Goal: Task Accomplishment & Management: Manage account settings

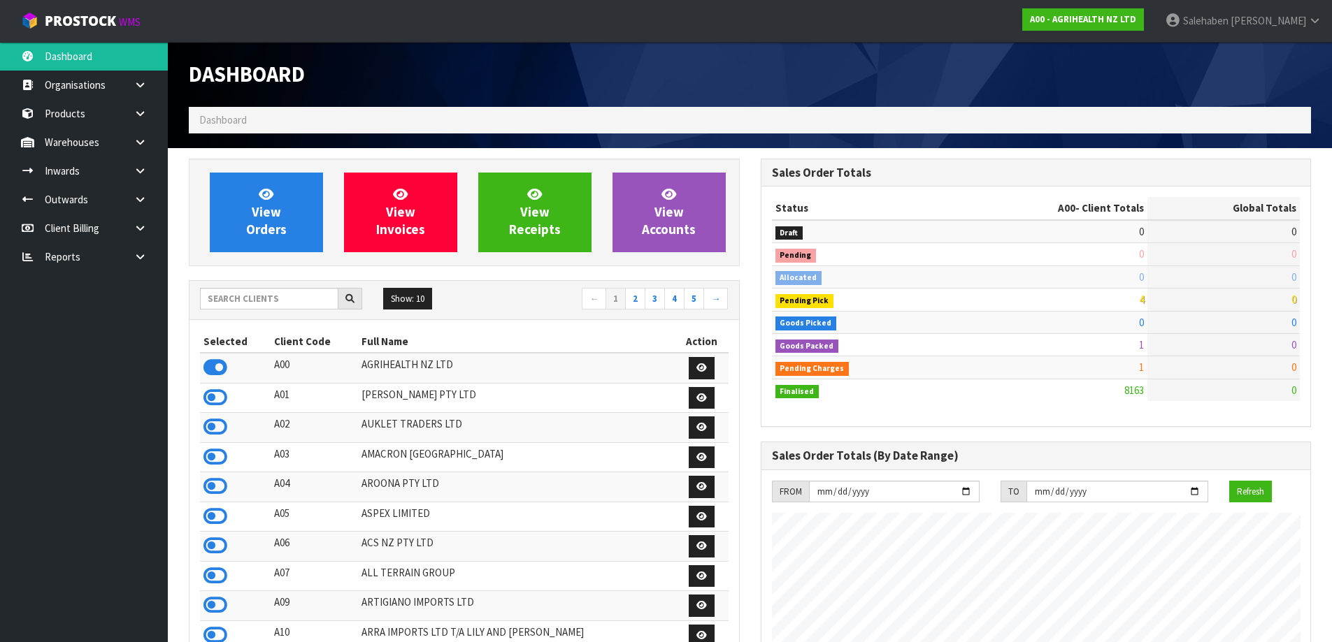
scroll to position [1059, 571]
click at [254, 303] on input "text" at bounding box center [269, 299] width 138 height 22
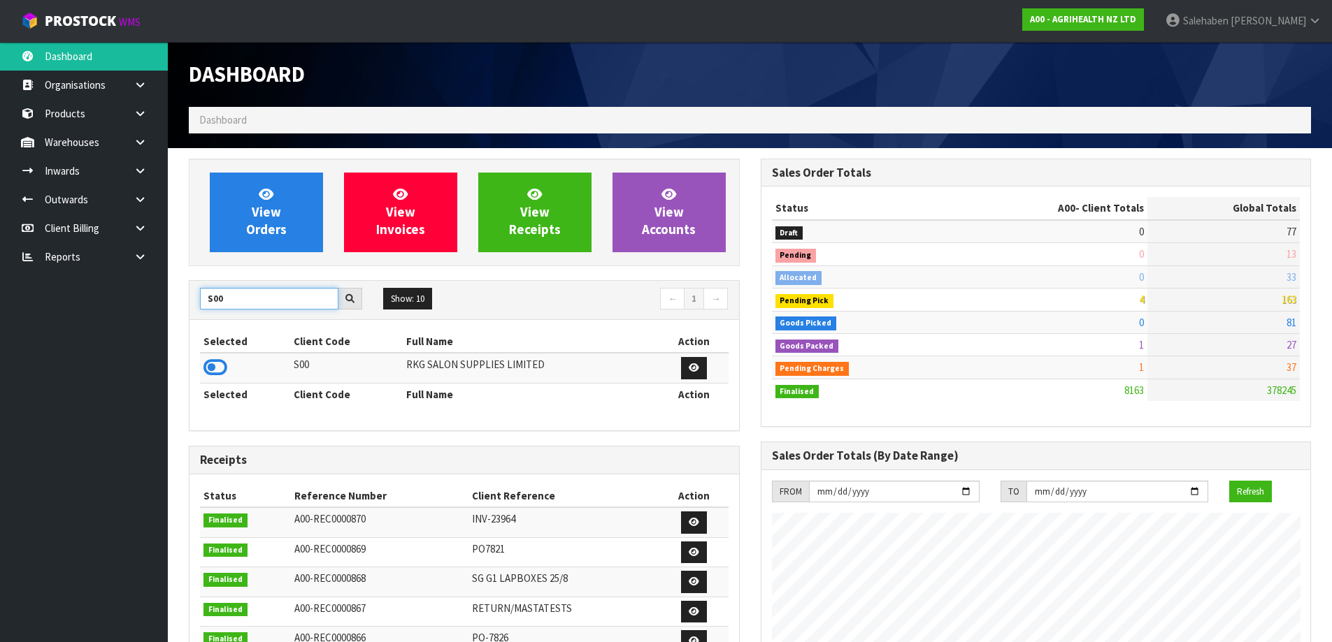
type input "S00"
click at [227, 372] on td at bounding box center [245, 368] width 90 height 30
click at [225, 368] on icon at bounding box center [215, 367] width 24 height 21
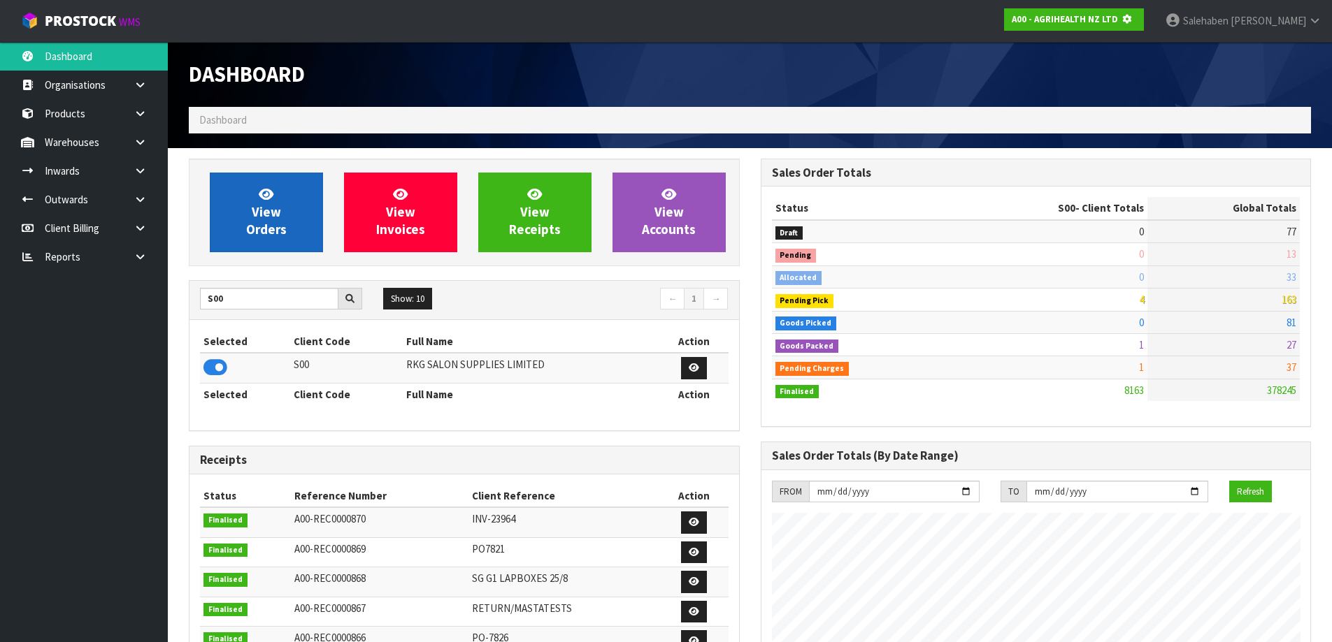
scroll to position [872, 571]
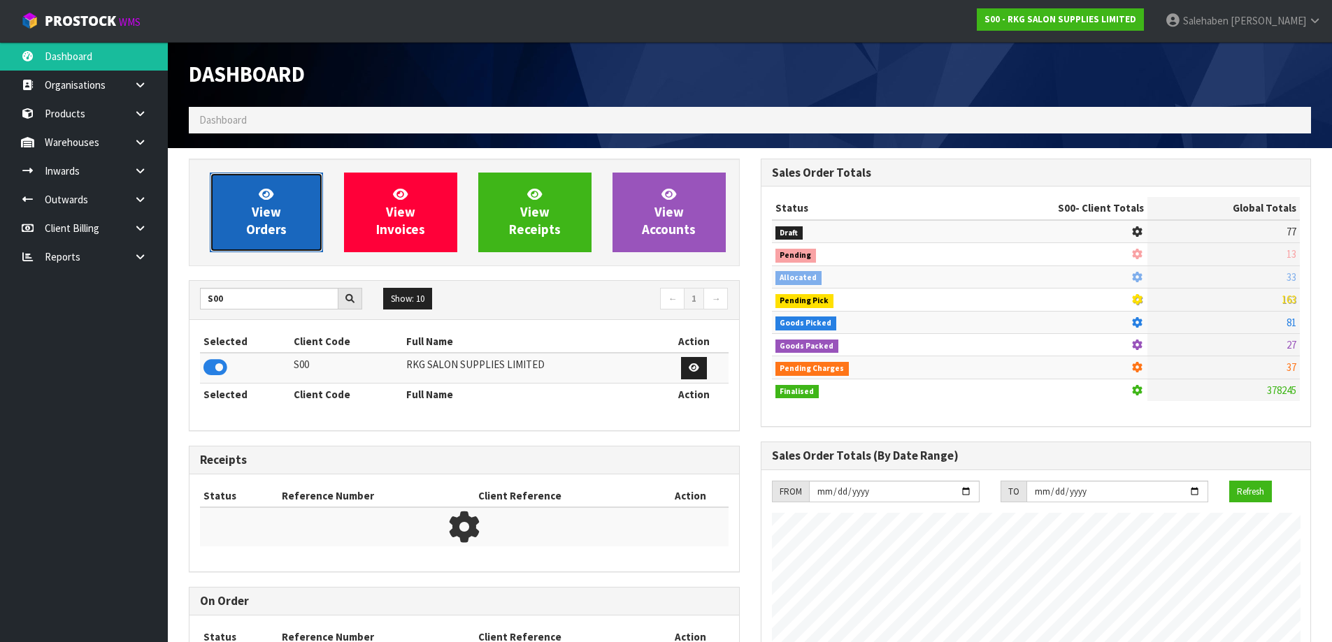
click at [250, 185] on link "View Orders" at bounding box center [266, 213] width 113 height 80
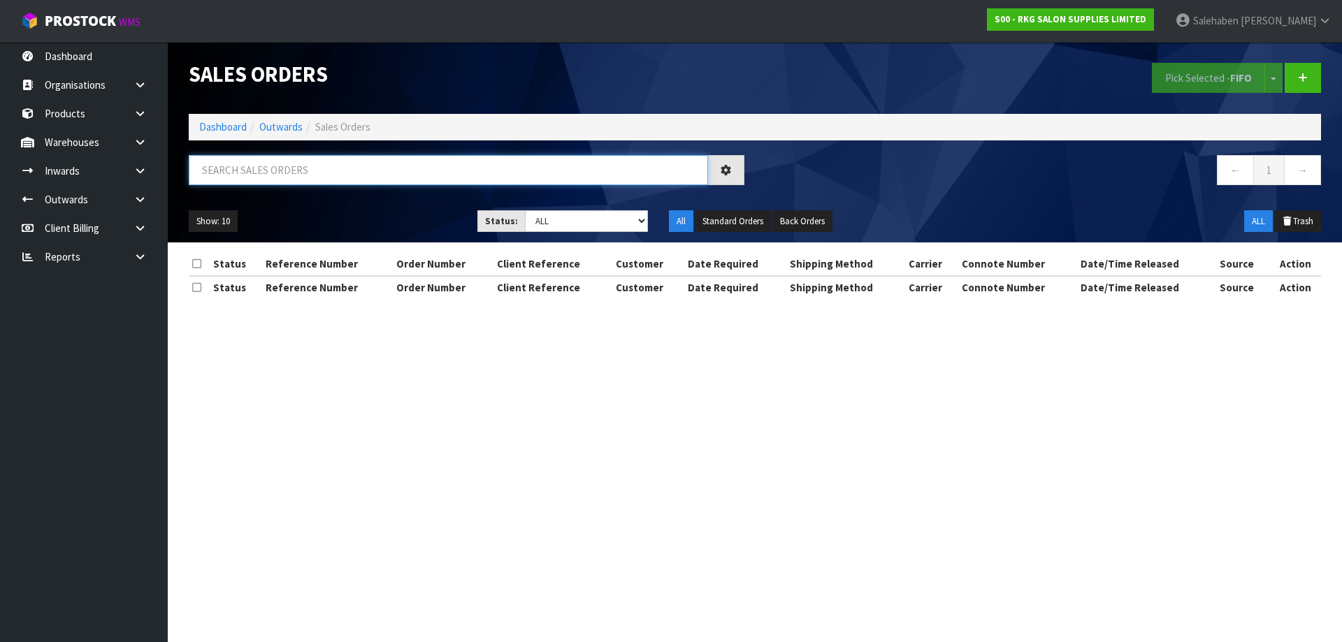
click at [313, 166] on input "text" at bounding box center [448, 170] width 519 height 30
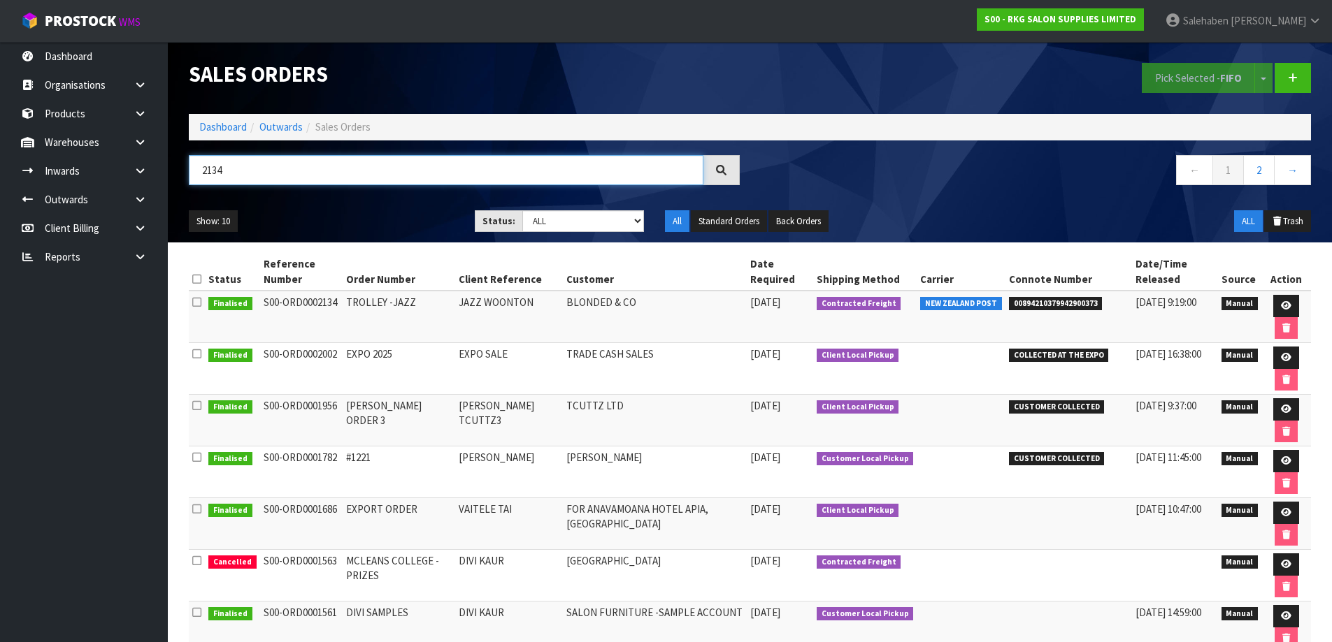
type input "2134"
click at [1267, 301] on td at bounding box center [1286, 317] width 50 height 52
click at [1273, 301] on link at bounding box center [1286, 306] width 26 height 22
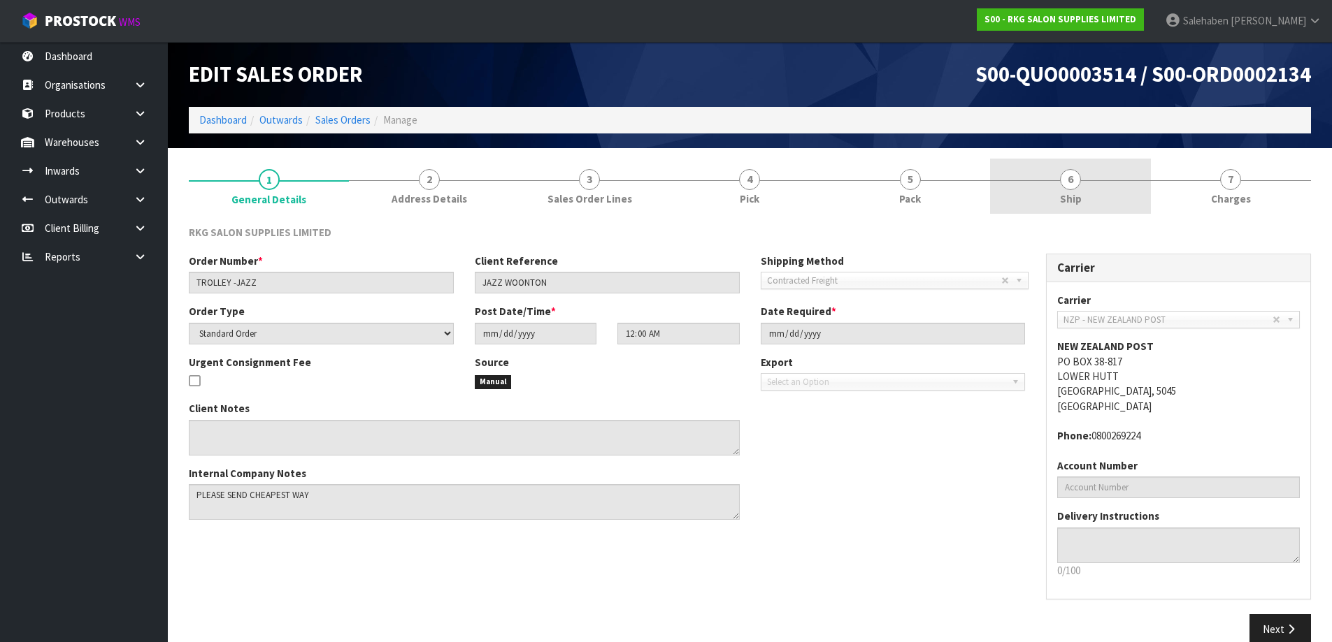
click at [1041, 188] on link "6 Ship" at bounding box center [1070, 186] width 160 height 55
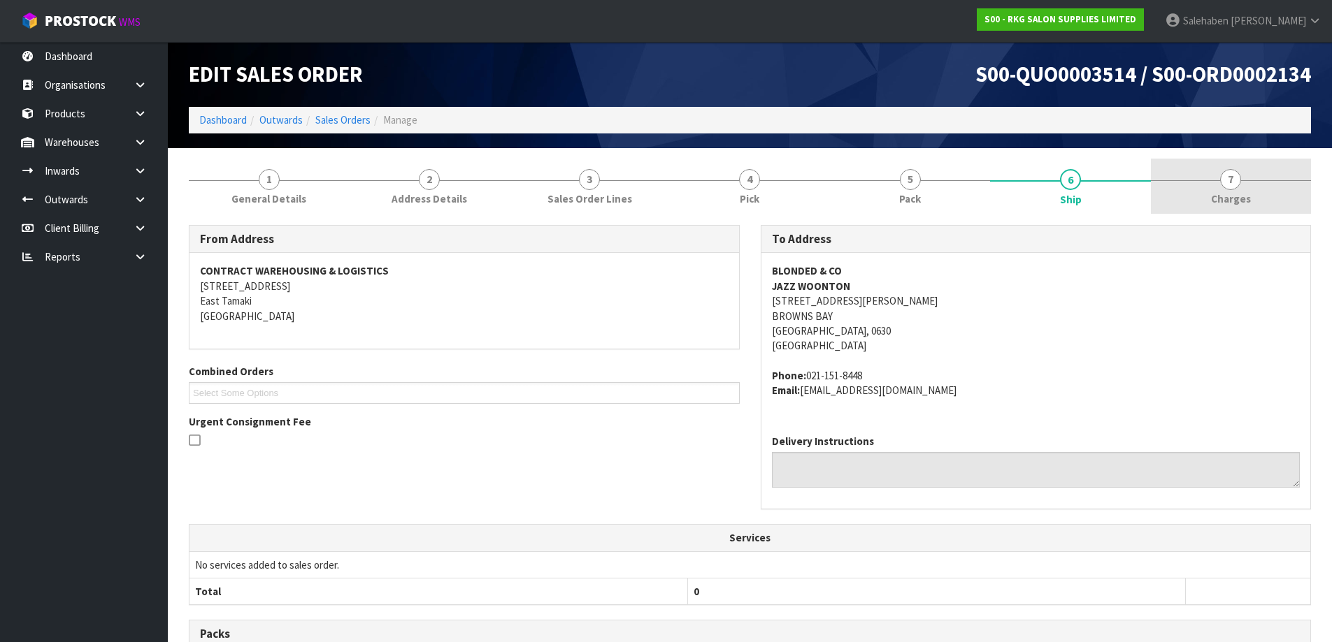
click at [1256, 191] on link "7 [GEOGRAPHIC_DATA]" at bounding box center [1231, 186] width 160 height 55
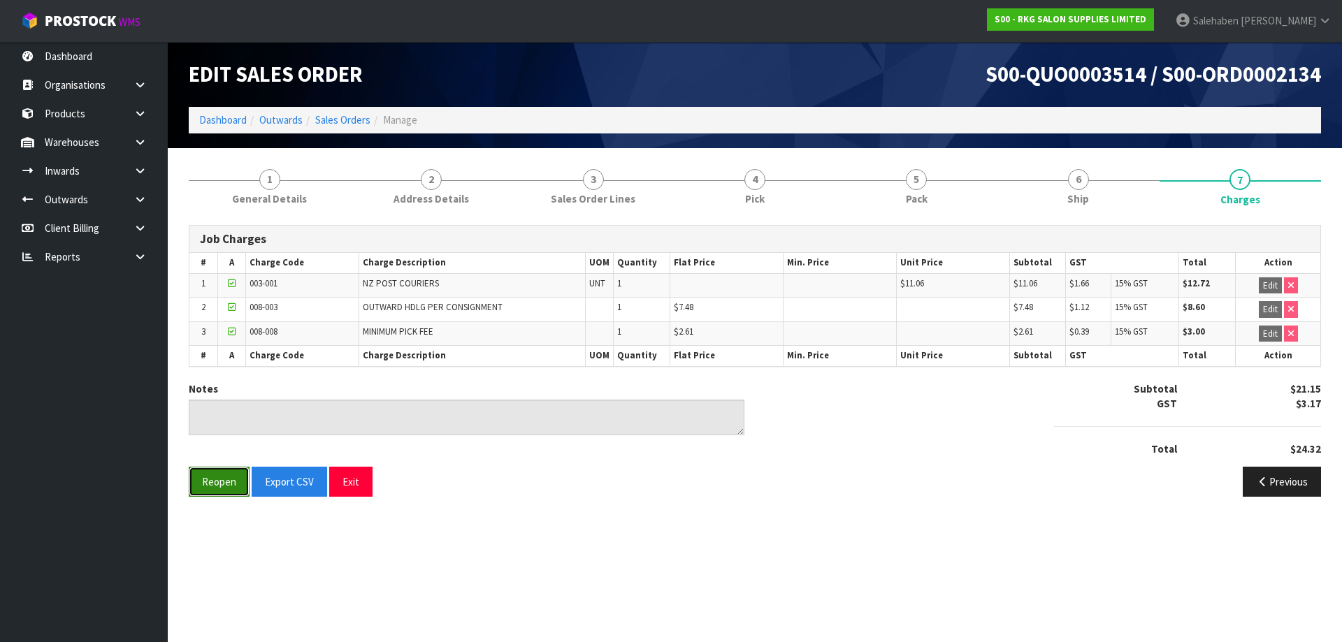
click at [204, 476] on button "Reopen" at bounding box center [219, 482] width 61 height 30
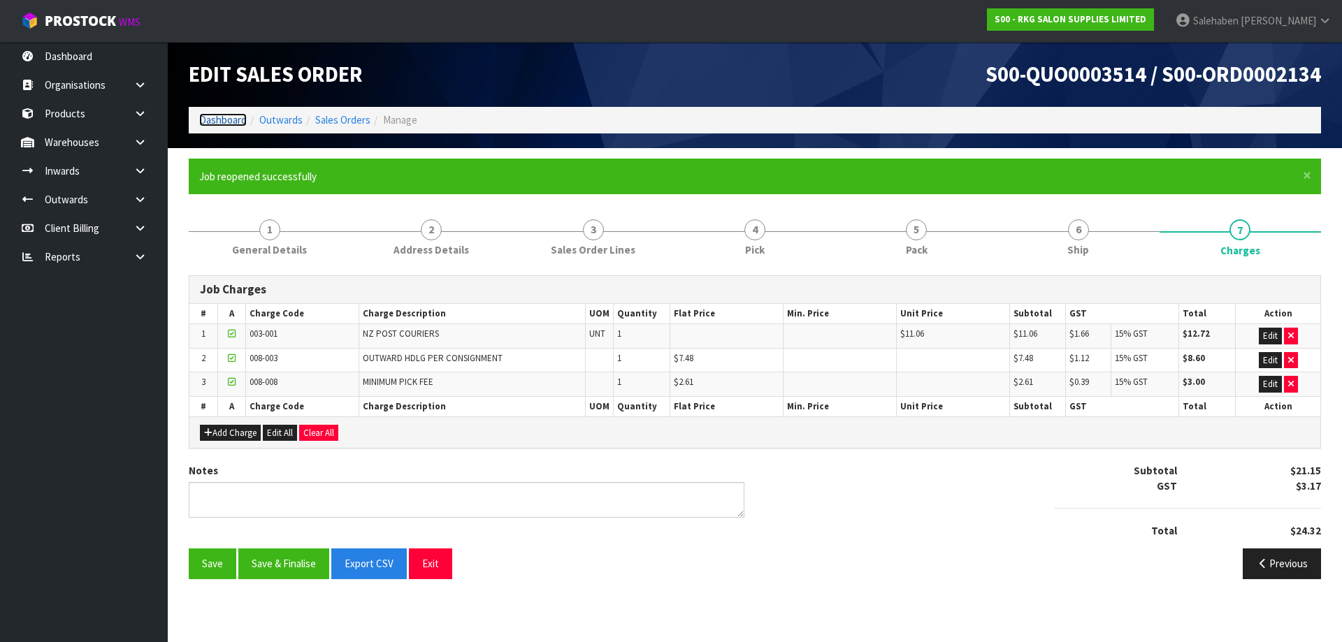
click at [213, 117] on link "Dashboard" at bounding box center [223, 119] width 48 height 13
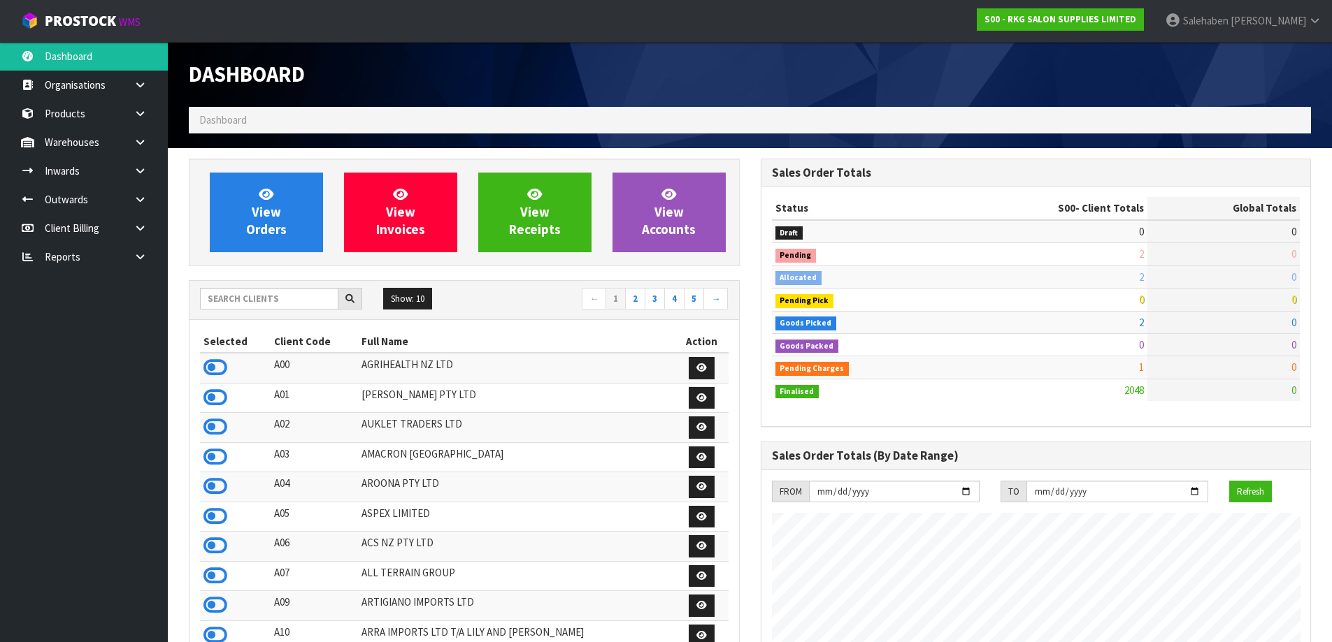
scroll to position [1059, 571]
click at [1256, 27] on link "[PERSON_NAME]" at bounding box center [1243, 21] width 178 height 42
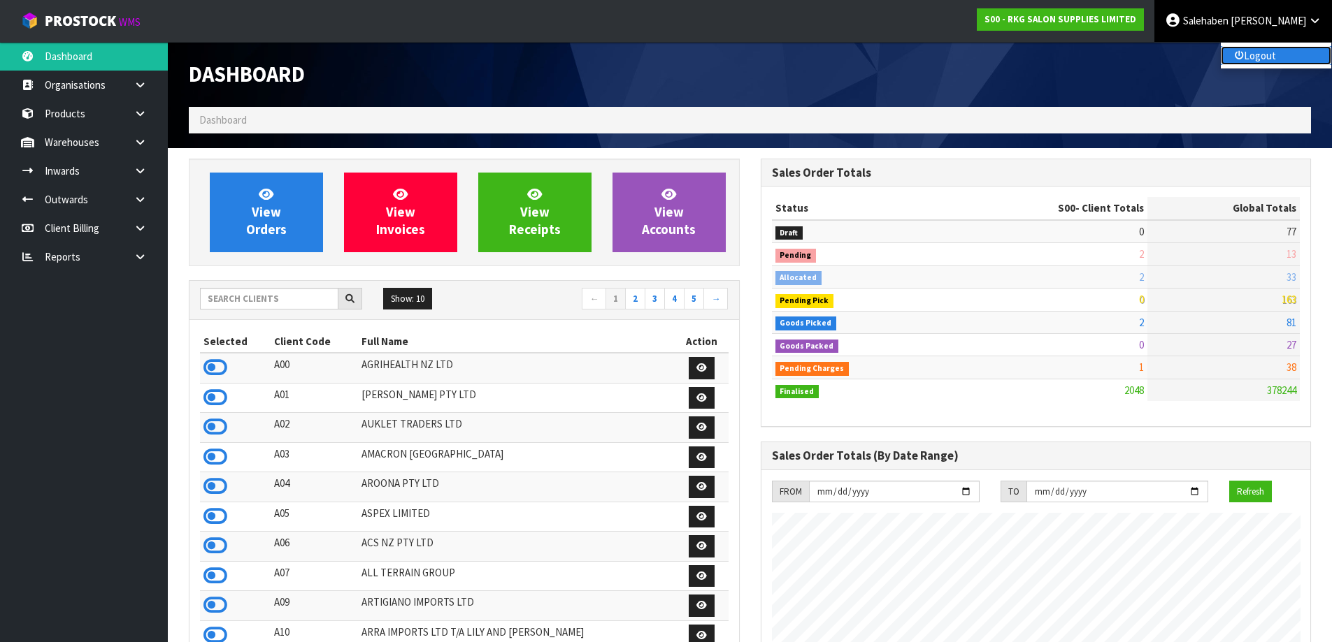
click at [1252, 55] on link "Logout" at bounding box center [1276, 55] width 110 height 19
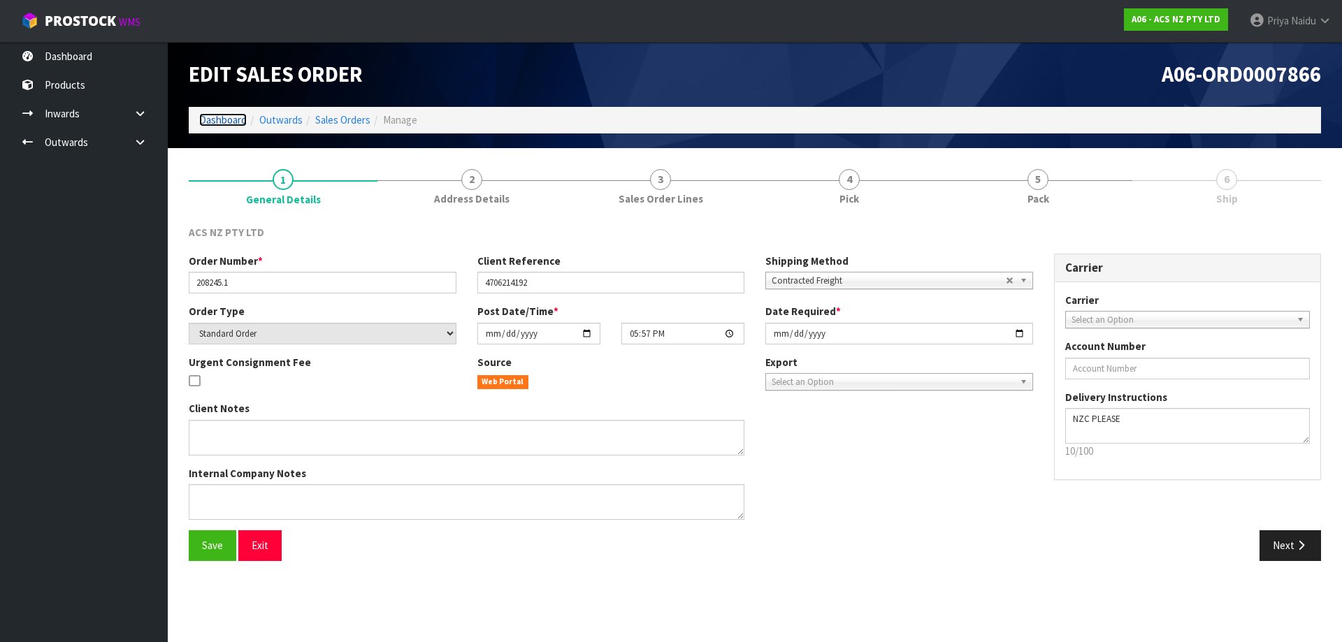
click at [228, 118] on link "Dashboard" at bounding box center [223, 119] width 48 height 13
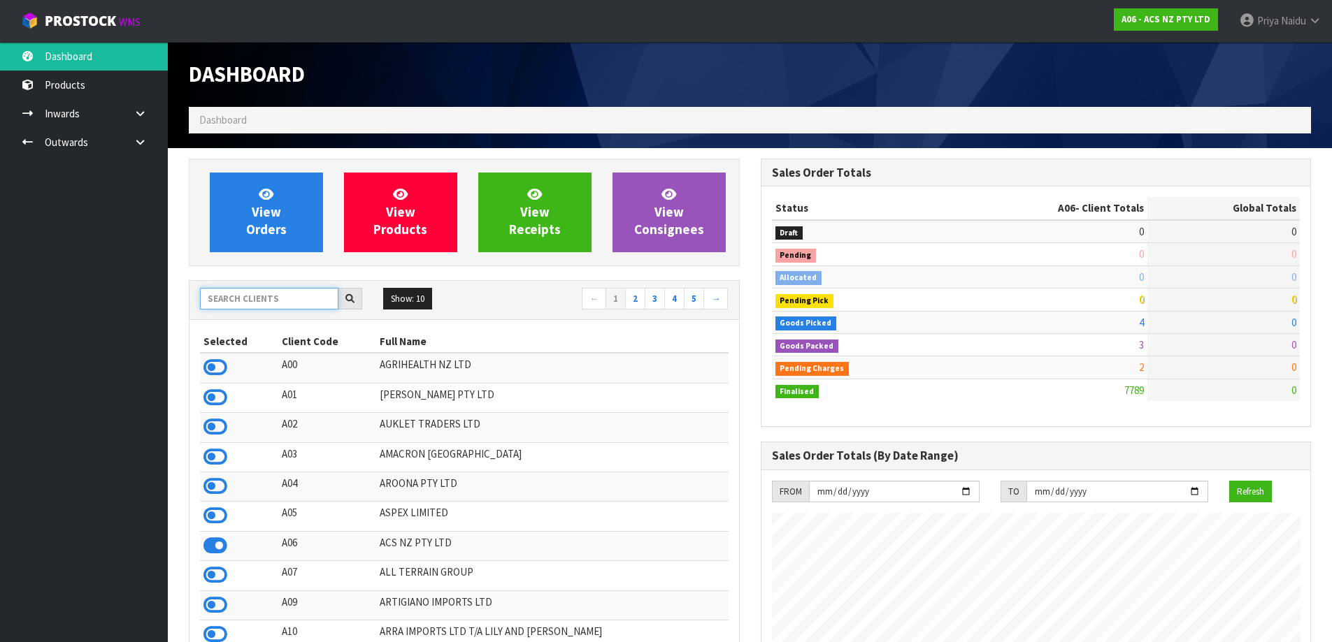
click at [231, 309] on input "text" at bounding box center [269, 299] width 138 height 22
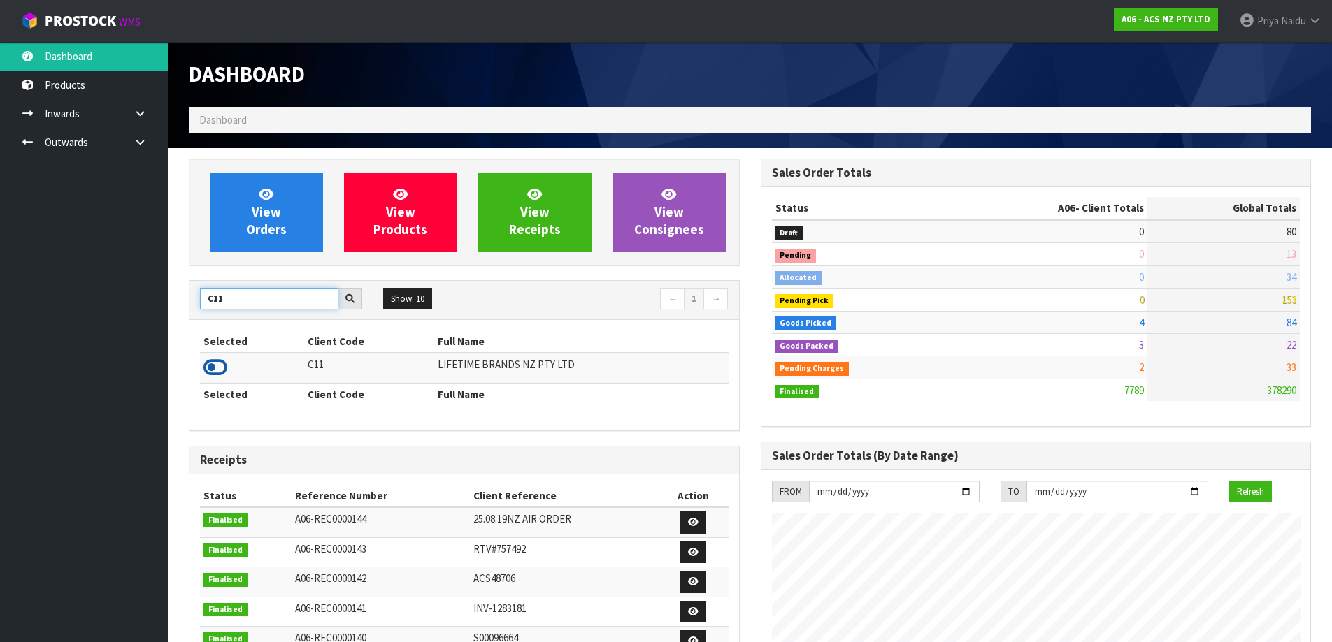
type input "C11"
click at [222, 371] on icon at bounding box center [215, 367] width 24 height 21
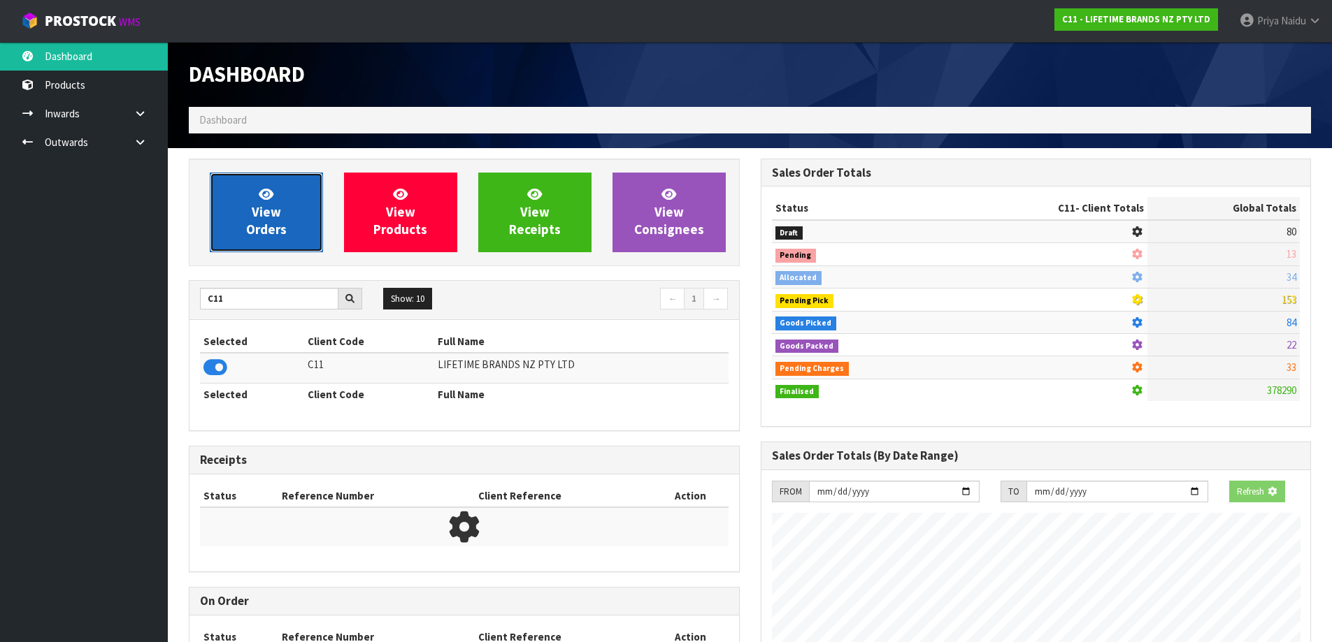
click at [267, 208] on span "View Orders" at bounding box center [266, 212] width 41 height 52
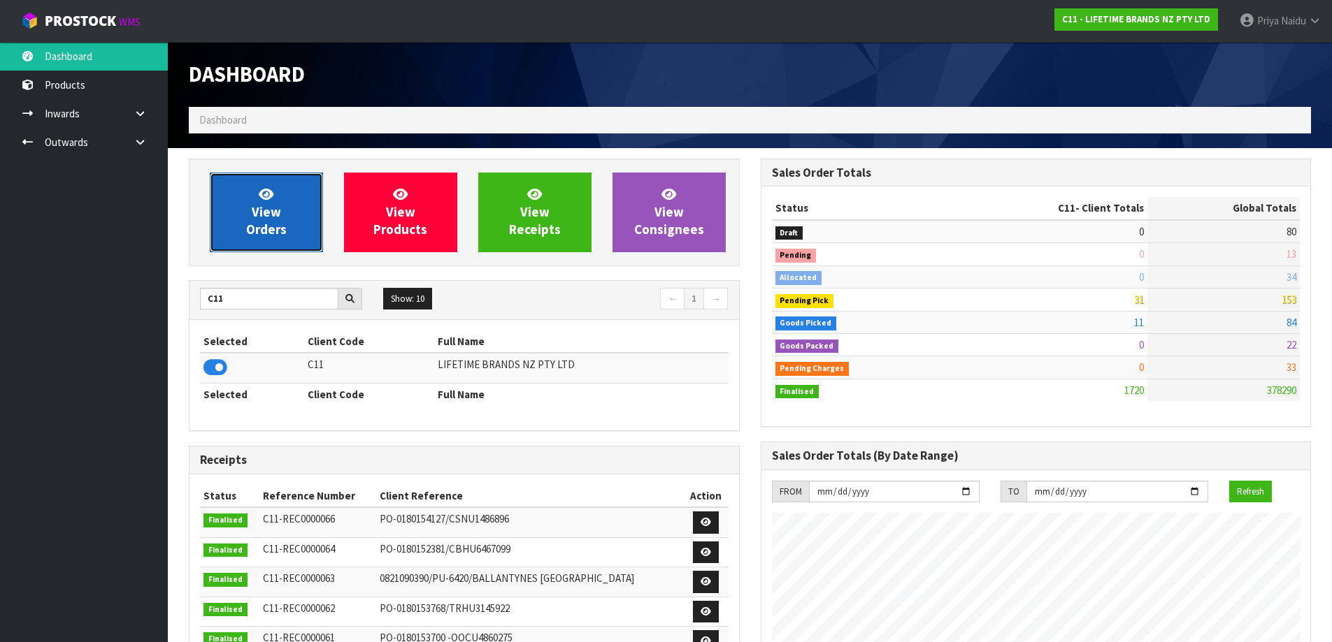
scroll to position [1059, 571]
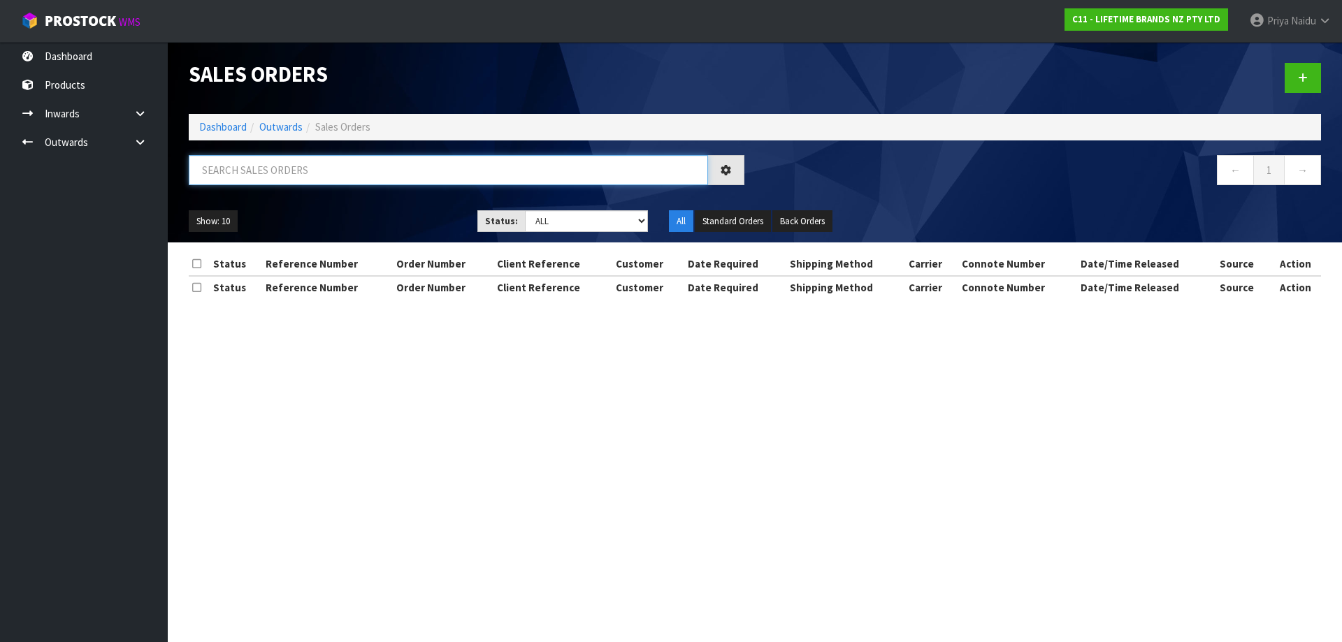
click at [293, 168] on input "text" at bounding box center [448, 170] width 519 height 30
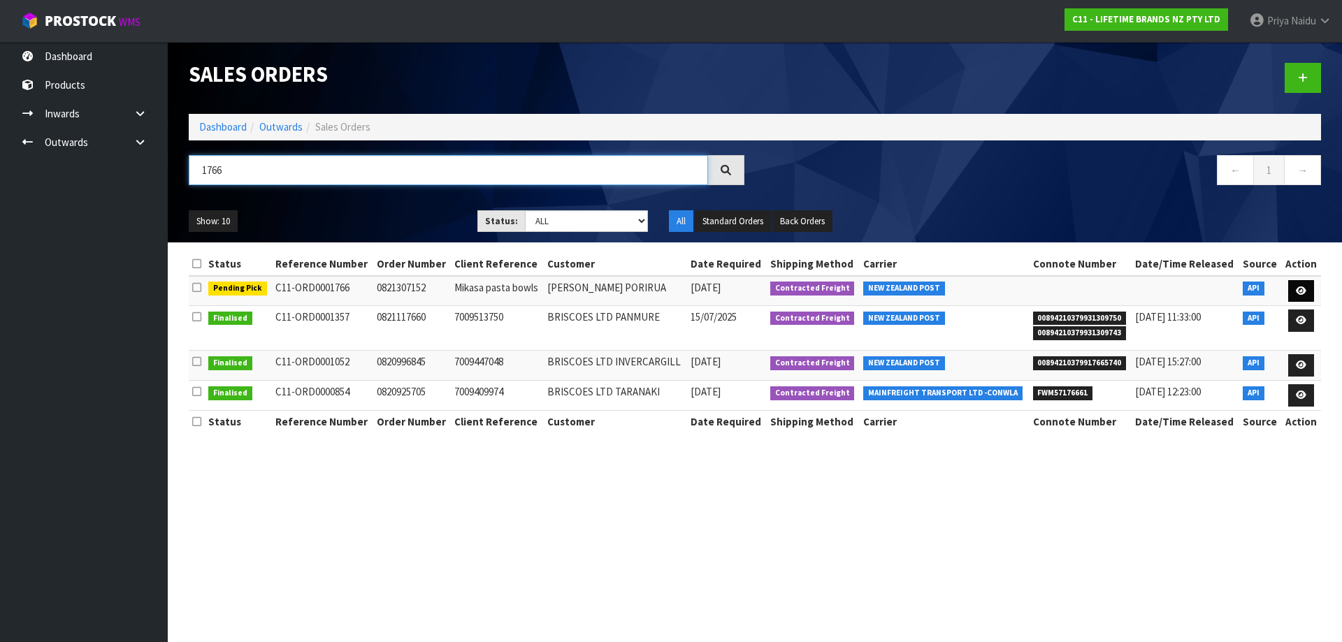
type input "1766"
click at [1307, 290] on icon at bounding box center [1301, 291] width 10 height 9
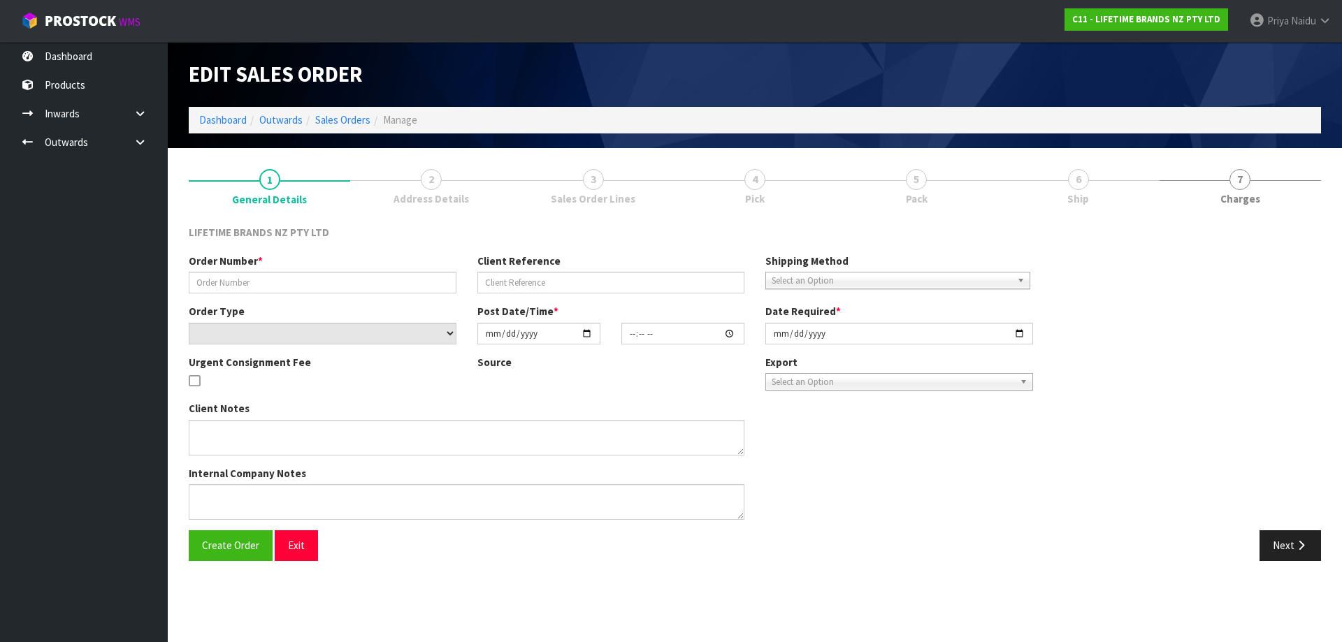
type input "0821307152"
type input "Mikasa pasta bowls"
select select "number:0"
type input "[DATE]"
type input "07:58:39.000"
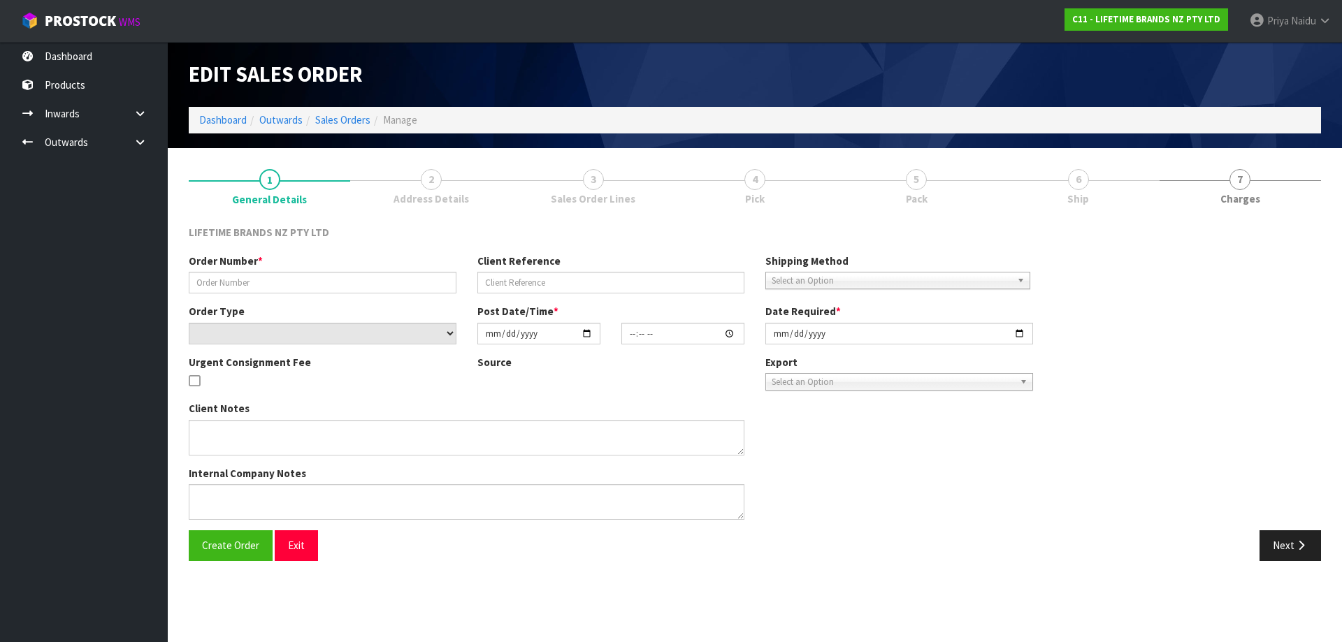
type input "[DATE]"
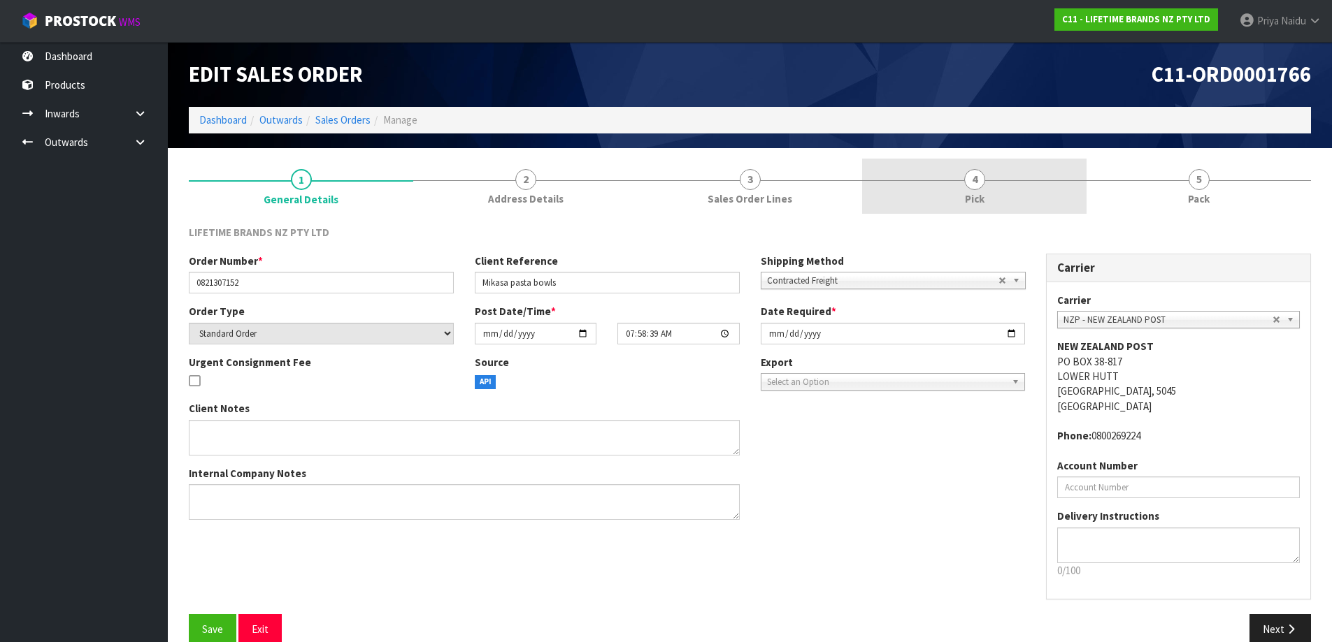
click at [965, 174] on span "4" at bounding box center [974, 179] width 21 height 21
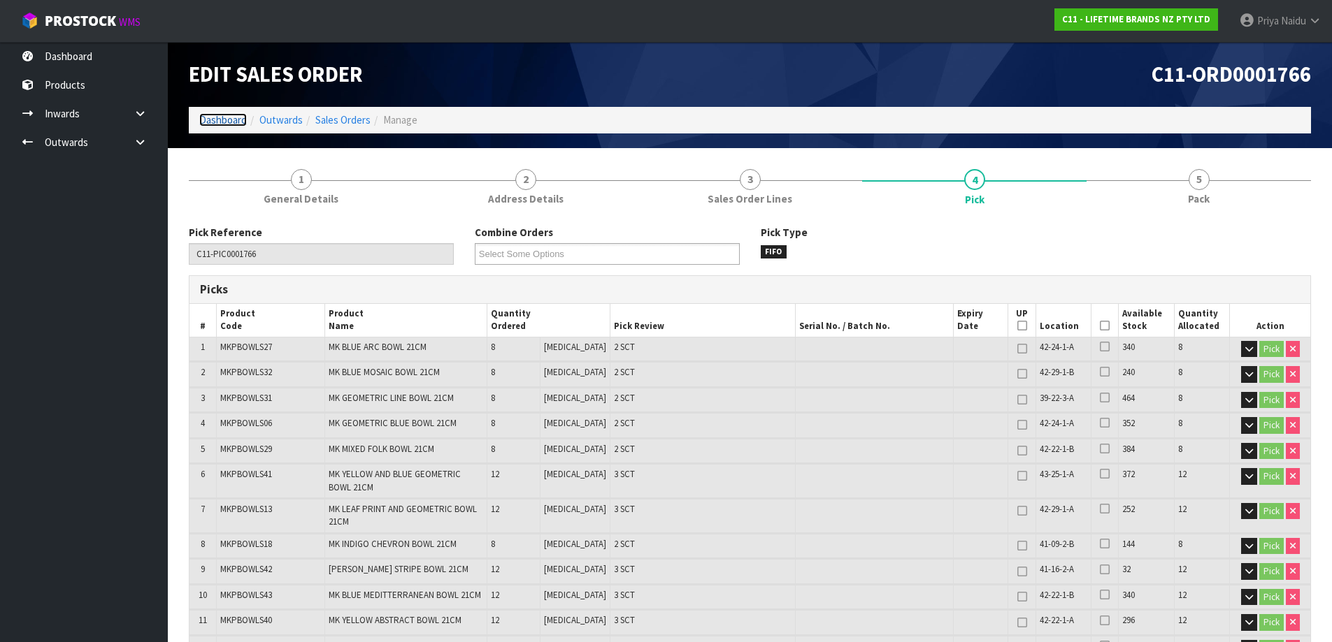
click at [214, 117] on link "Dashboard" at bounding box center [223, 119] width 48 height 13
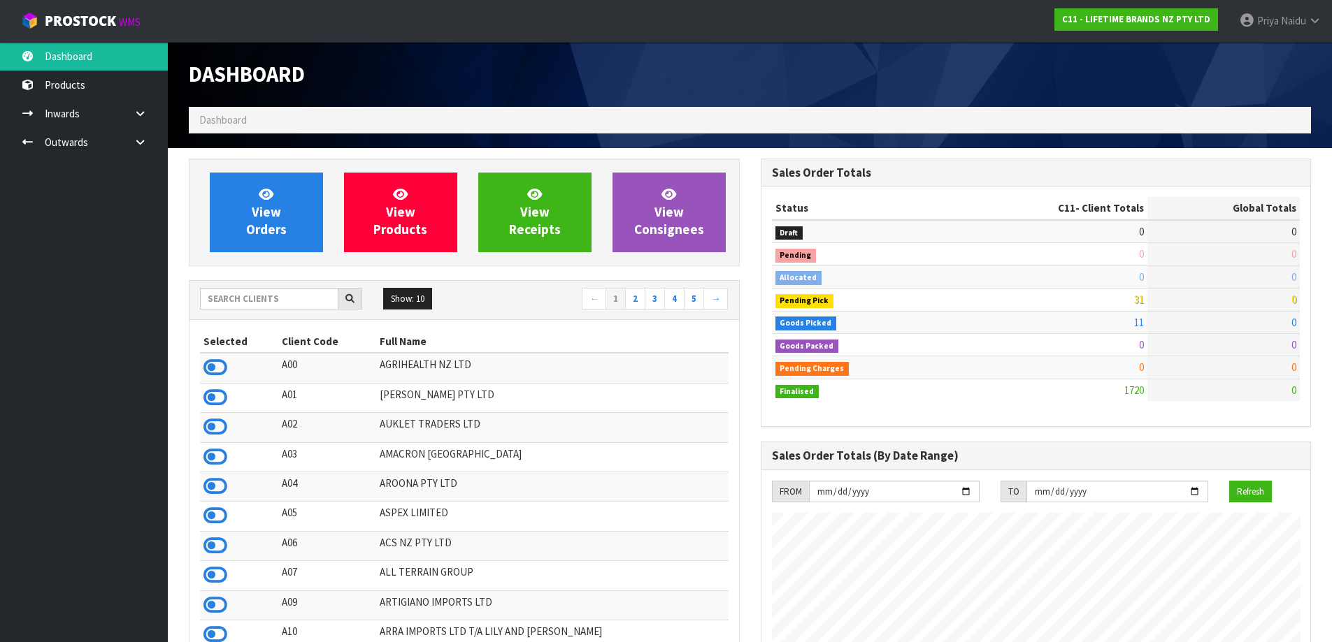
scroll to position [1059, 571]
click at [245, 293] on input "text" at bounding box center [269, 299] width 138 height 22
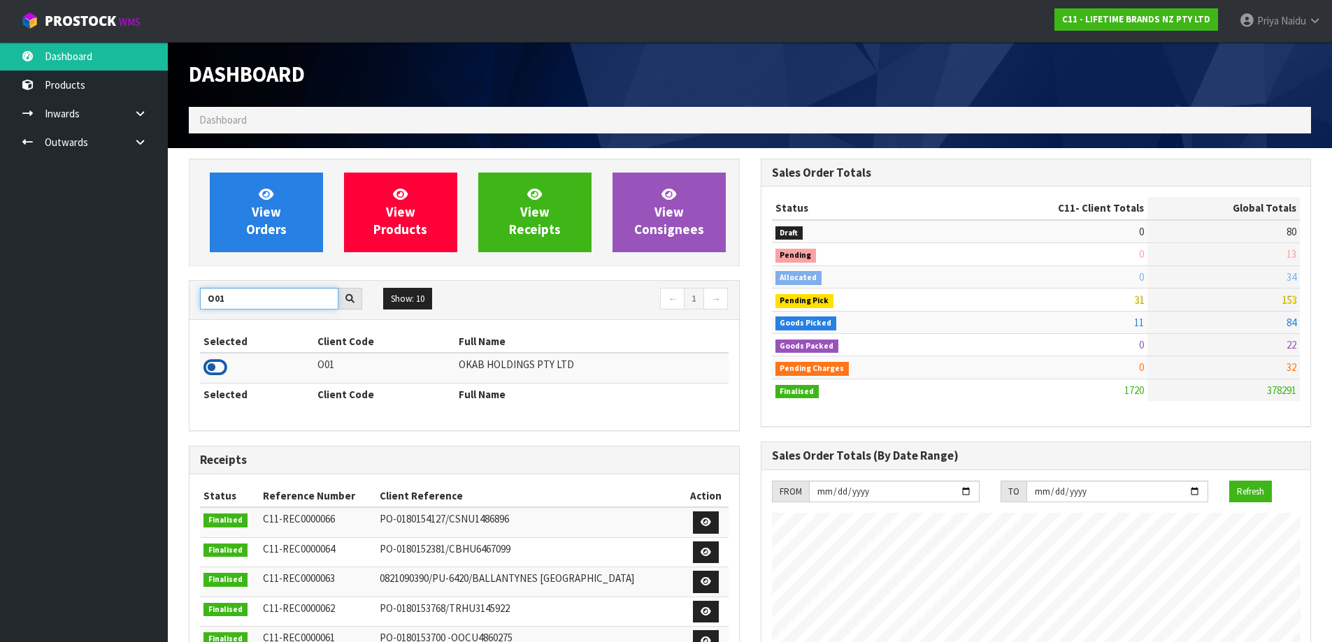
type input "O01"
drag, startPoint x: 217, startPoint y: 367, endPoint x: 224, endPoint y: 351, distance: 17.5
click at [219, 366] on icon at bounding box center [215, 367] width 24 height 21
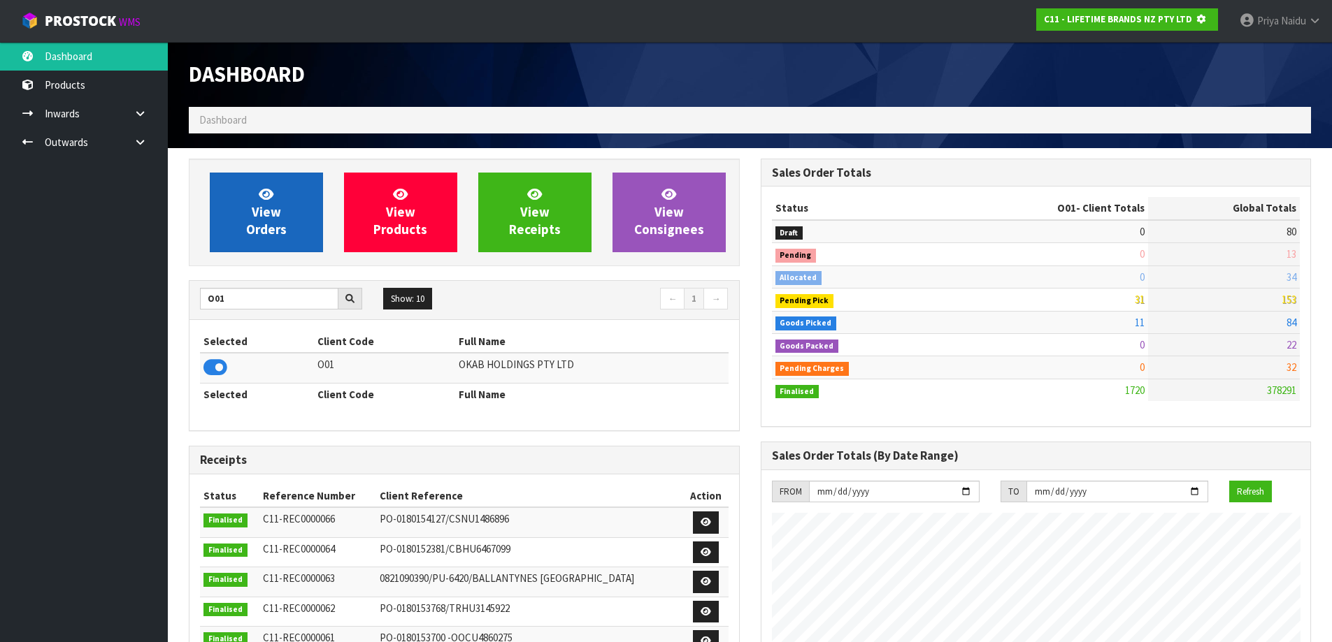
scroll to position [698199, 698499]
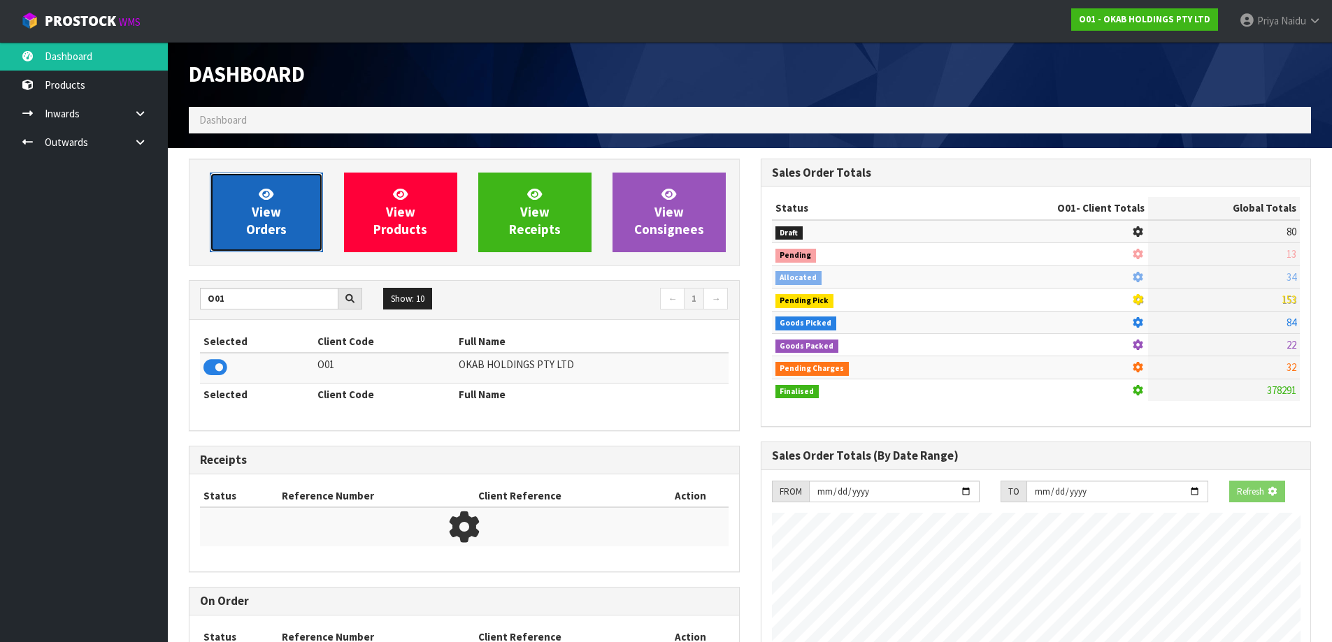
click at [263, 240] on link "View Orders" at bounding box center [266, 213] width 113 height 80
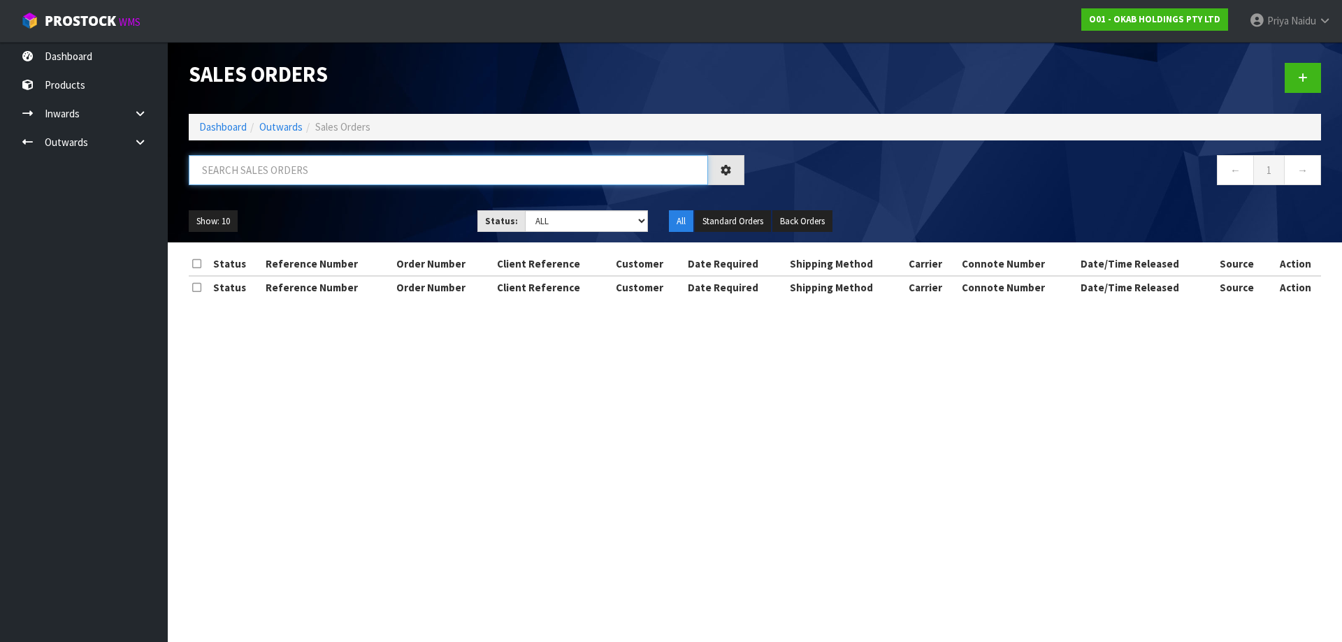
click at [289, 178] on input "text" at bounding box center [448, 170] width 519 height 30
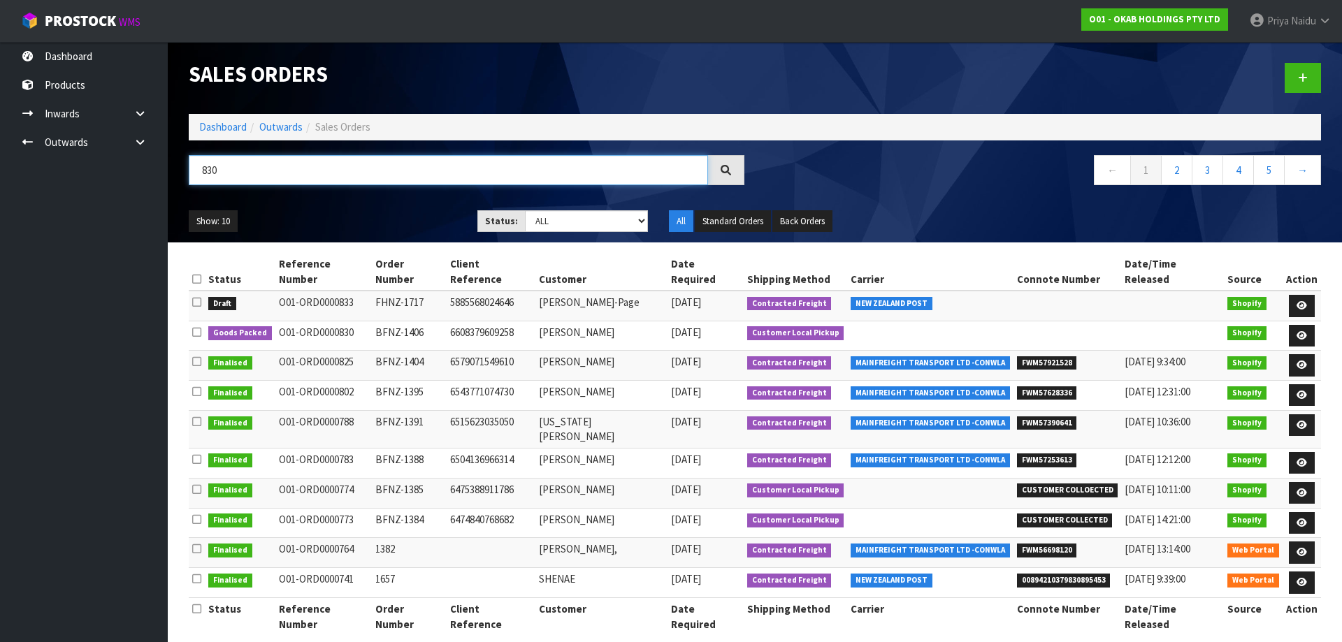
type input "830"
click at [356, 207] on div "Show: 10 5 10 25 50 Status: Draft Pending Allocated Pending Pick Goods Picked G…" at bounding box center [754, 221] width 1153 height 43
click at [1303, 331] on icon at bounding box center [1302, 335] width 10 height 9
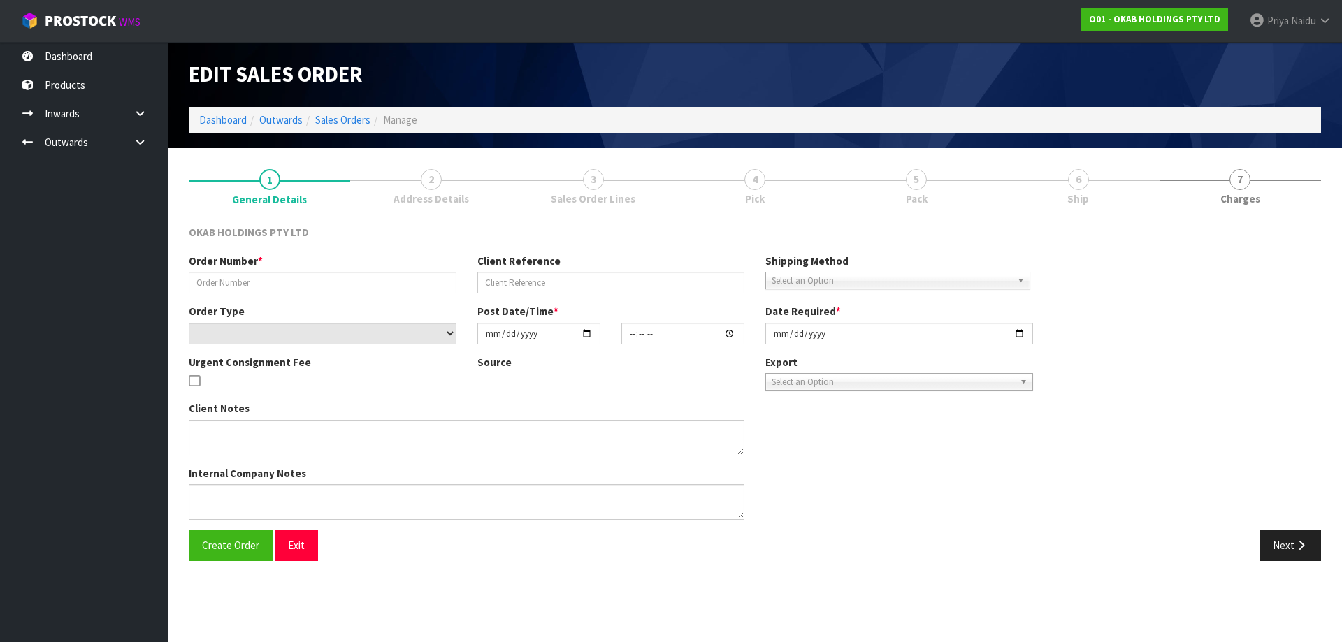
type input "BFNZ-1406"
type input "6608379609258"
select select "number:0"
type input "2025-08-05"
type input "14:24:29.000"
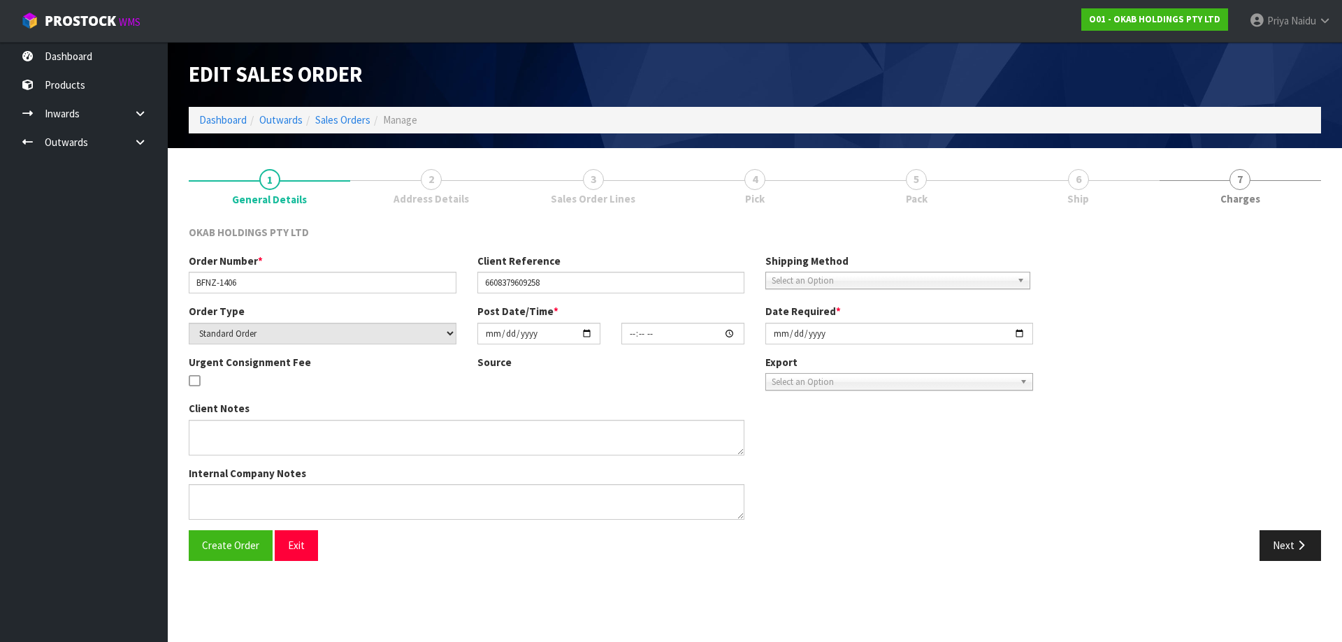
type input "[DATE]"
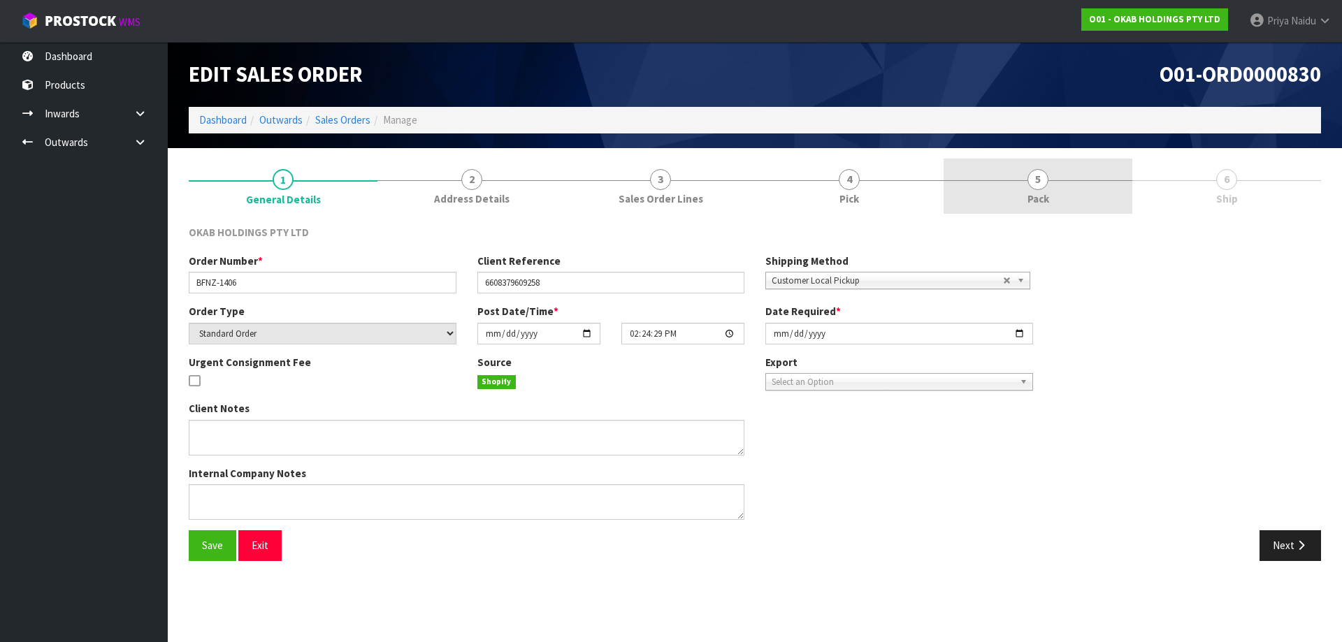
click at [1007, 194] on link "5 Pack" at bounding box center [1038, 186] width 189 height 55
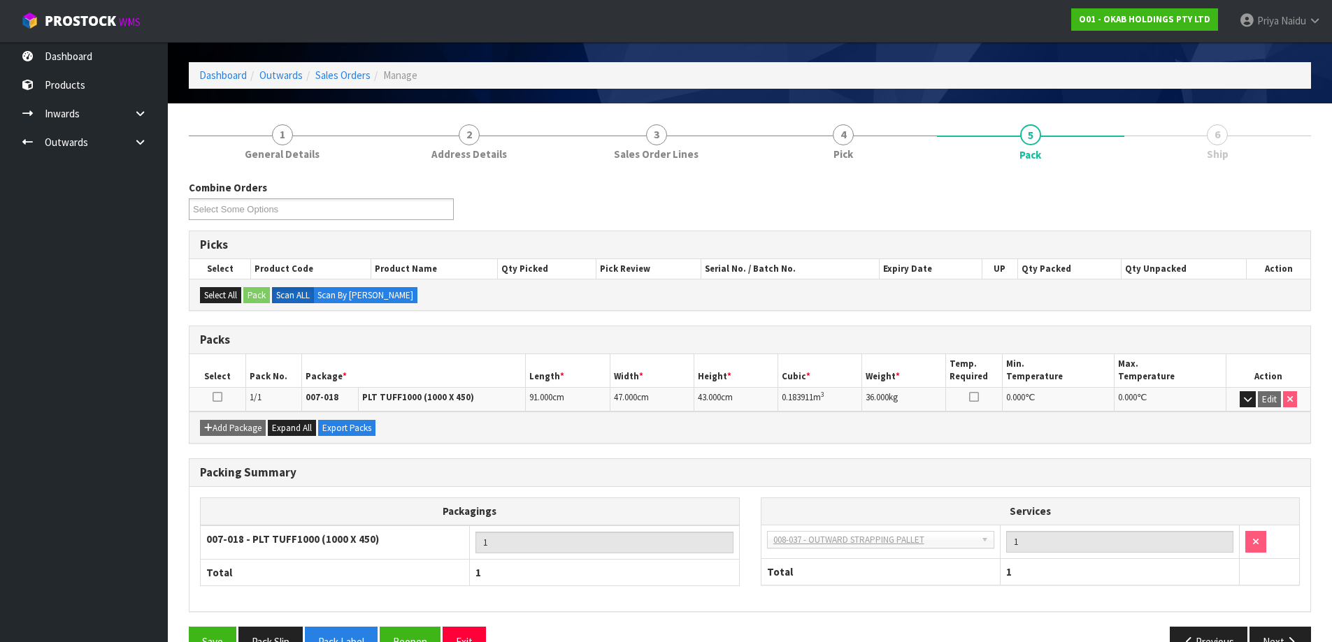
scroll to position [80, 0]
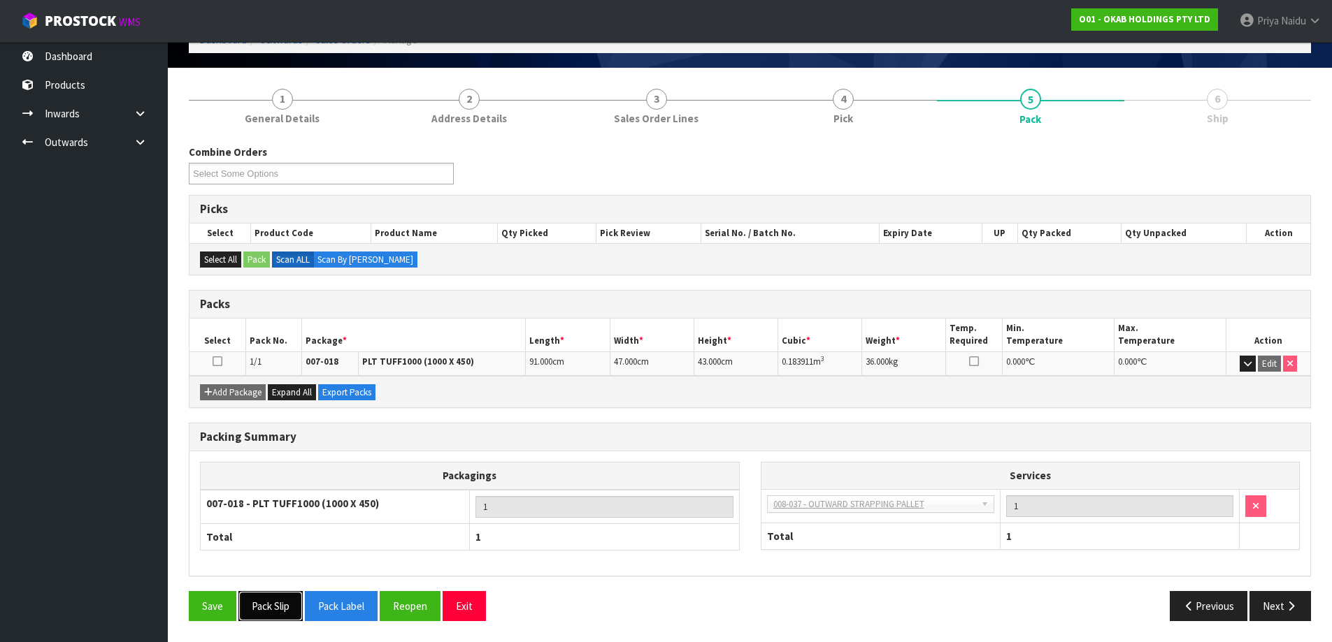
click at [254, 607] on button "Pack Slip" at bounding box center [270, 606] width 64 height 30
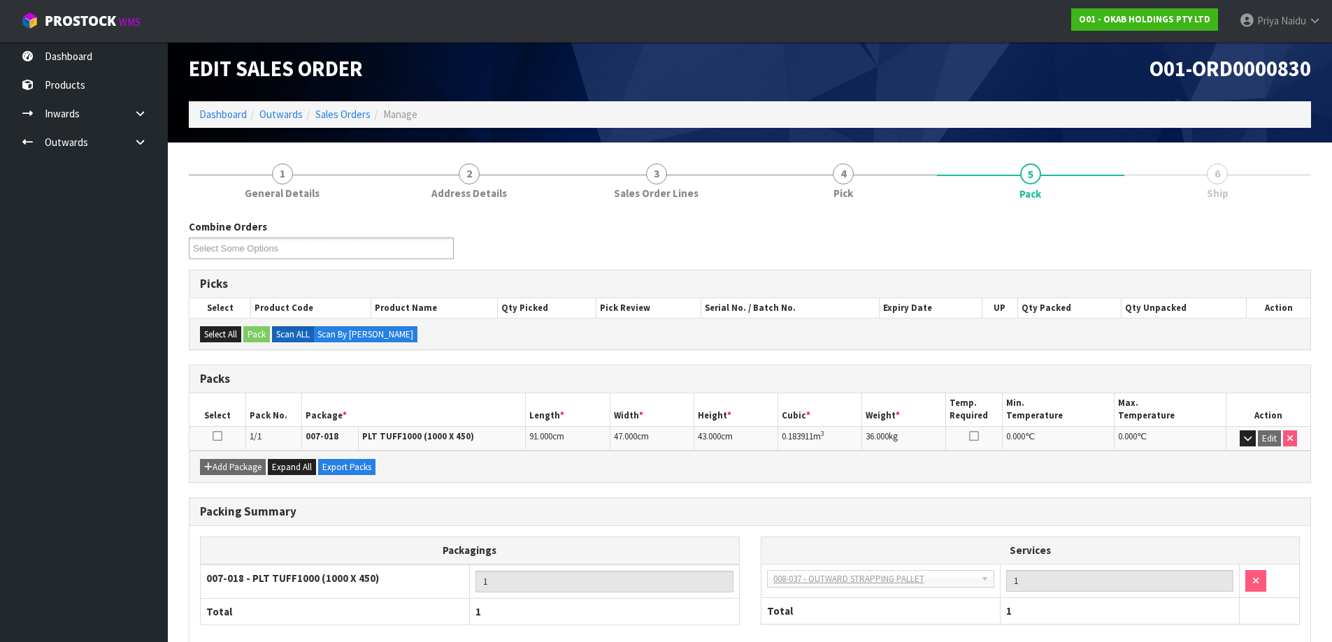
scroll to position [0, 0]
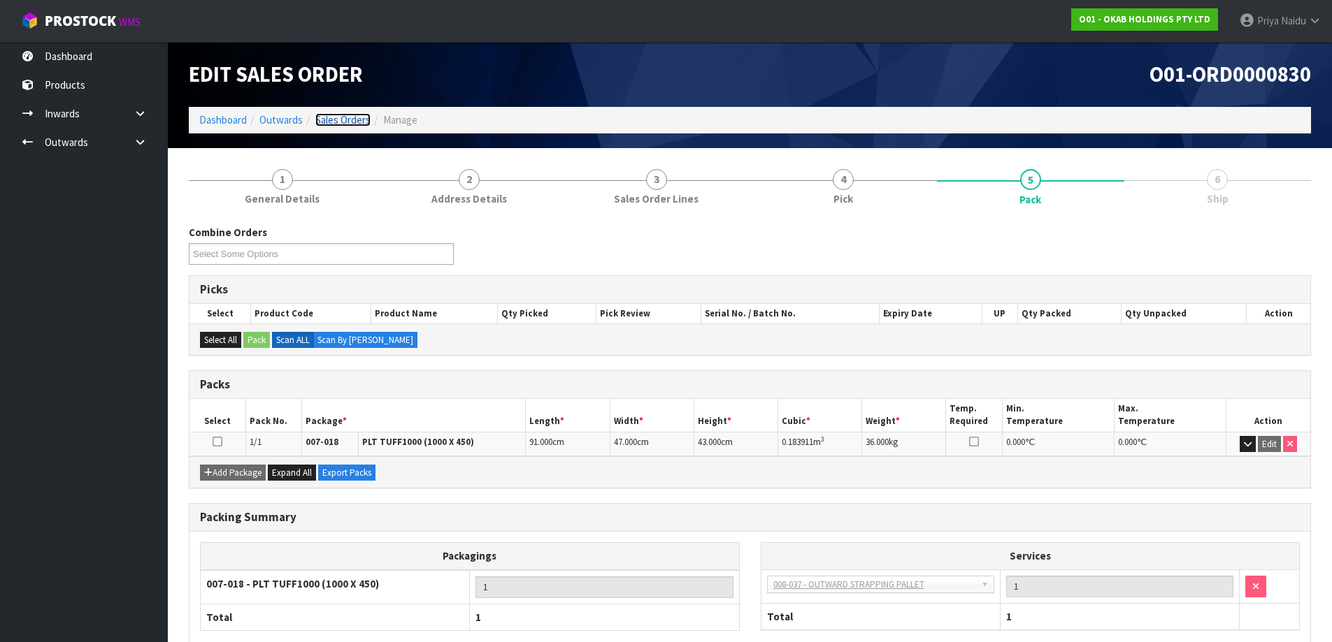
click at [329, 119] on link "Sales Orders" at bounding box center [342, 119] width 55 height 13
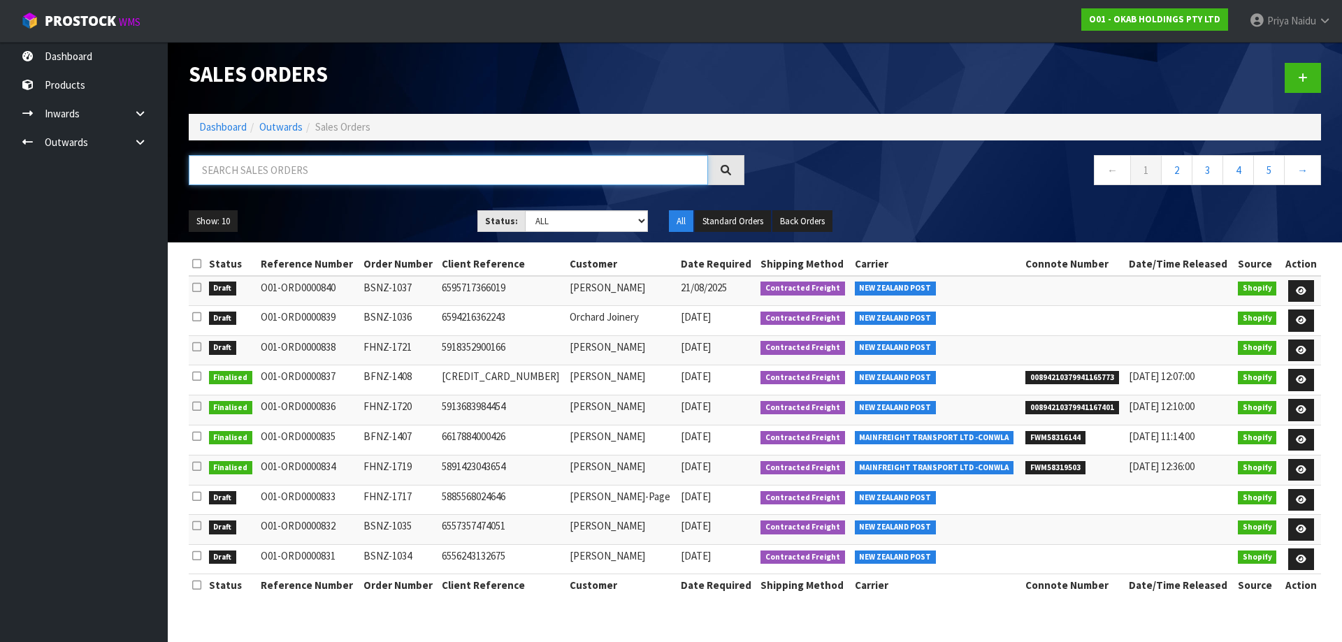
click at [315, 166] on input "text" at bounding box center [448, 170] width 519 height 30
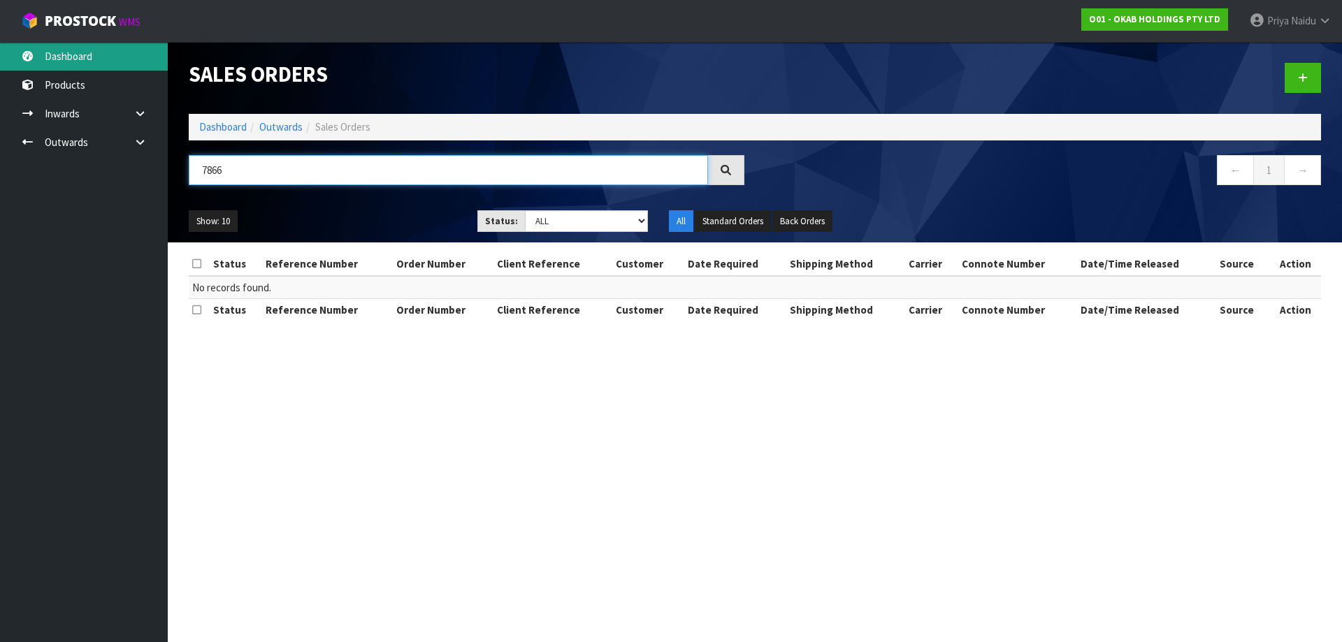
type input "7866"
click at [97, 60] on link "Dashboard" at bounding box center [84, 56] width 168 height 29
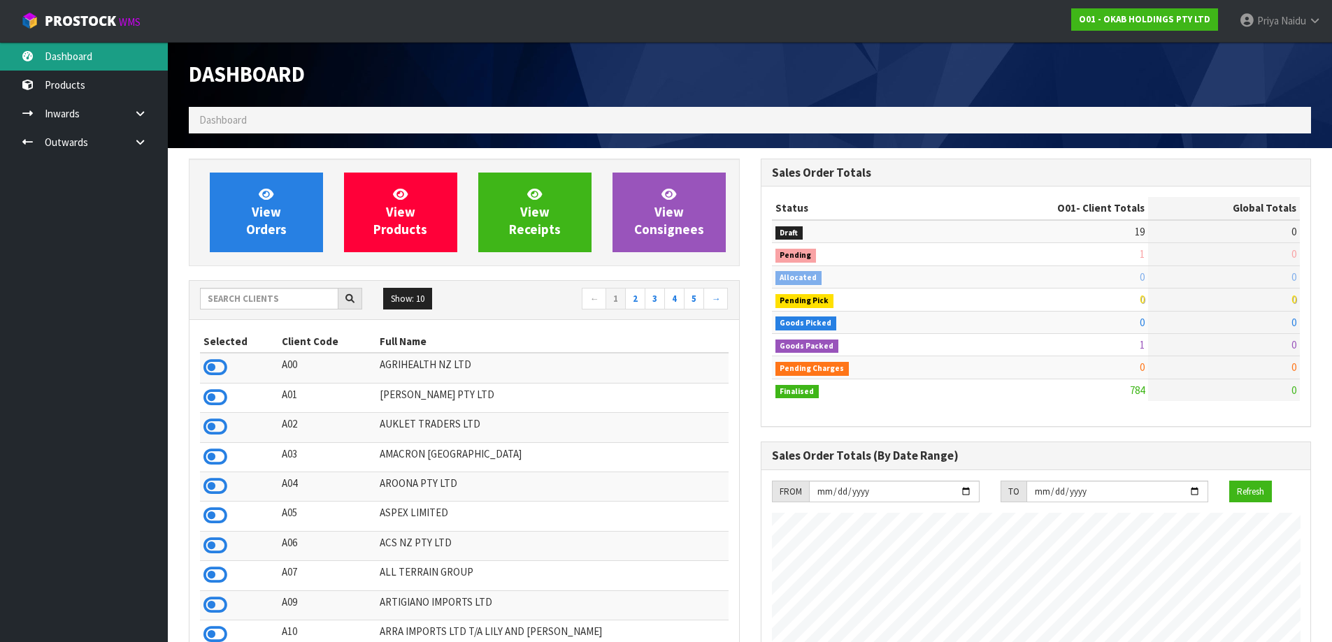
scroll to position [877, 571]
click at [303, 295] on input "text" at bounding box center [269, 299] width 138 height 22
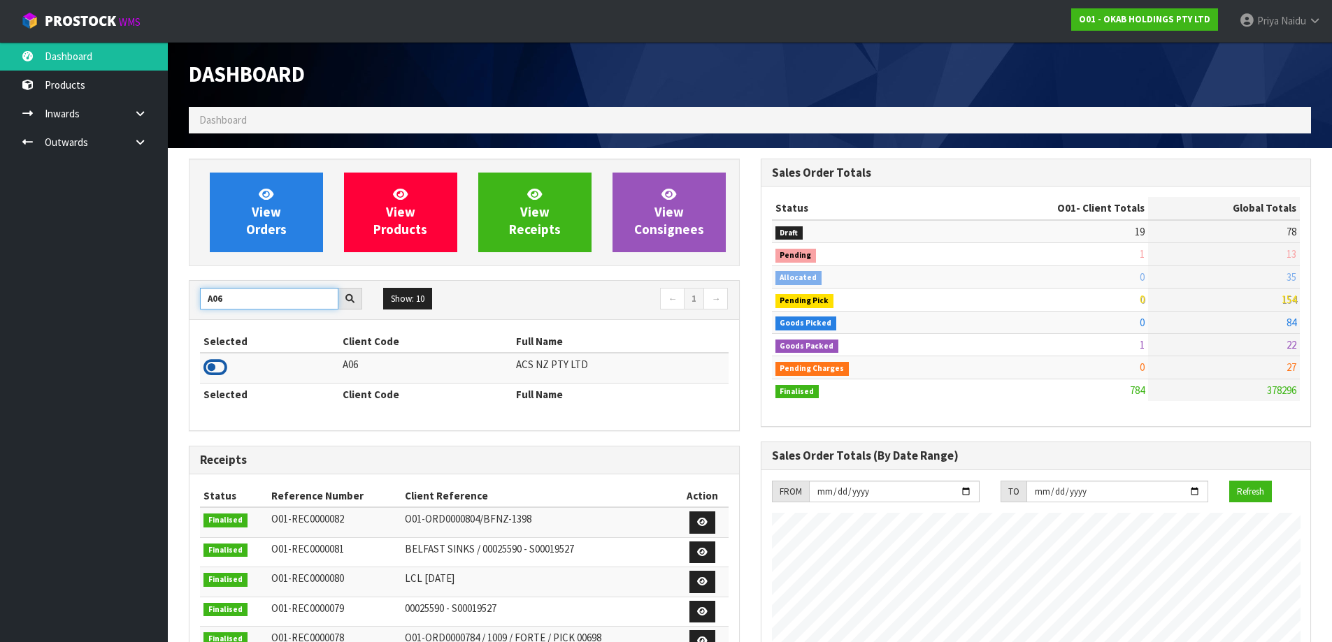
type input "A06"
click at [222, 367] on icon at bounding box center [215, 367] width 24 height 21
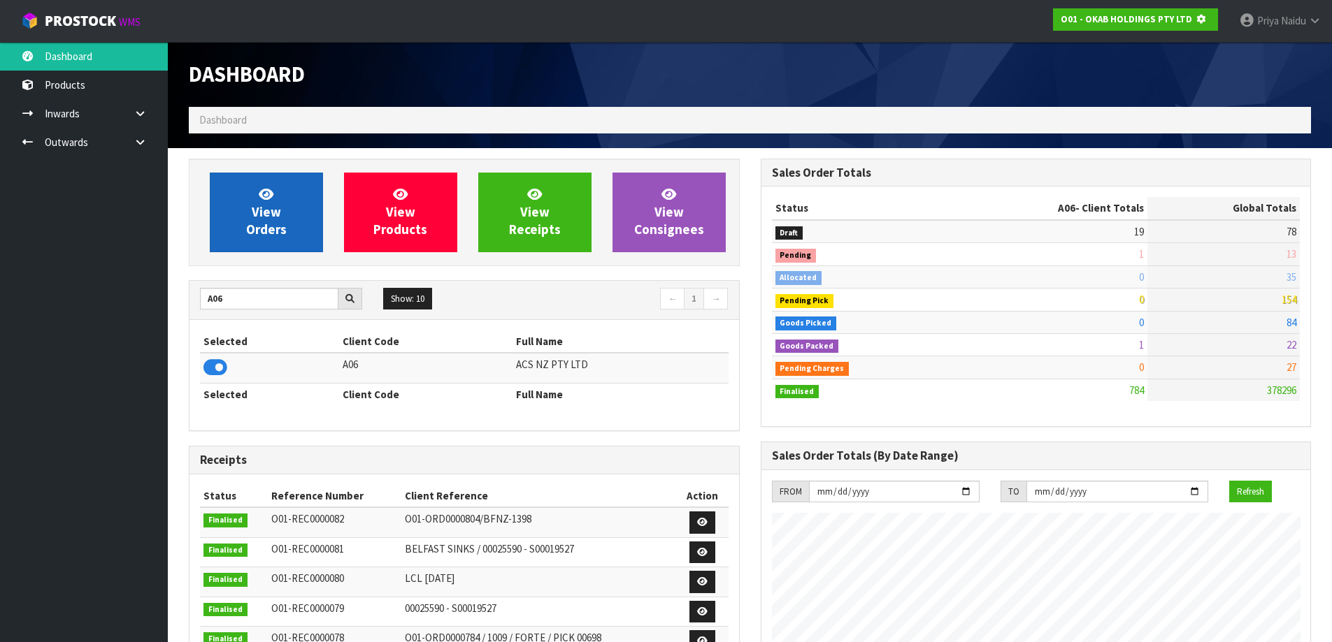
scroll to position [872, 571]
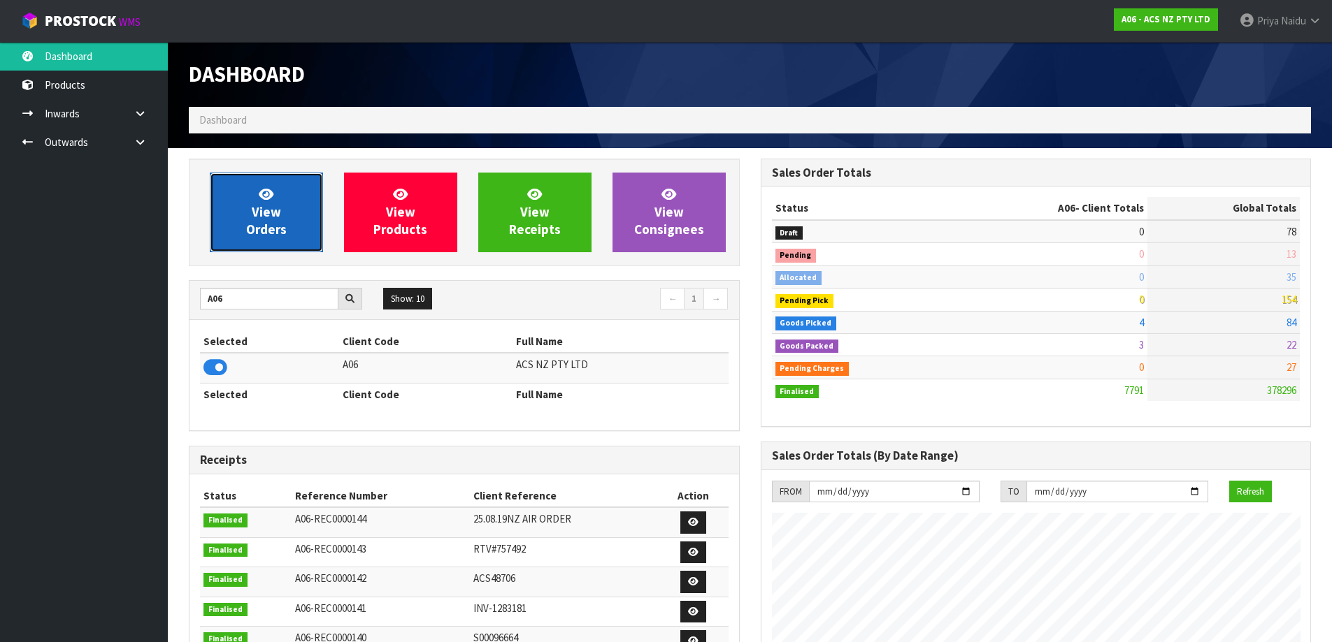
click at [236, 197] on link "View Orders" at bounding box center [266, 213] width 113 height 80
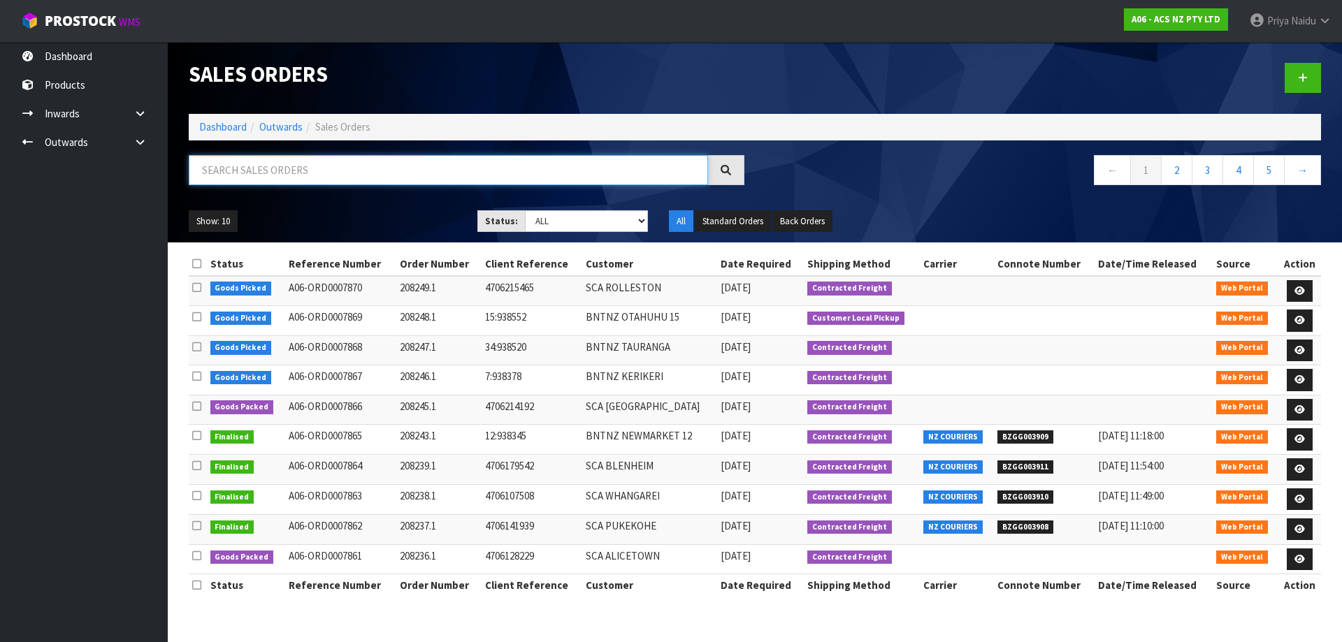
click at [262, 171] on input "text" at bounding box center [448, 170] width 519 height 30
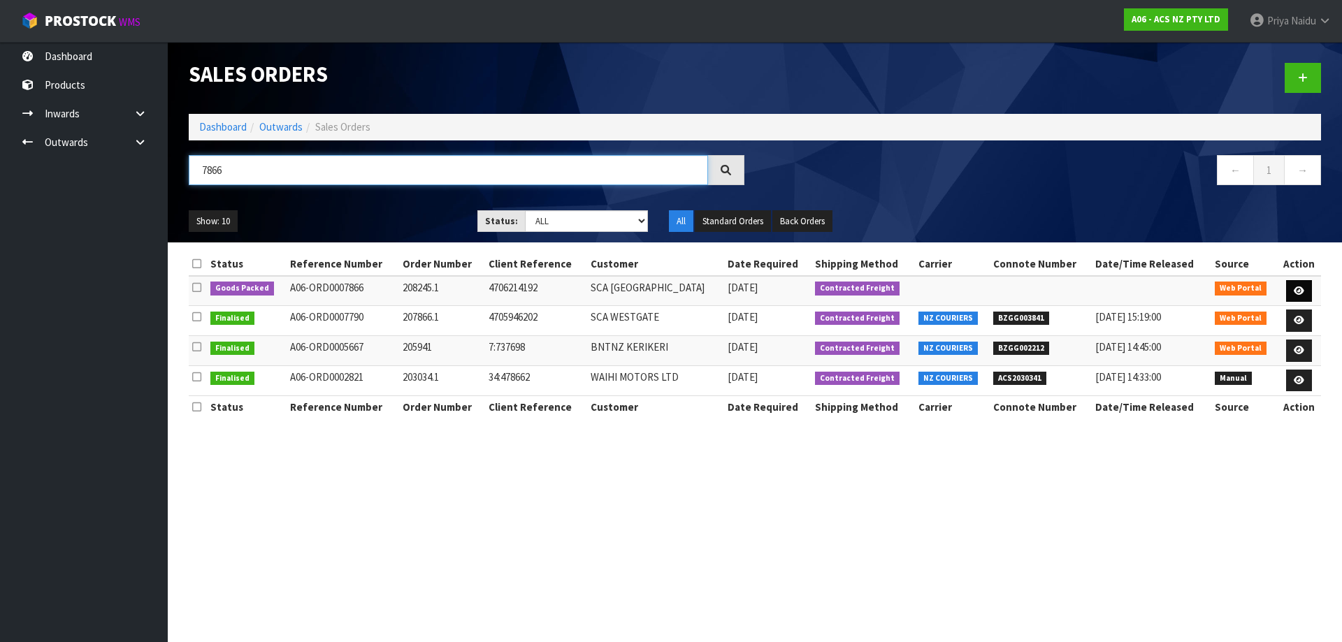
type input "7866"
click at [1295, 295] on icon at bounding box center [1299, 291] width 10 height 9
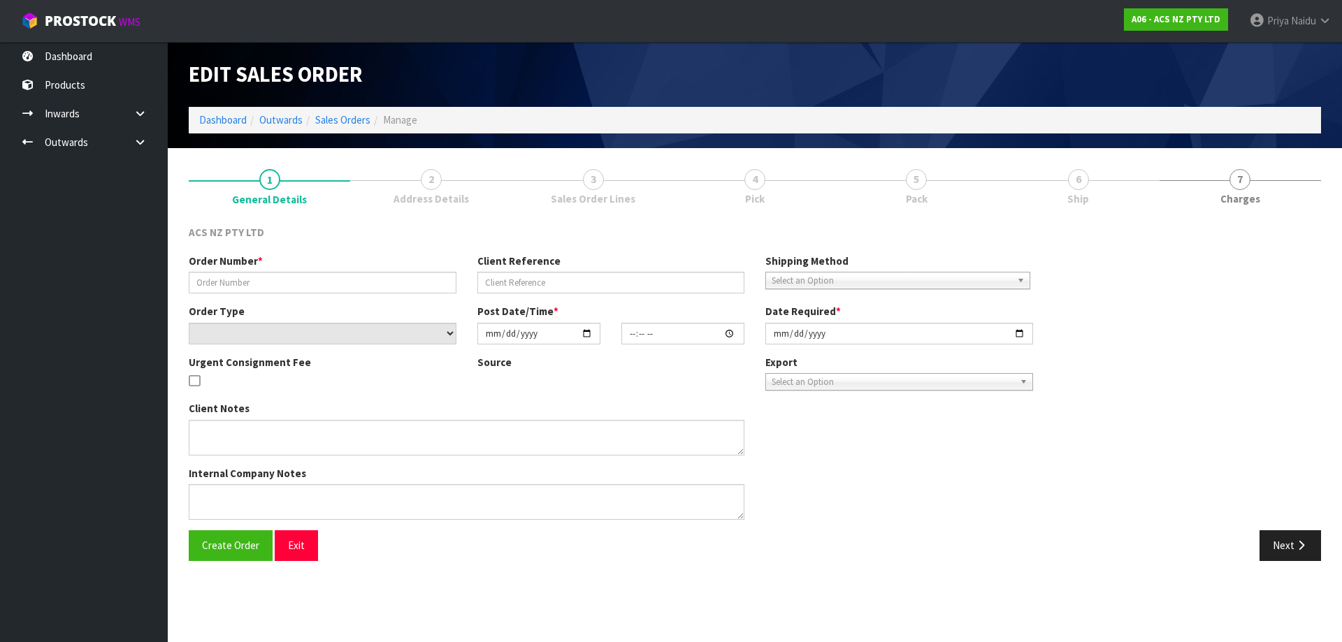
type input "208245.1"
type input "4706214192"
select select "number:0"
type input "[DATE]"
type input "17:57:00.000"
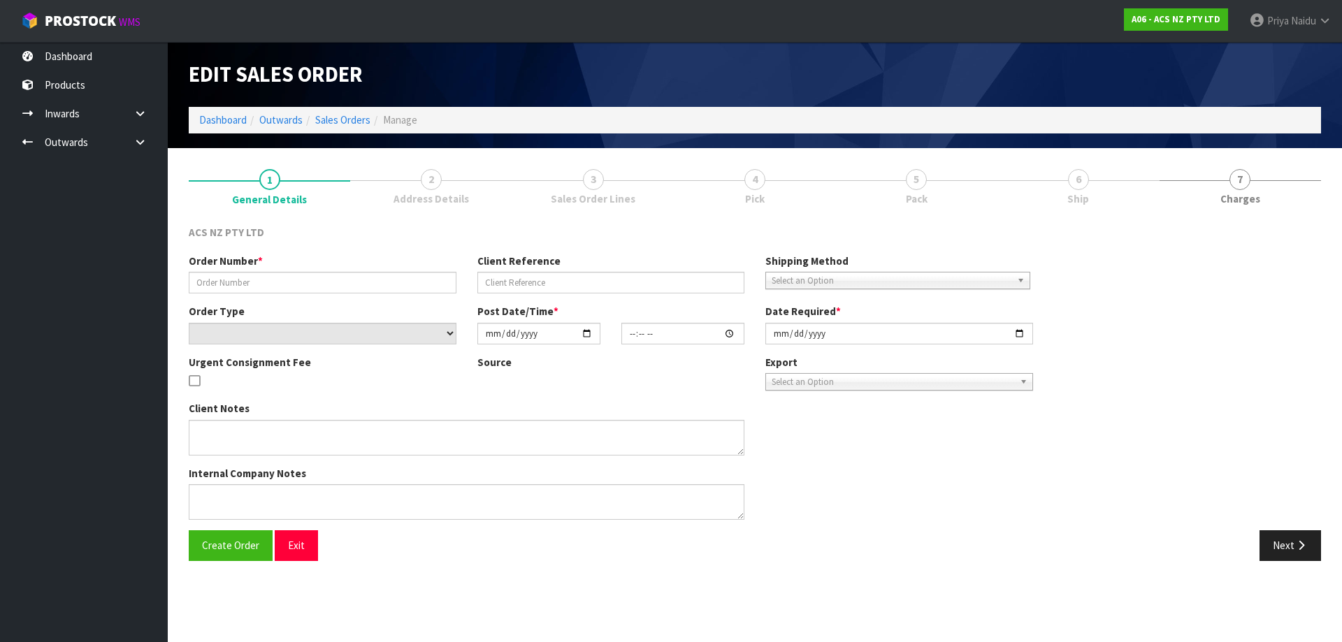
type input "[DATE]"
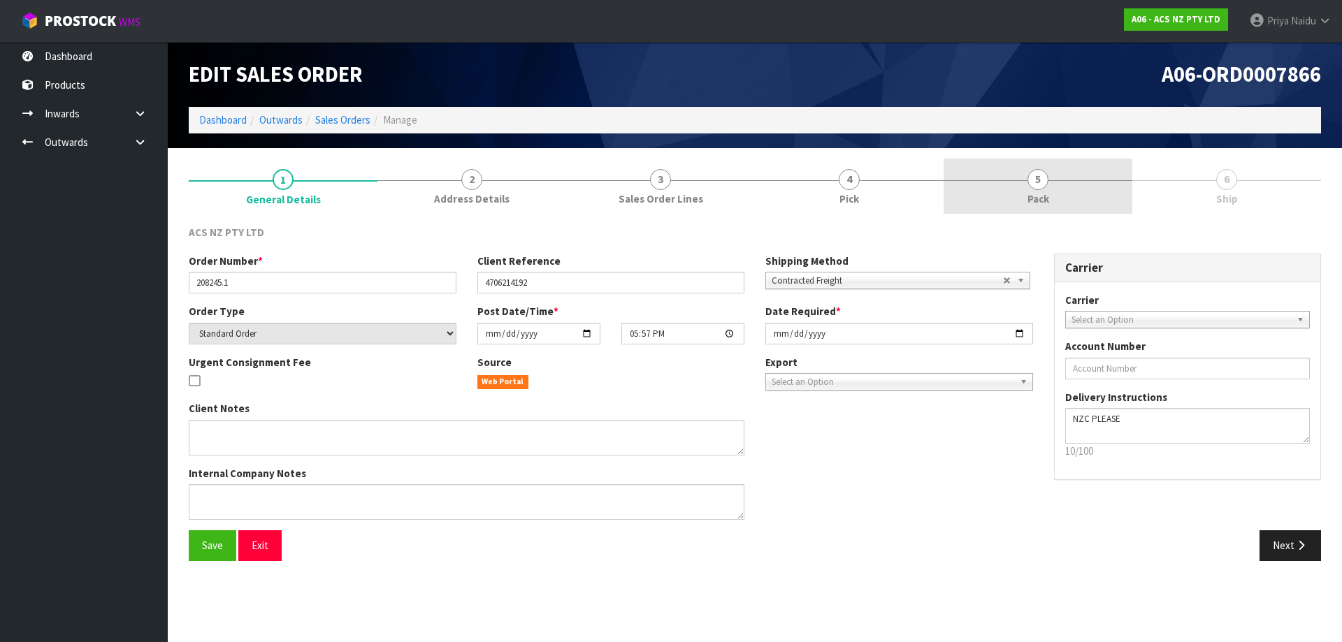
click at [1047, 182] on span "5" at bounding box center [1038, 179] width 21 height 21
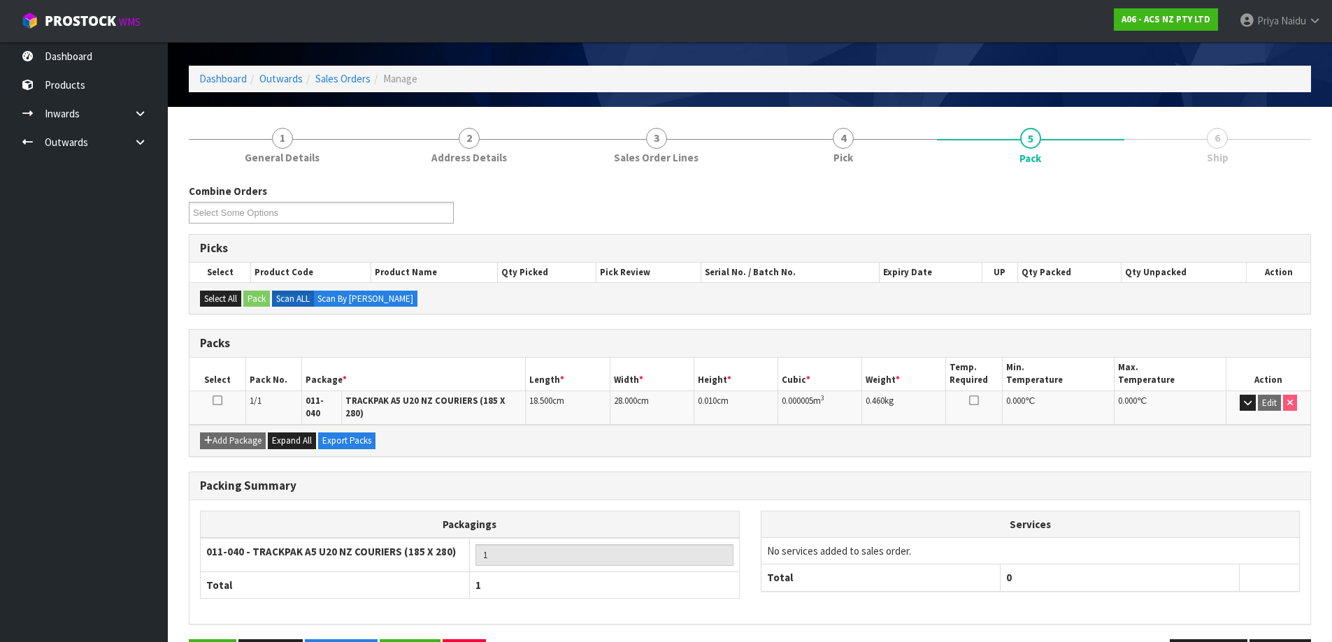
scroll to position [80, 0]
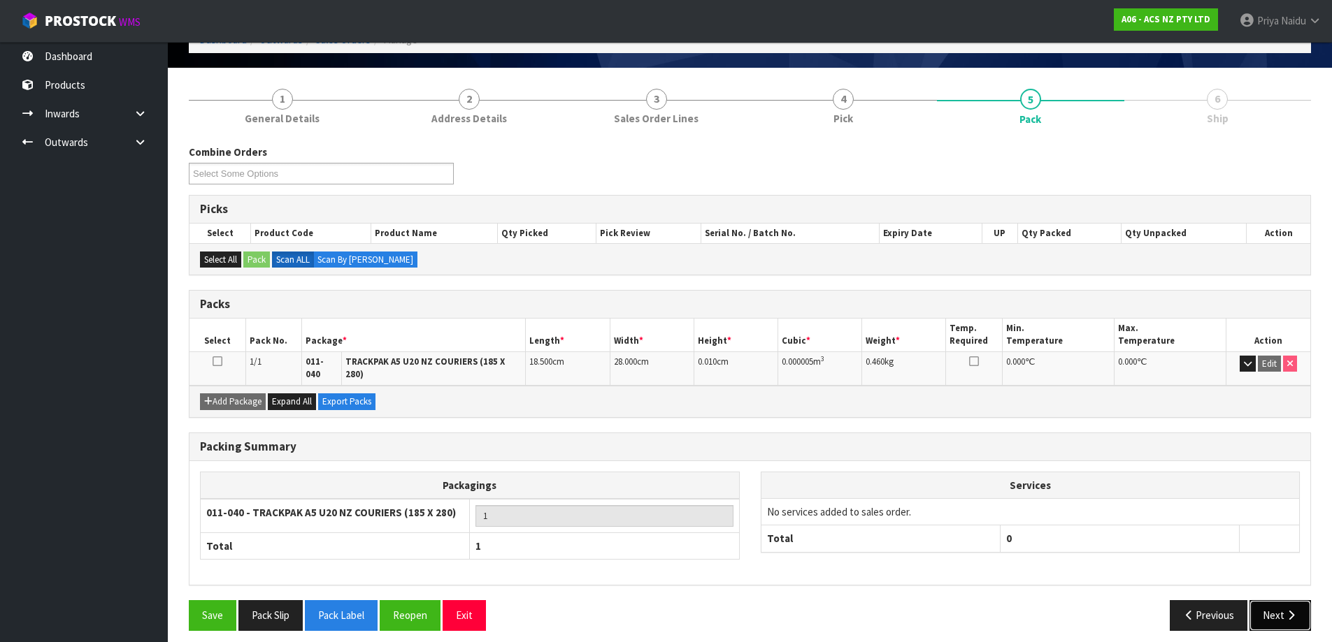
click at [1290, 610] on icon "button" at bounding box center [1290, 615] width 13 height 10
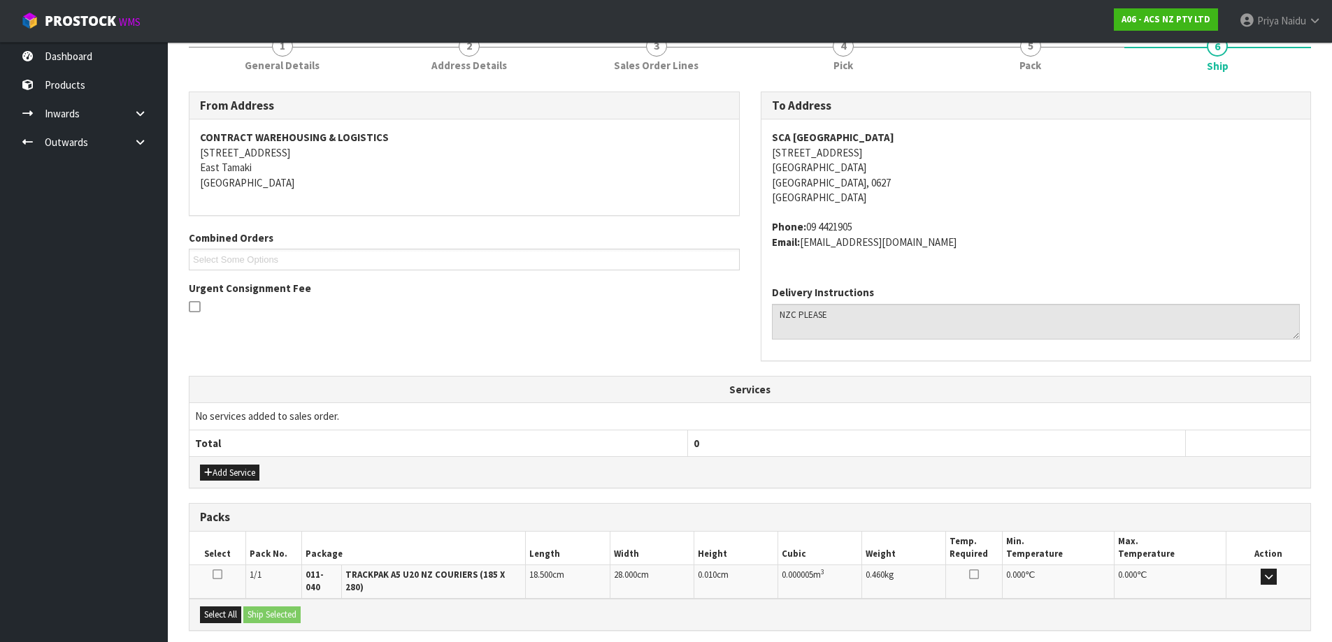
scroll to position [123, 0]
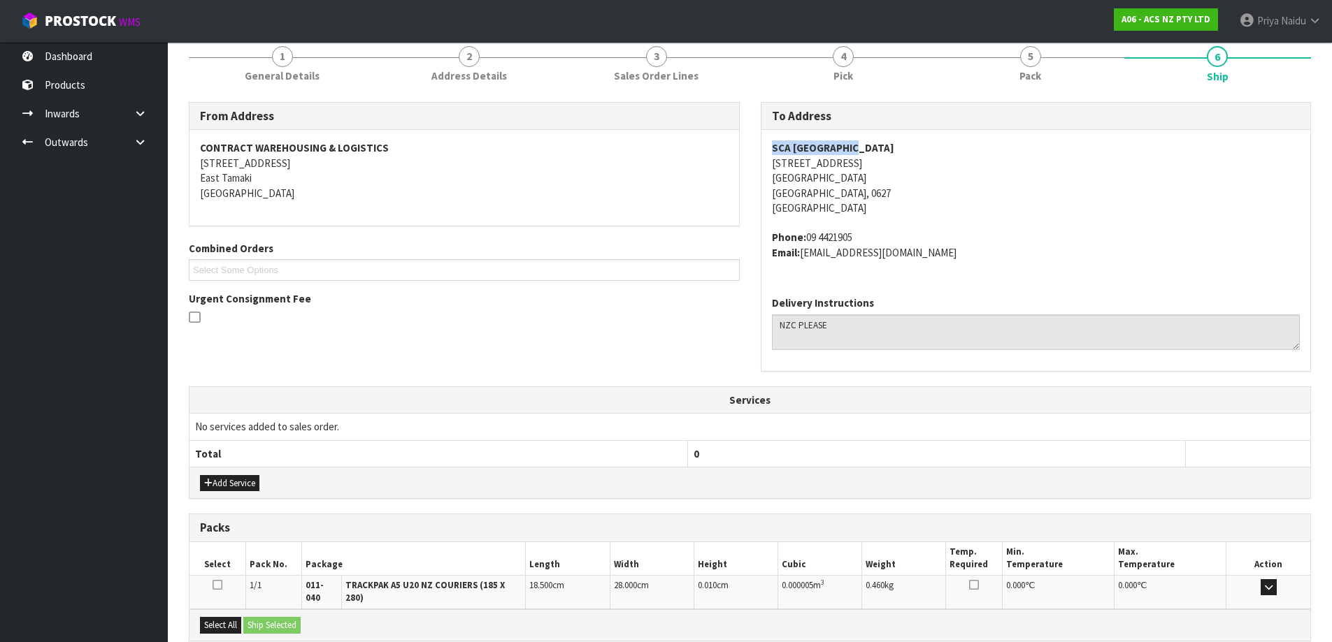
drag, startPoint x: 855, startPoint y: 145, endPoint x: 774, endPoint y: 147, distance: 81.1
click at [774, 147] on strong "SCA WAIRAU PARK" at bounding box center [833, 147] width 122 height 13
copy strong "SCA WAIRAU PARK"
drag, startPoint x: 853, startPoint y: 163, endPoint x: 768, endPoint y: 170, distance: 84.9
click at [768, 170] on div "SCA WAIRAU PARK 119 WAIRAU ROAD WAIRAU VALLEY Auckland, 0627 New Zealand Phone:…" at bounding box center [1035, 207] width 549 height 155
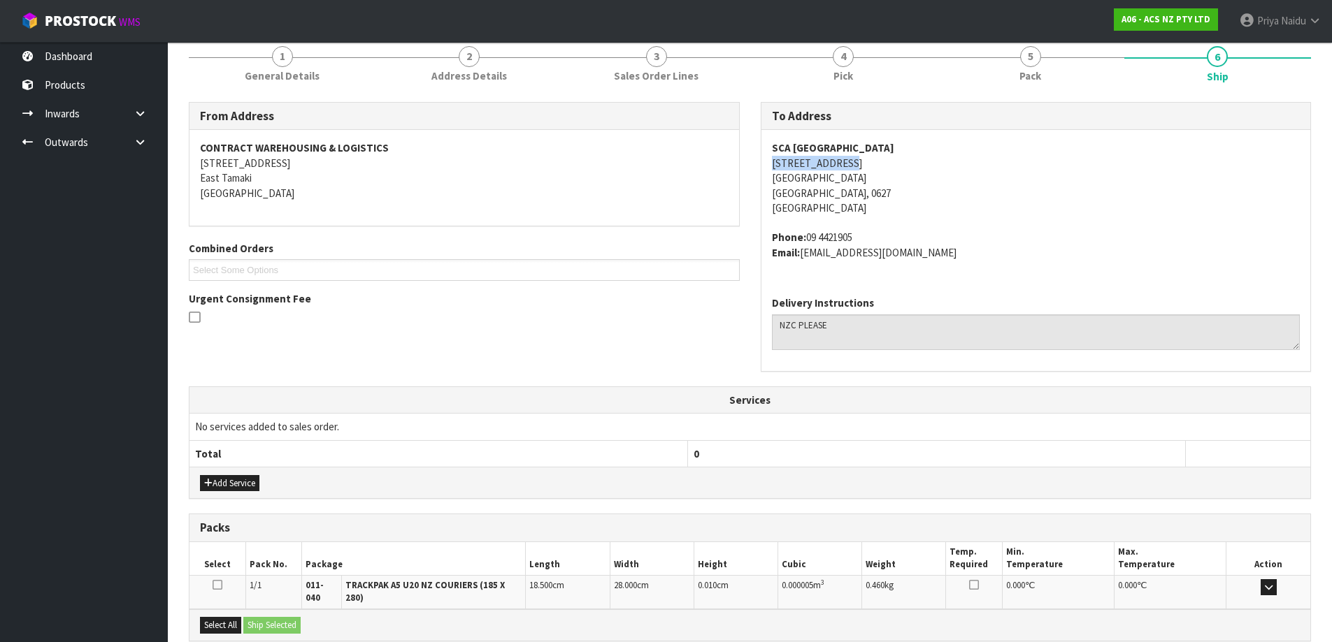
copy address "119 WAIRAU ROAD"
drag, startPoint x: 844, startPoint y: 177, endPoint x: 771, endPoint y: 173, distance: 73.5
click at [772, 173] on address "SCA WAIRAU PARK 119 WAIRAU ROAD WAIRAU VALLEY Auckland, 0627 New Zealand" at bounding box center [1036, 178] width 528 height 75
copy address "WAIRAU VALLEY"
drag, startPoint x: 810, startPoint y: 196, endPoint x: 769, endPoint y: 193, distance: 41.3
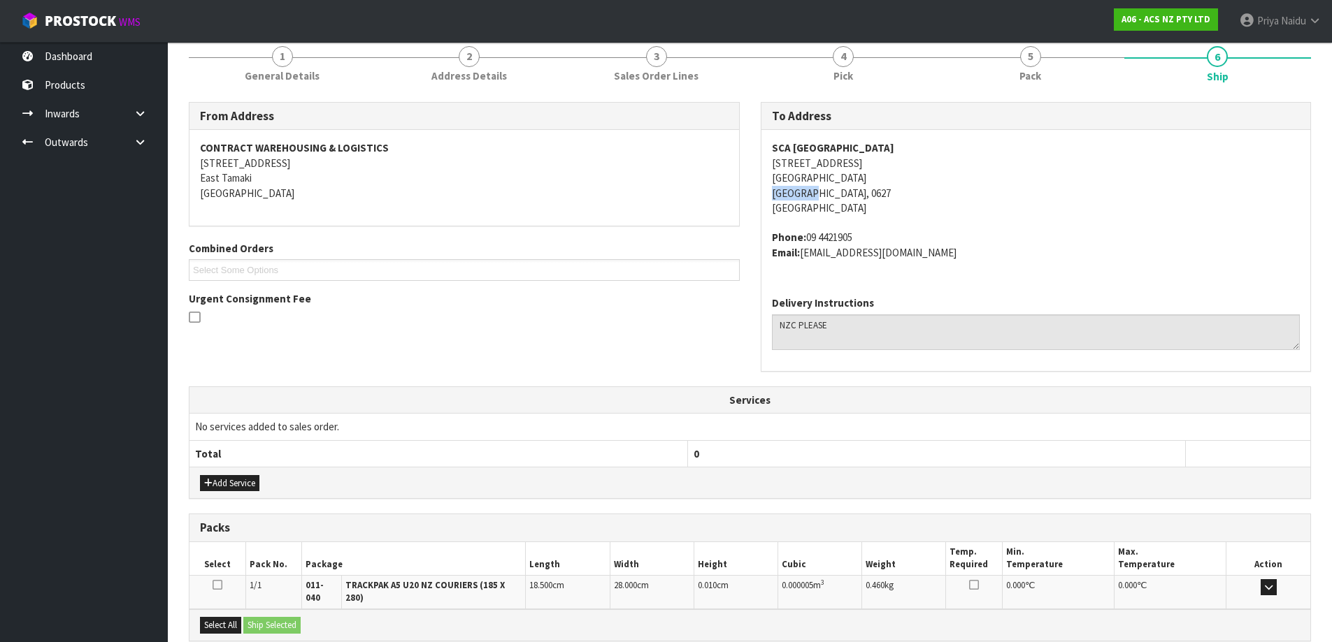
click at [769, 193] on div "SCA WAIRAU PARK 119 WAIRAU ROAD WAIRAU VALLEY Auckland, 0627 New Zealand Phone:…" at bounding box center [1035, 207] width 549 height 155
copy address "[GEOGRAPHIC_DATA]"
click at [857, 235] on address "Phone: 09 4421905 Email: WAIRAUPARK@supercheapauto.com" at bounding box center [1036, 245] width 528 height 30
click at [856, 235] on address "Phone: 09 4421905 Email: WAIRAUPARK@supercheapauto.com" at bounding box center [1036, 245] width 528 height 30
drag, startPoint x: 856, startPoint y: 234, endPoint x: 803, endPoint y: 241, distance: 53.6
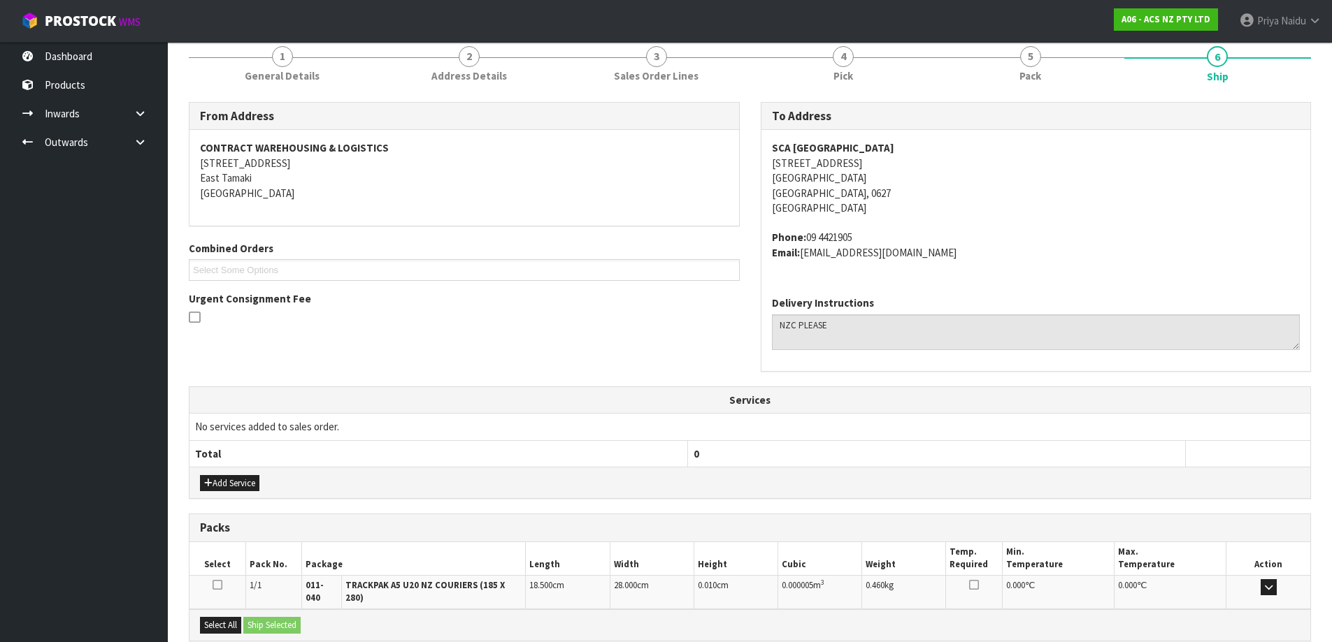
click at [803, 241] on address "Phone: 09 4421905 Email: WAIRAUPARK@supercheapauto.com" at bounding box center [1036, 245] width 528 height 30
copy address "09 4421905"
drag, startPoint x: 962, startPoint y: 254, endPoint x: 803, endPoint y: 261, distance: 159.5
click at [803, 261] on div "SCA WAIRAU PARK 119 WAIRAU ROAD WAIRAU VALLEY Auckland, 0627 New Zealand Phone:…" at bounding box center [1035, 207] width 549 height 155
copy address "WAIRAUPARK@supercheapauto.com"
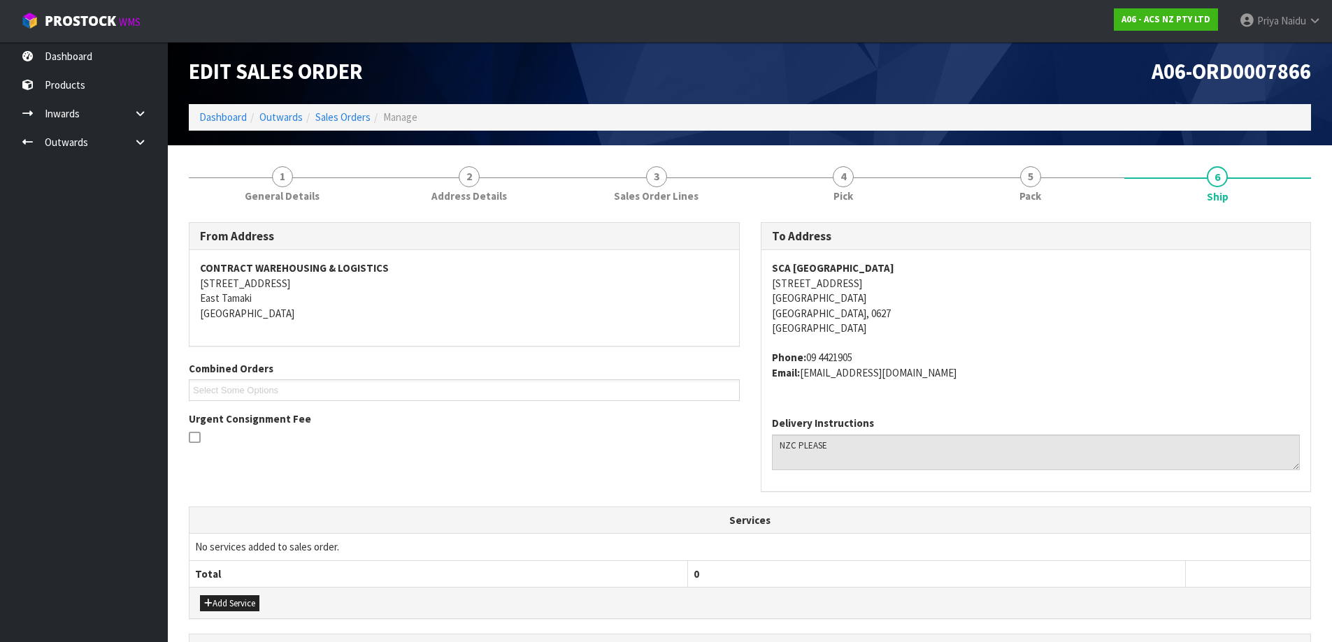
scroll to position [0, 0]
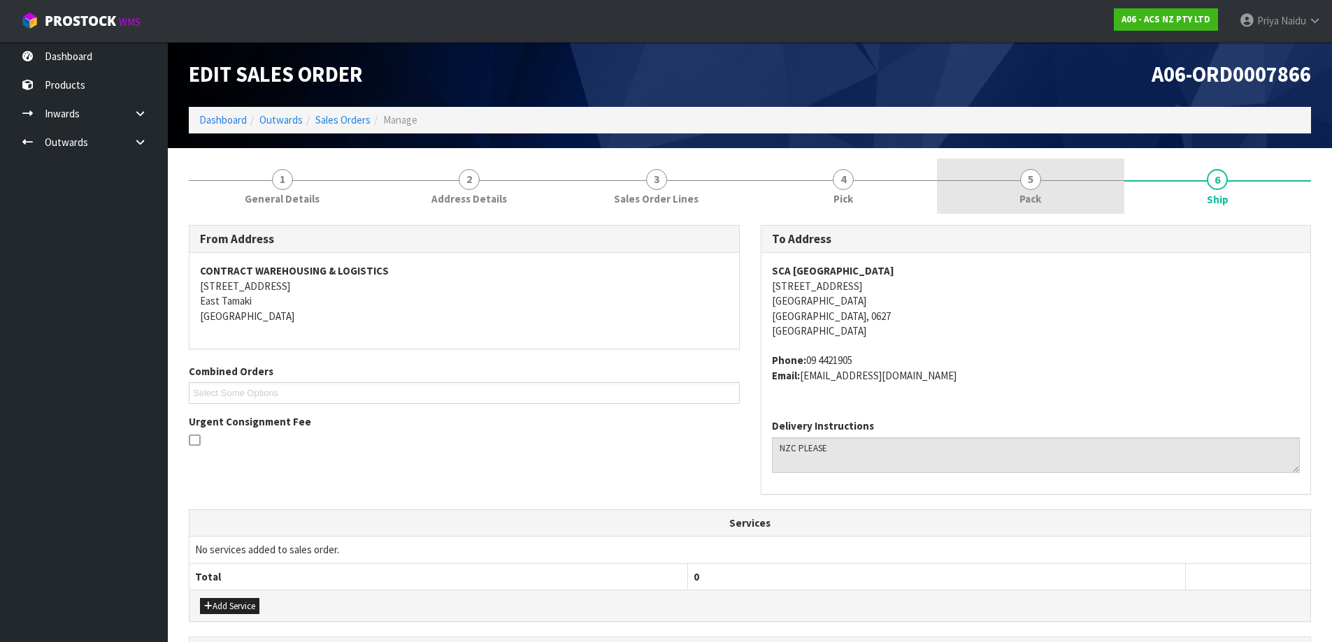
click at [1030, 185] on span "5" at bounding box center [1030, 179] width 21 height 21
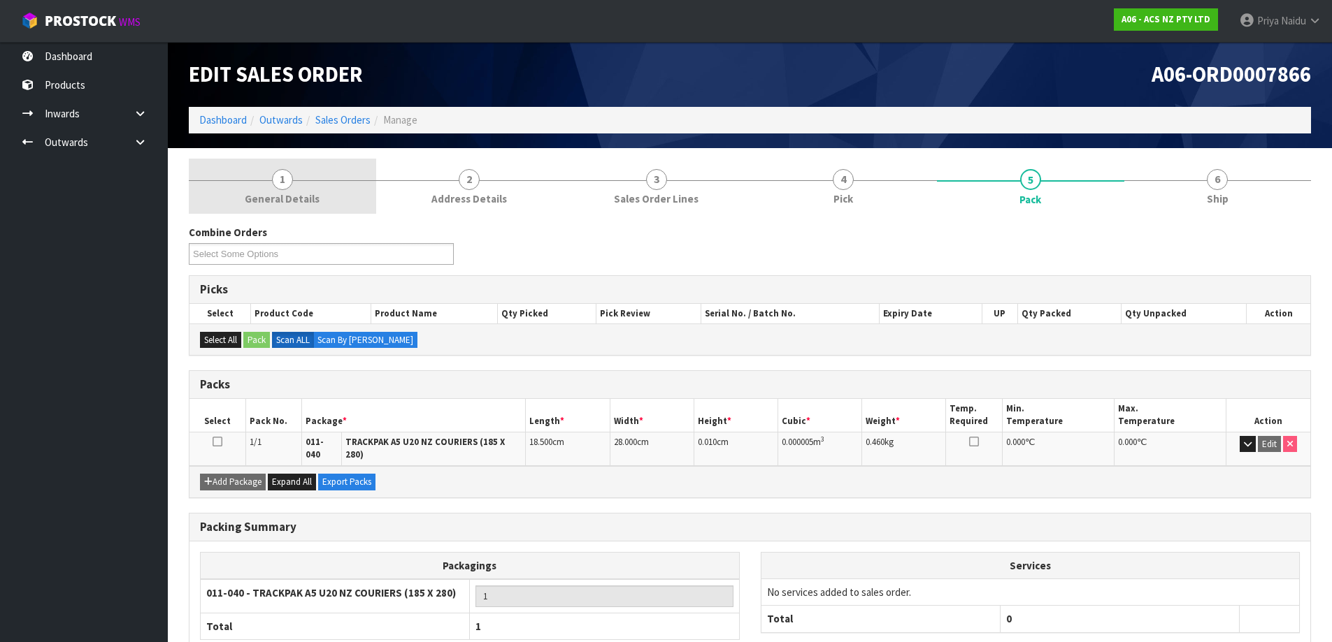
click at [281, 174] on span "1" at bounding box center [282, 179] width 21 height 21
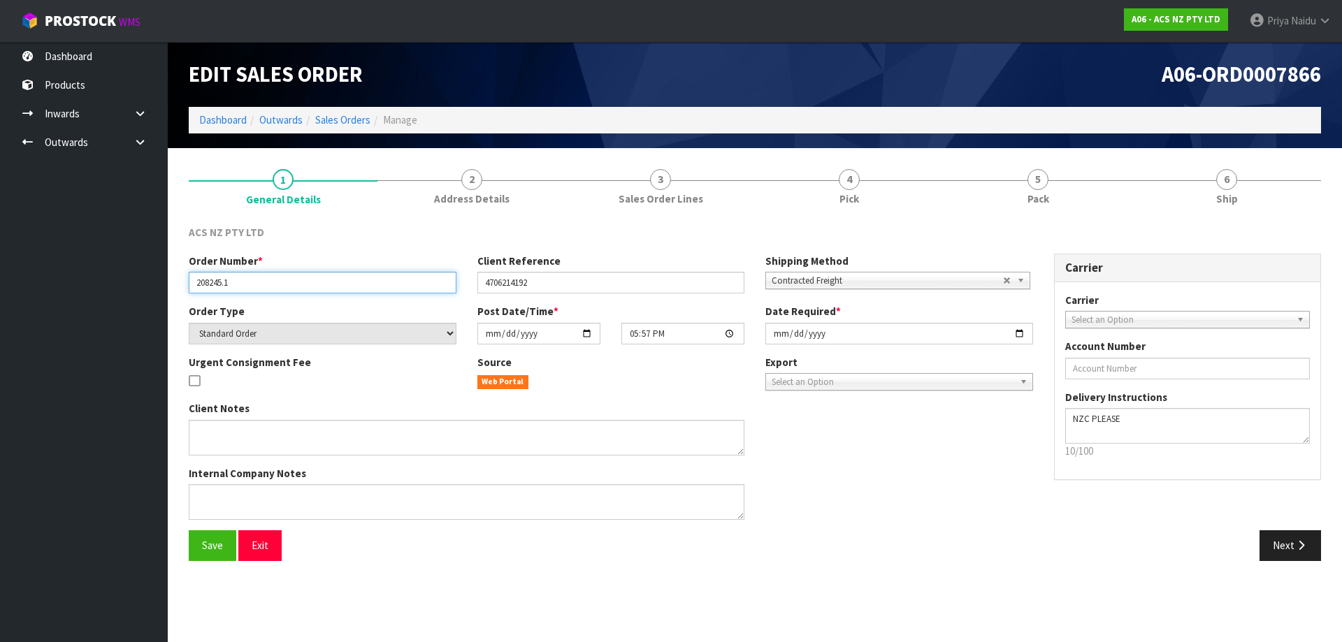
drag, startPoint x: 240, startPoint y: 288, endPoint x: 199, endPoint y: 278, distance: 43.1
click at [199, 278] on input "208245.1" at bounding box center [323, 283] width 268 height 22
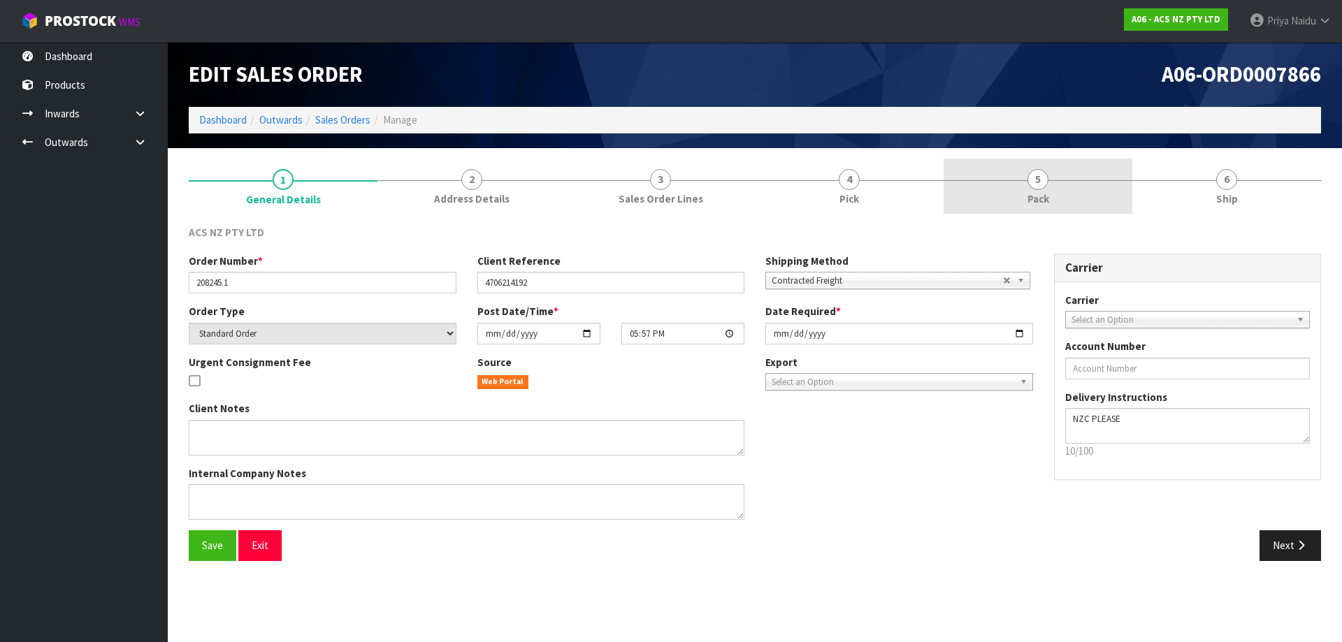
click at [1035, 183] on span "5" at bounding box center [1038, 179] width 21 height 21
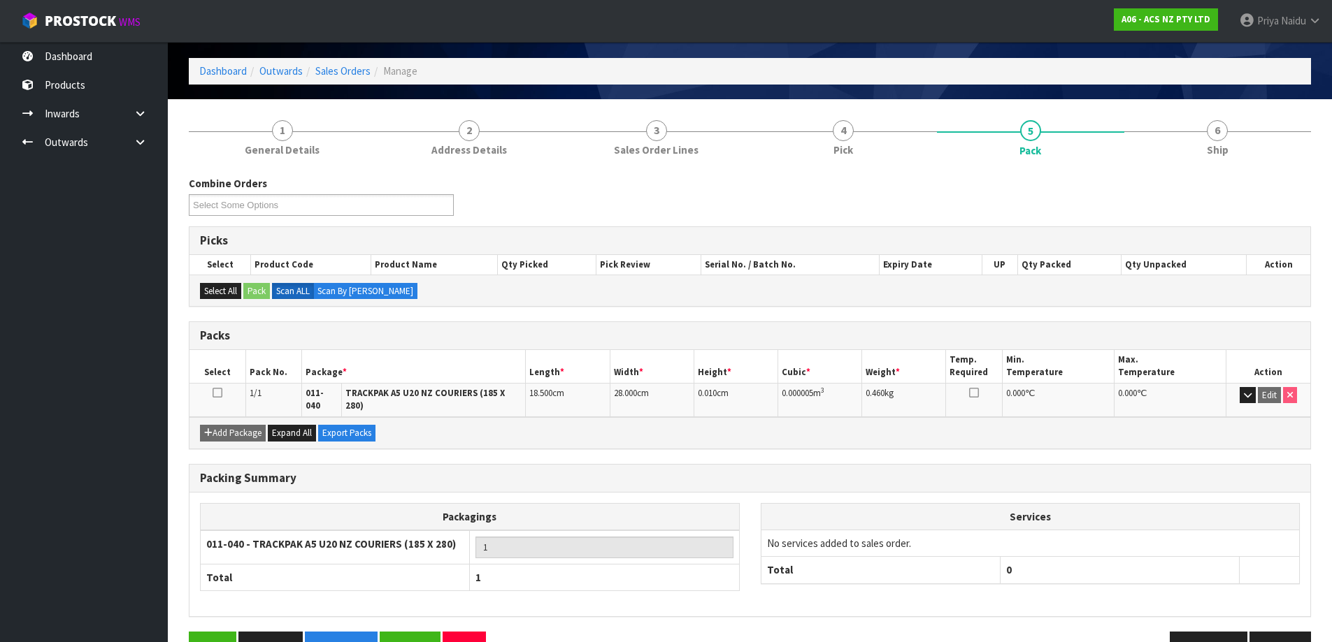
scroll to position [80, 0]
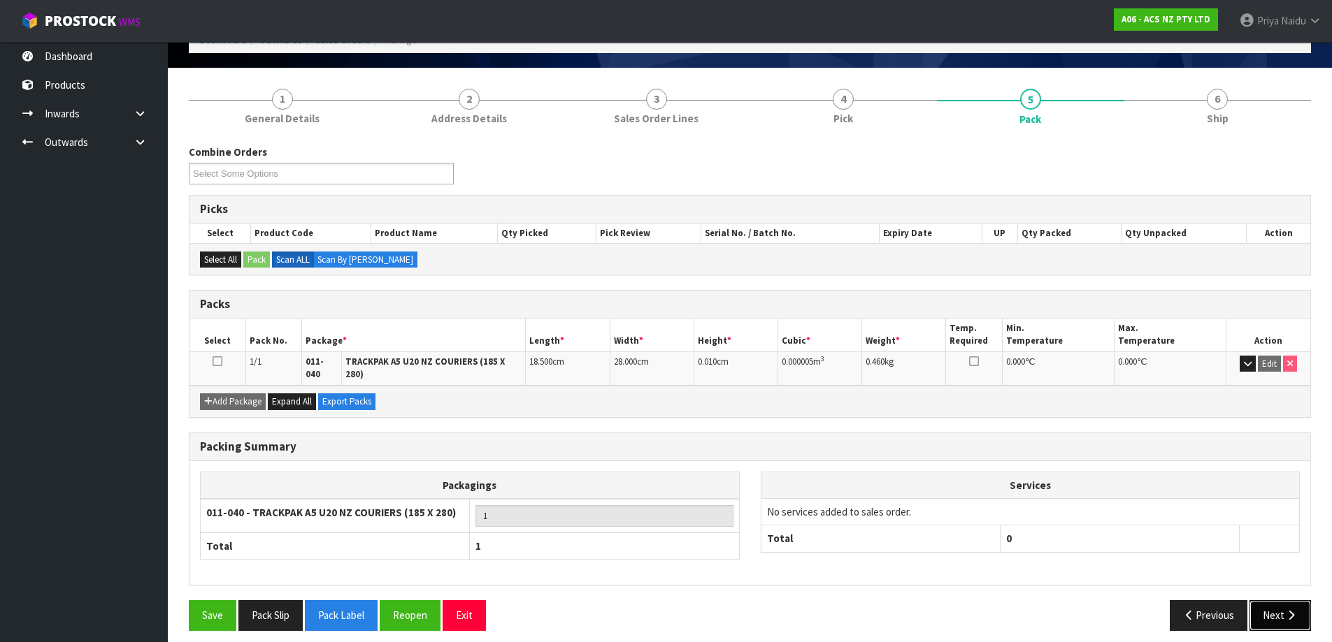
click at [1290, 610] on icon "button" at bounding box center [1290, 615] width 13 height 10
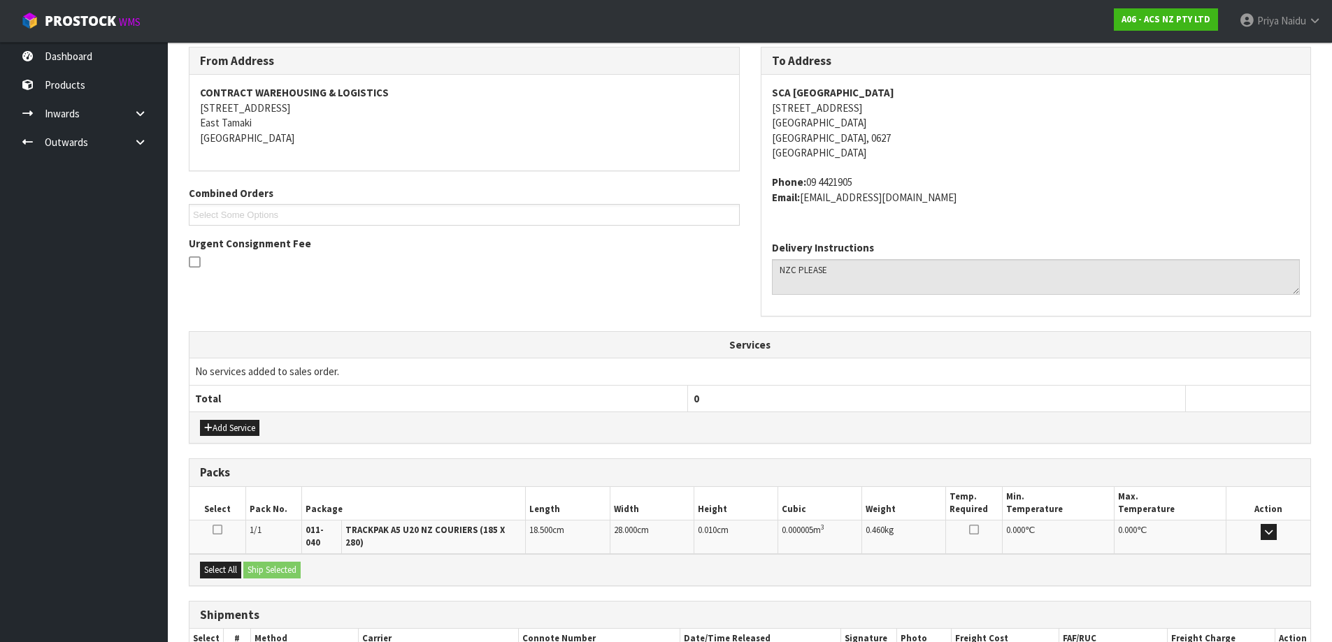
scroll to position [263, 0]
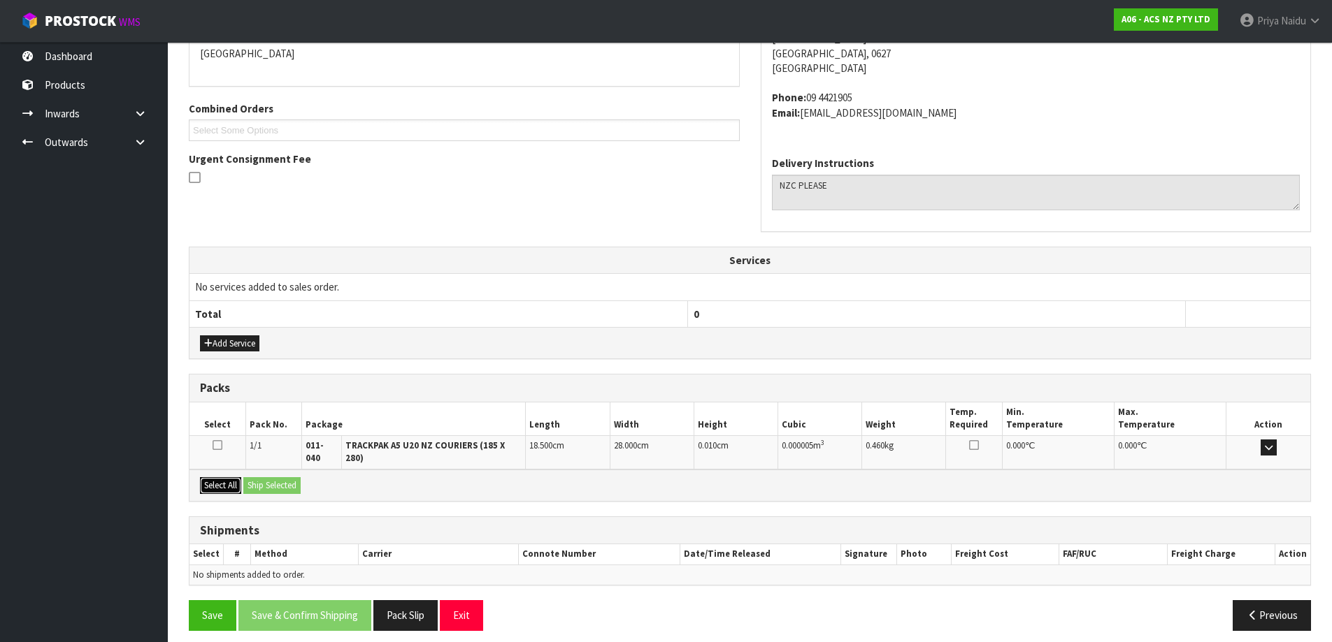
click at [209, 477] on button "Select All" at bounding box center [220, 485] width 41 height 17
click at [273, 479] on button "Ship Selected" at bounding box center [271, 485] width 57 height 17
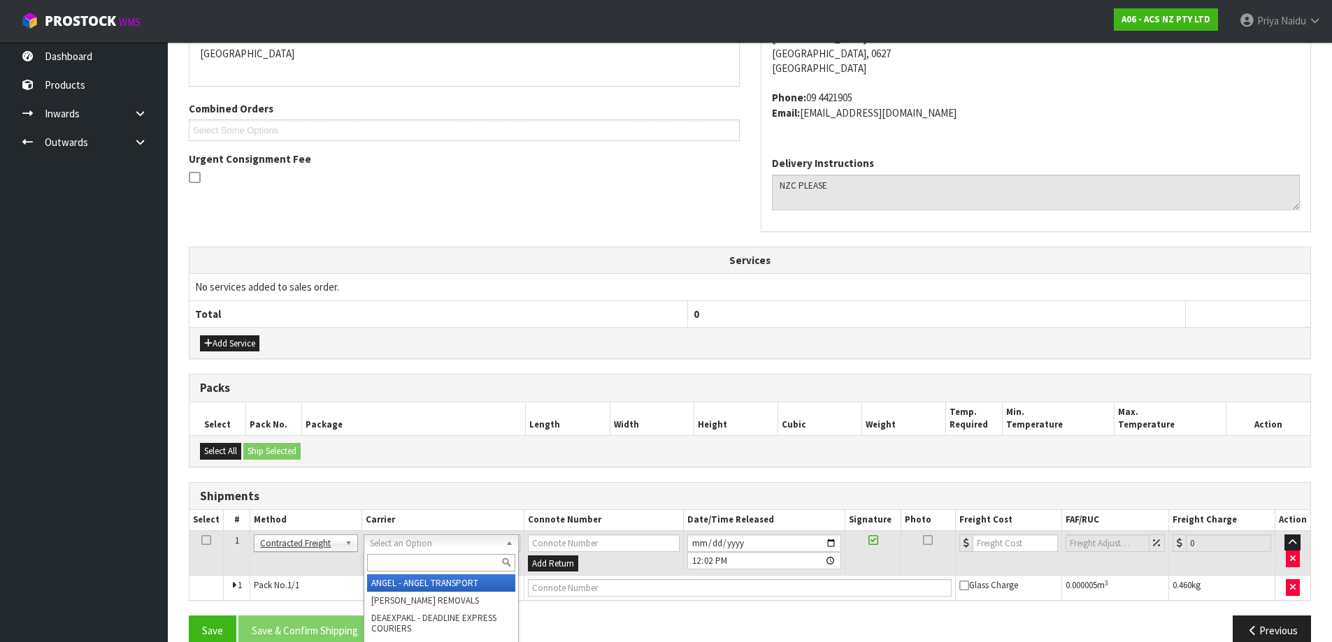
click at [428, 565] on input "text" at bounding box center [441, 562] width 148 height 17
type input "NZC"
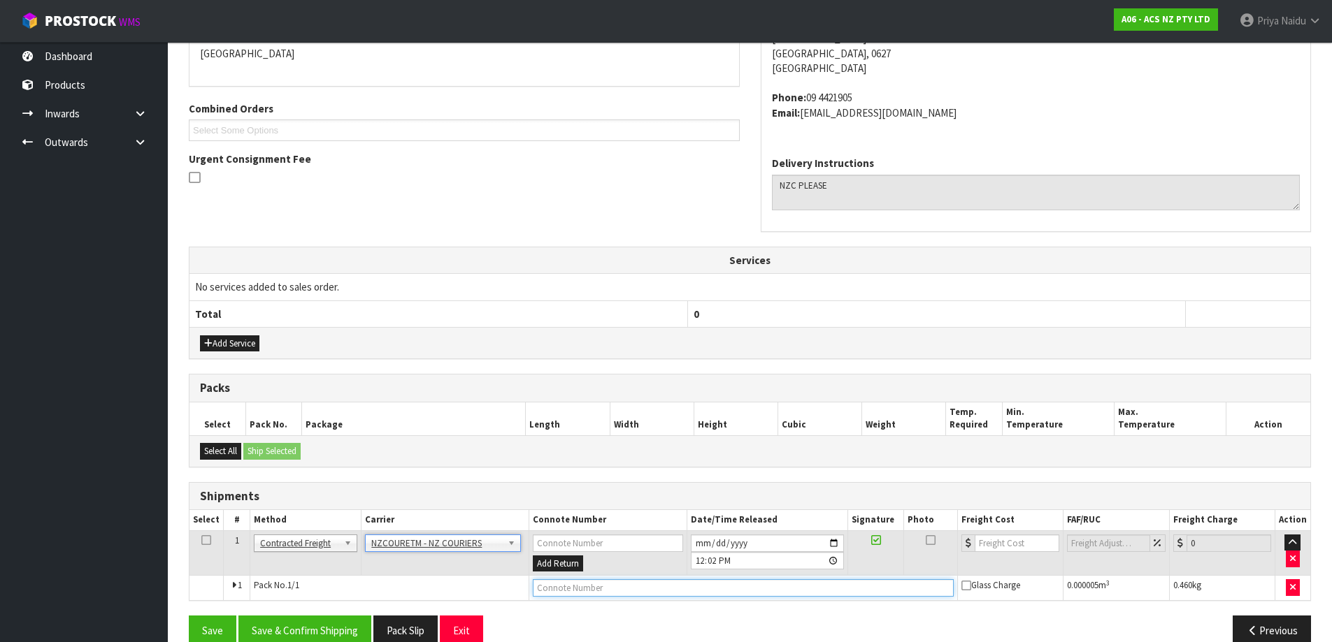
click at [682, 591] on input "text" at bounding box center [743, 588] width 421 height 17
paste input "BZGG003912"
type input "BZGG003912"
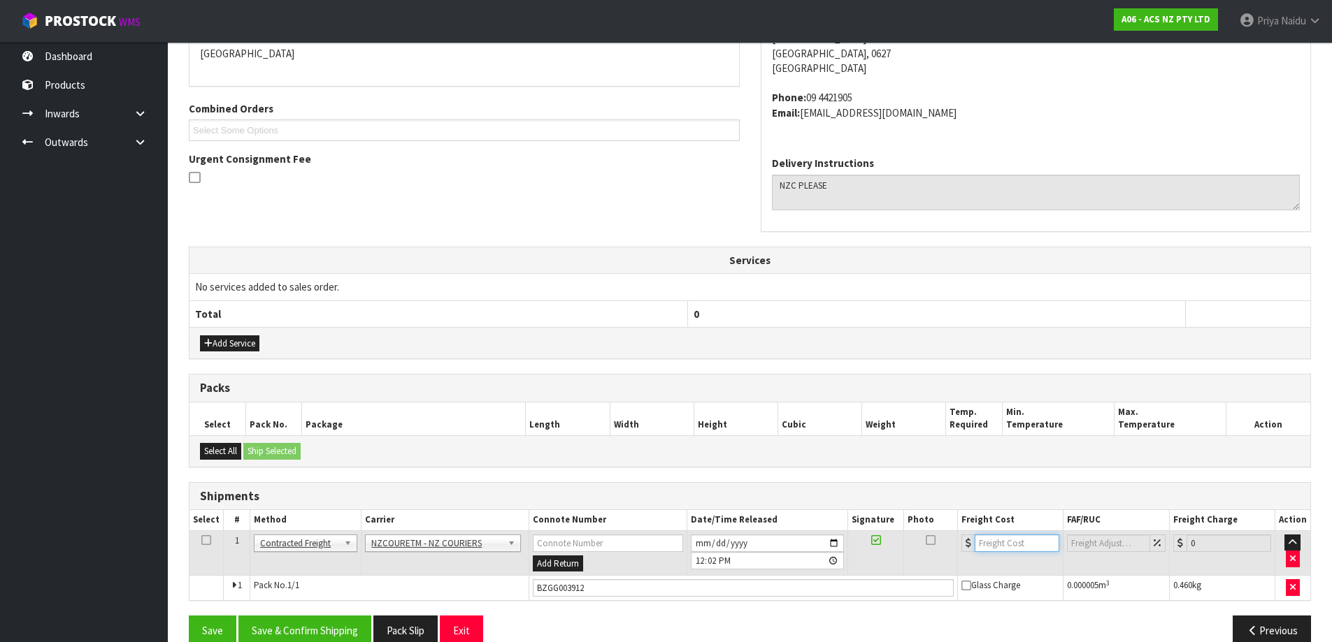
click at [1000, 540] on input "number" at bounding box center [1017, 543] width 85 height 17
type input "5.45"
click at [331, 628] on button "Save & Confirm Shipping" at bounding box center [304, 631] width 133 height 30
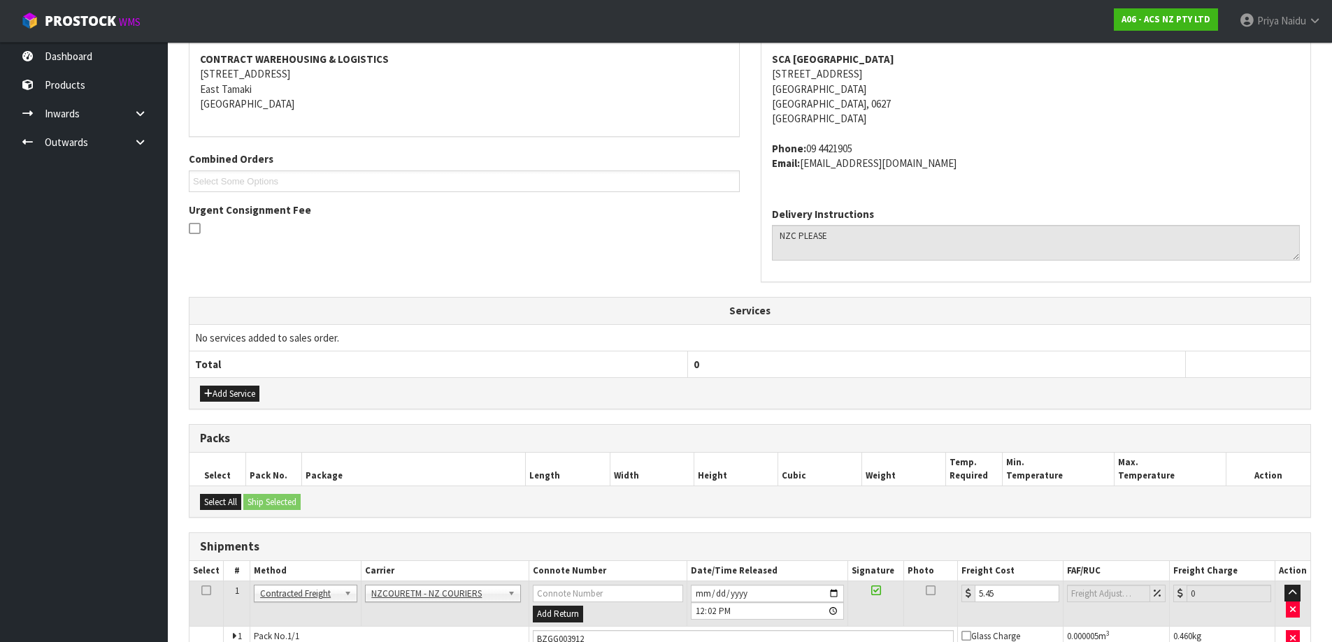
scroll to position [0, 0]
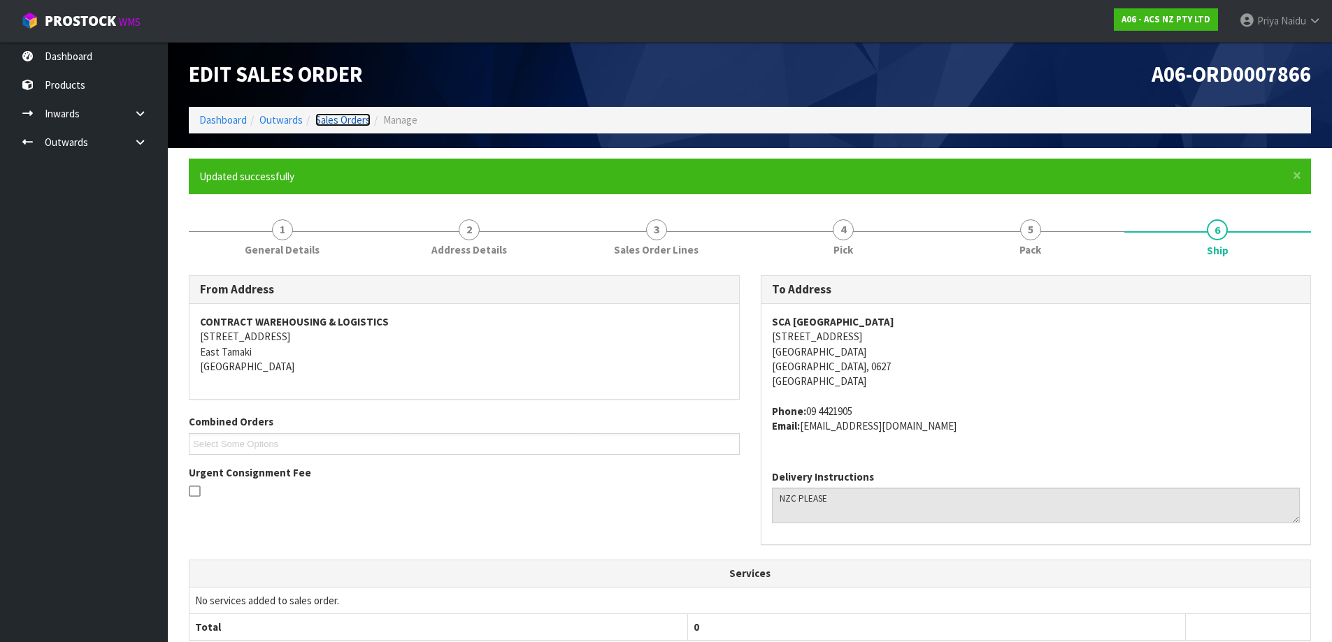
click at [338, 125] on link "Sales Orders" at bounding box center [342, 119] width 55 height 13
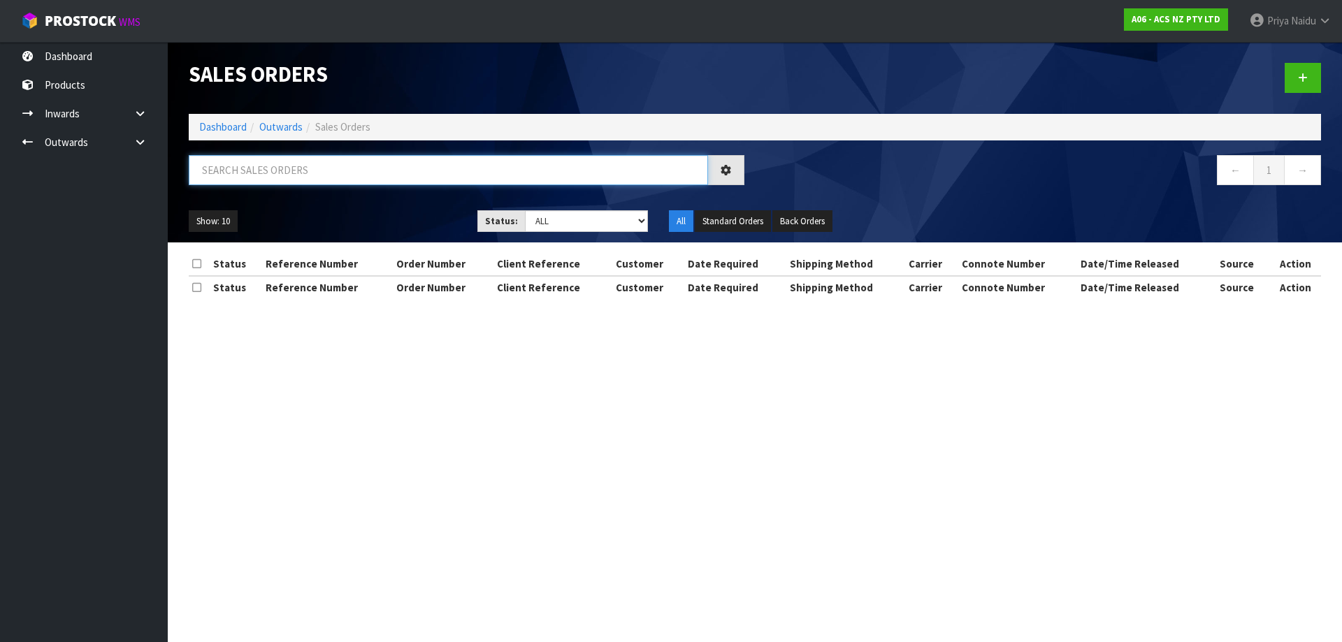
click at [284, 171] on input "text" at bounding box center [448, 170] width 519 height 30
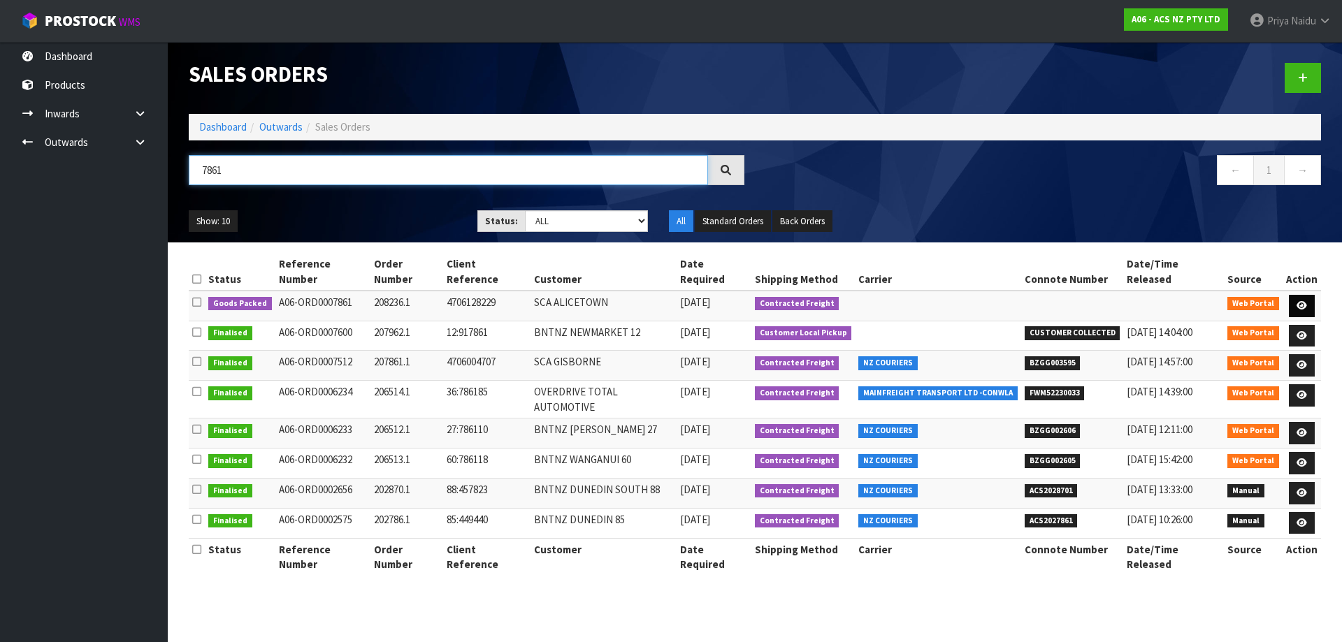
type input "7861"
click at [1305, 301] on icon at bounding box center [1302, 305] width 10 height 9
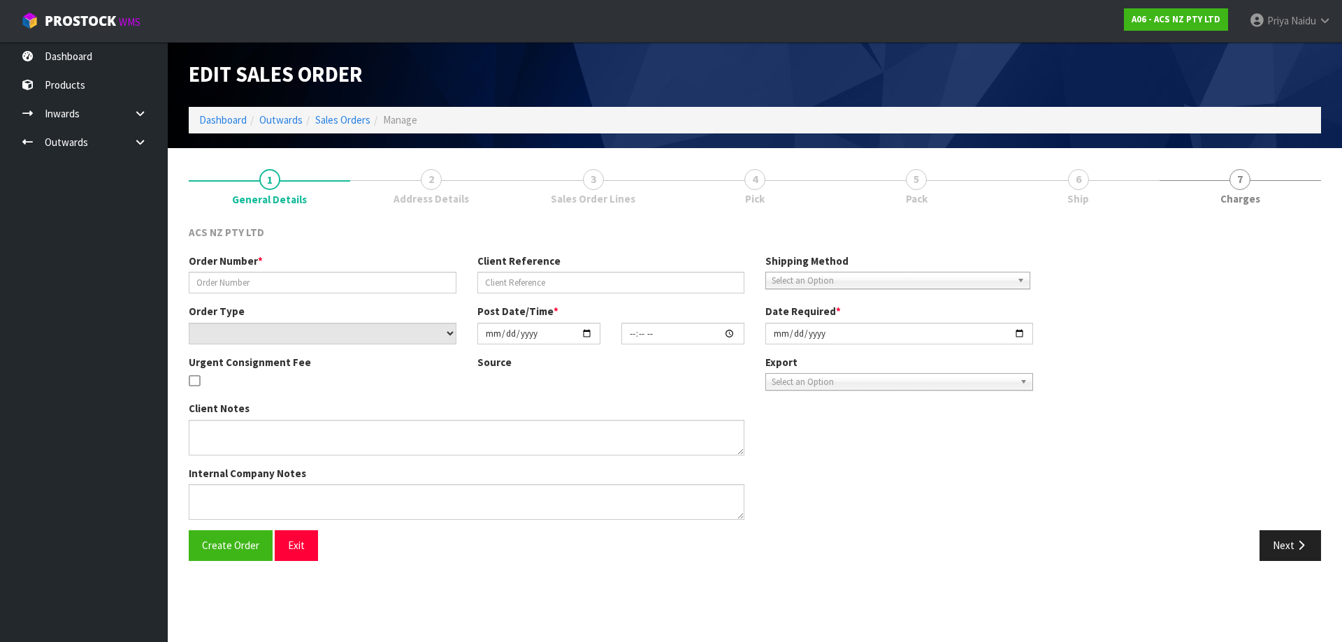
type input "208236.1"
type input "4706128229"
select select "number:0"
type input "[DATE]"
type input "16:40:00.000"
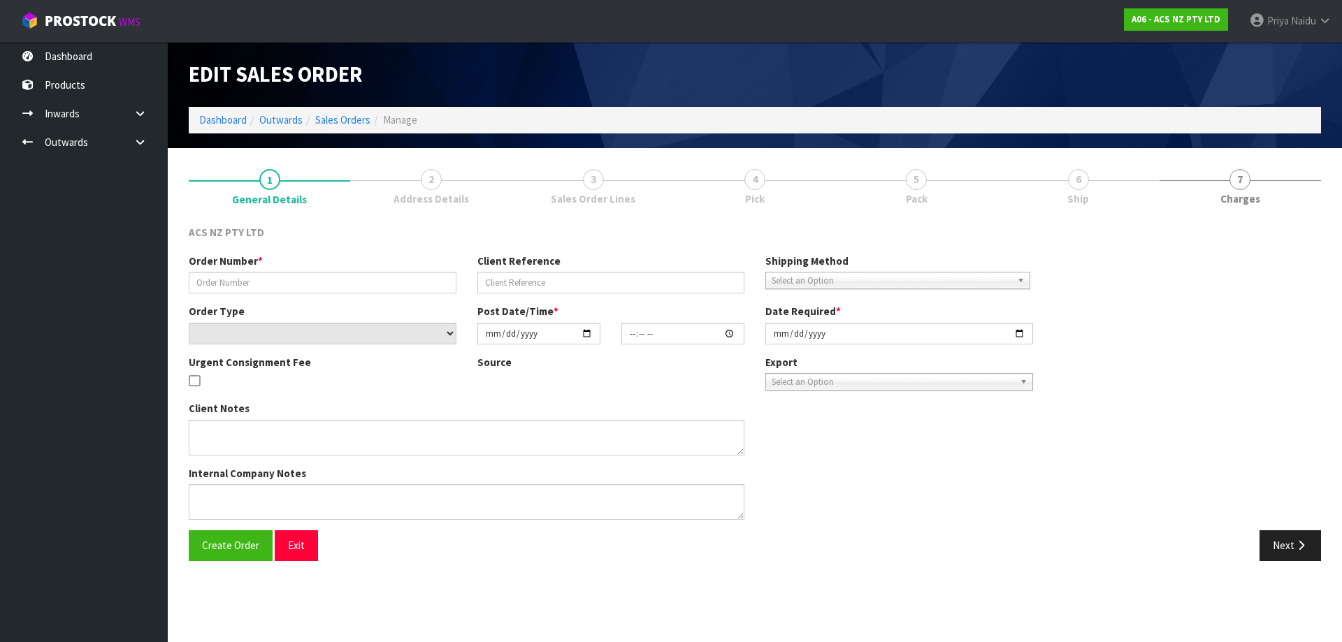
type input "[DATE]"
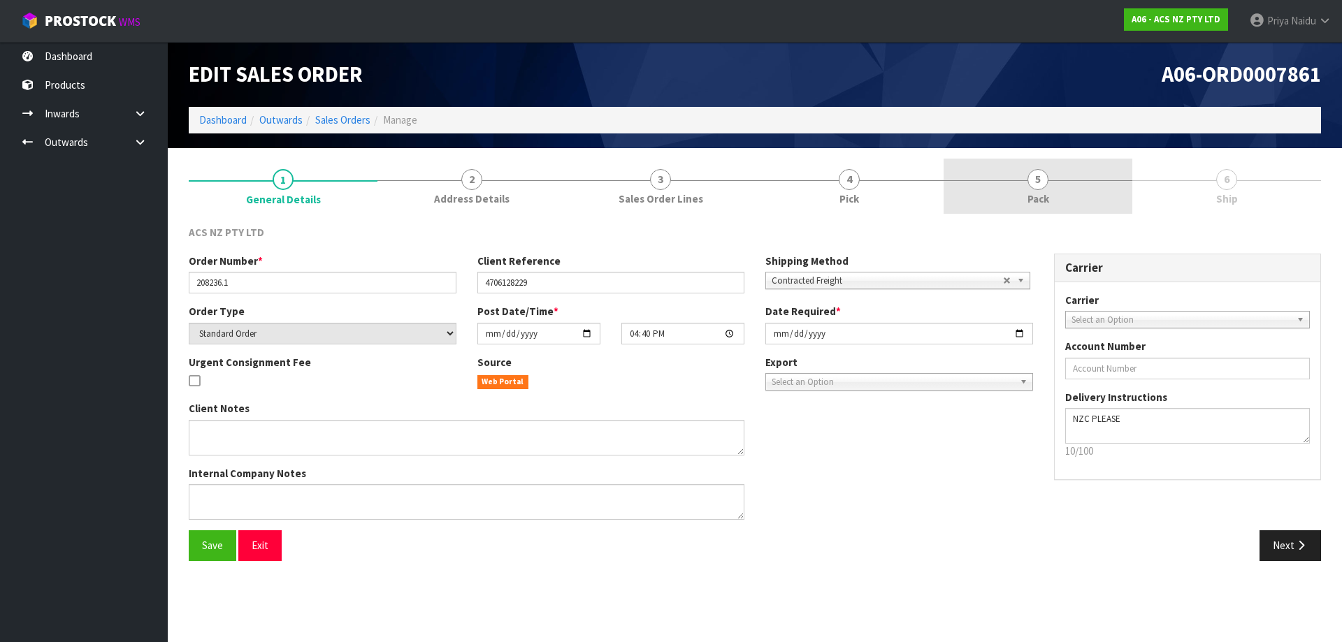
click at [1035, 190] on link "5 Pack" at bounding box center [1038, 186] width 189 height 55
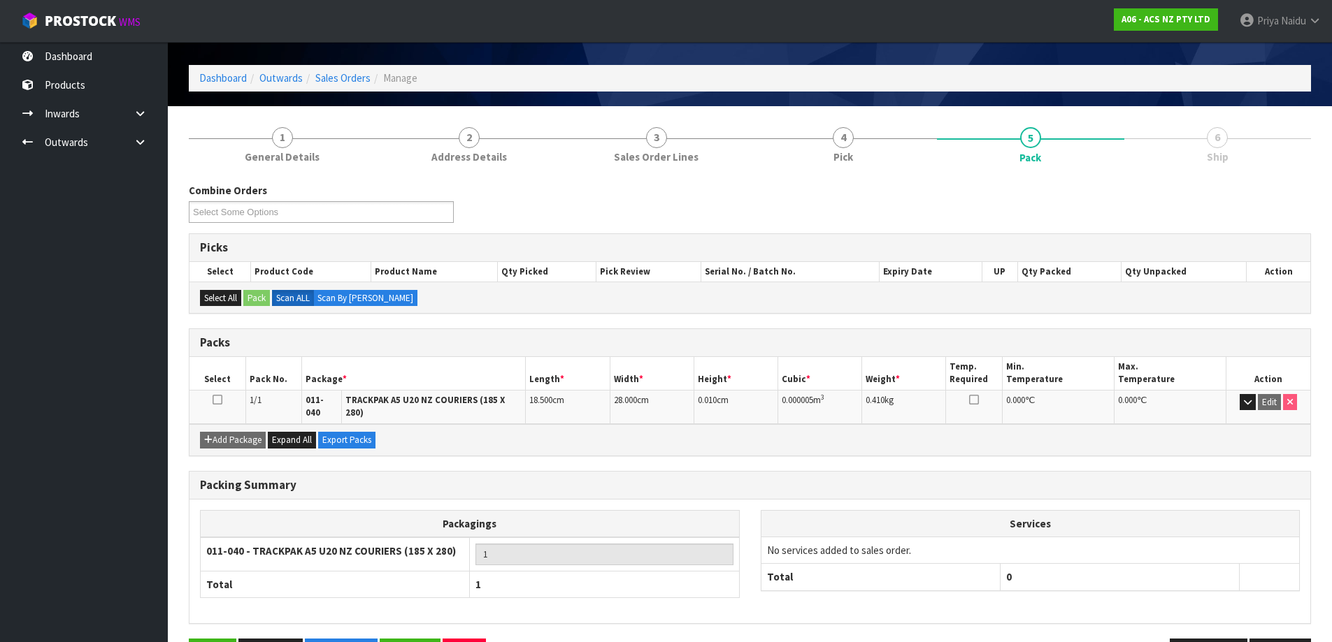
scroll to position [80, 0]
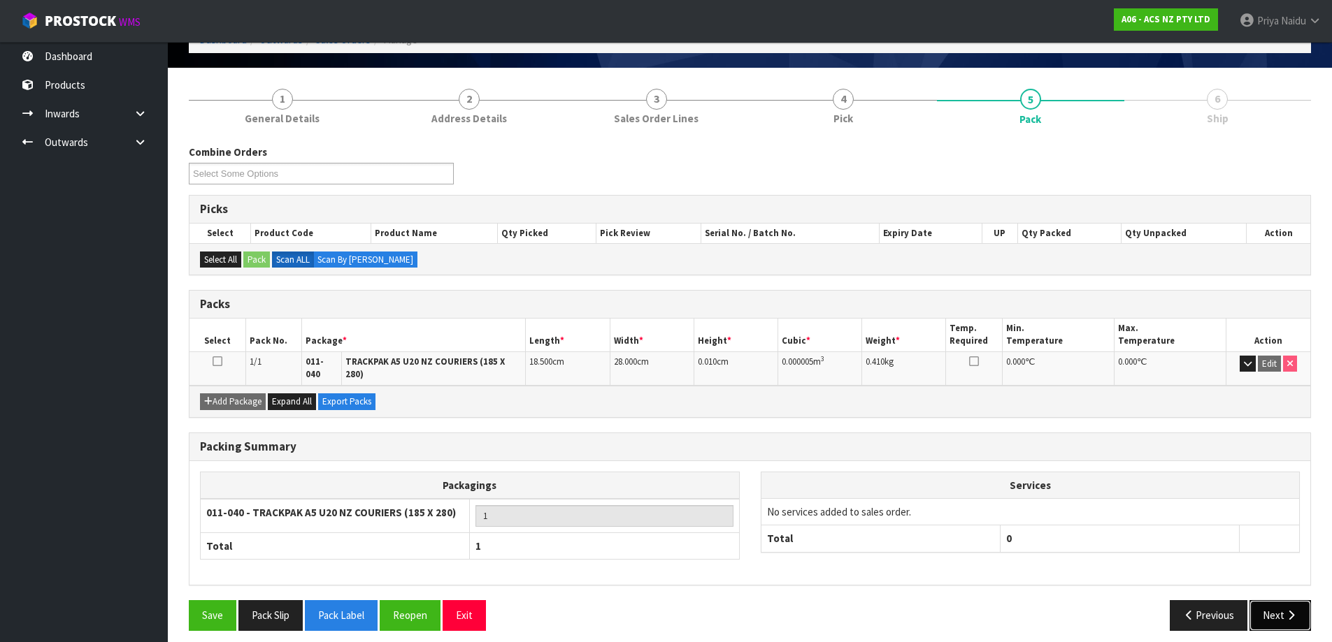
click at [1276, 607] on button "Next" at bounding box center [1280, 616] width 62 height 30
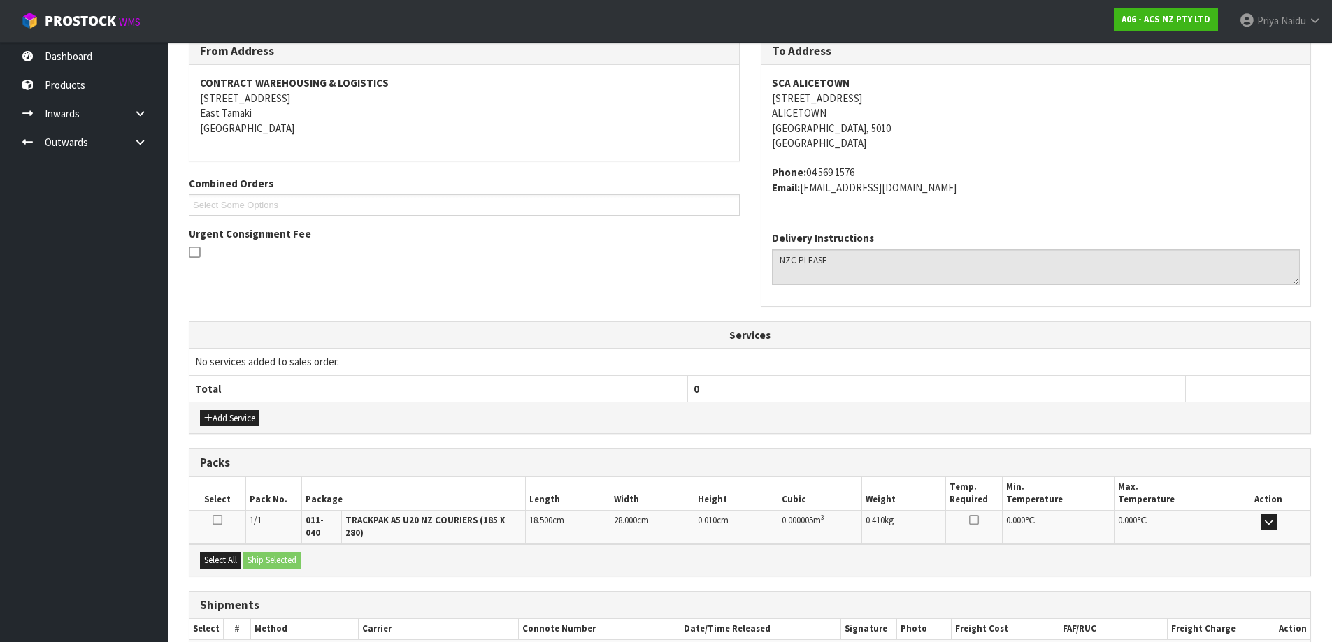
scroll to position [53, 0]
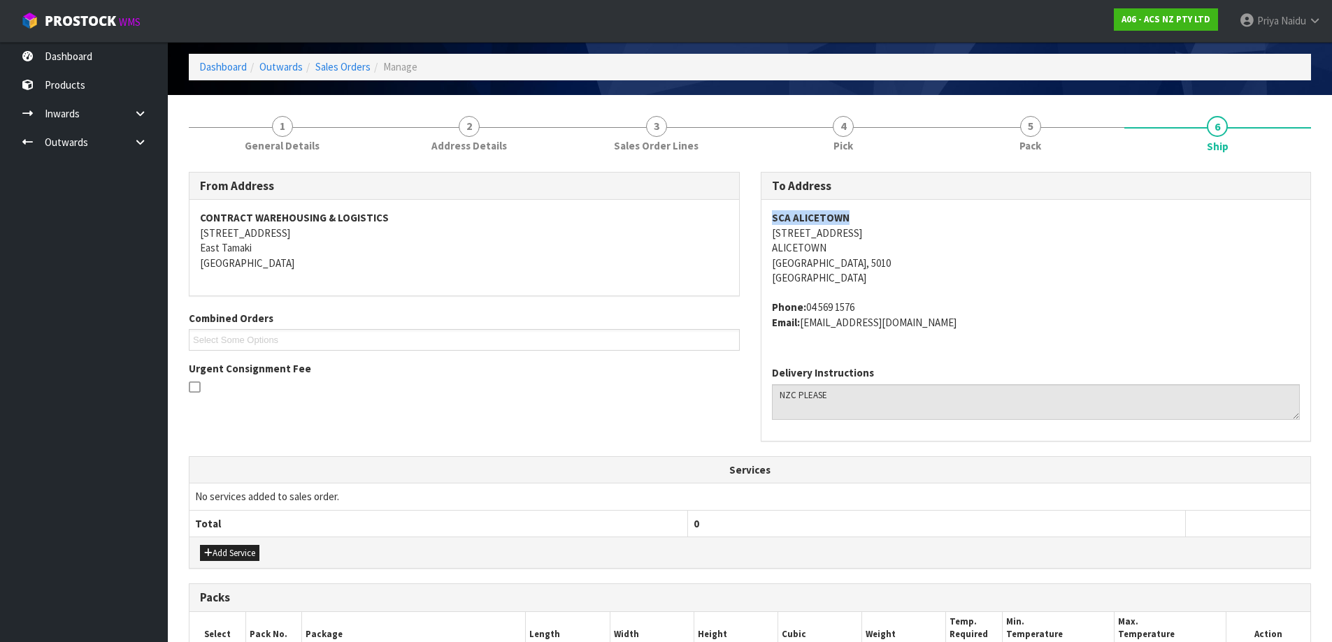
drag, startPoint x: 845, startPoint y: 220, endPoint x: 772, endPoint y: 223, distance: 72.8
click at [772, 223] on strong "SCA ALICETOWN" at bounding box center [811, 217] width 78 height 13
copy strong "SCA ALICETOWN"
drag, startPoint x: 840, startPoint y: 237, endPoint x: 774, endPoint y: 233, distance: 65.8
click at [774, 233] on address "SCA ALICETOWN 453 HUTT ROAD ALICETOWN Wellington, 5010 New Zealand" at bounding box center [1036, 247] width 528 height 75
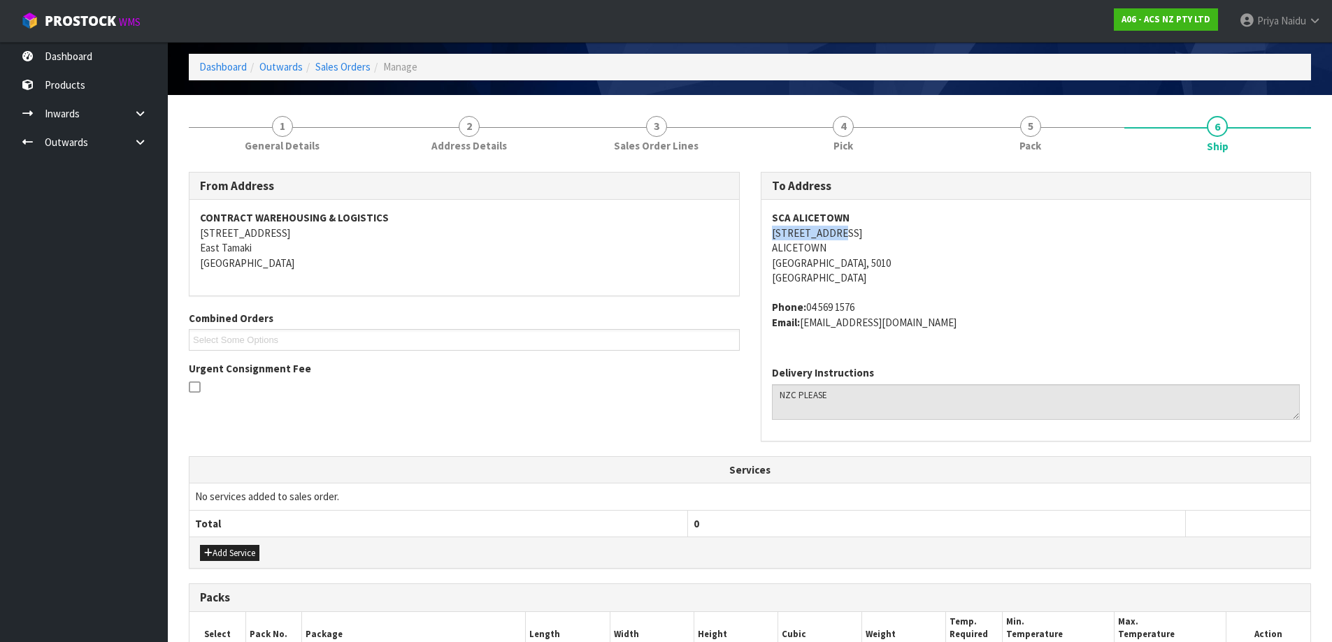
copy address "453 HUTT ROAD"
click at [857, 308] on address "Phone: 04 569 1576 Email: ALICETOWN@supercheapauto.com" at bounding box center [1036, 315] width 528 height 30
drag, startPoint x: 857, startPoint y: 308, endPoint x: 808, endPoint y: 312, distance: 49.1
click at [808, 312] on address "Phone: 04 569 1576 Email: ALICETOWN@supercheapauto.com" at bounding box center [1036, 315] width 528 height 30
copy address "04 569 1576"
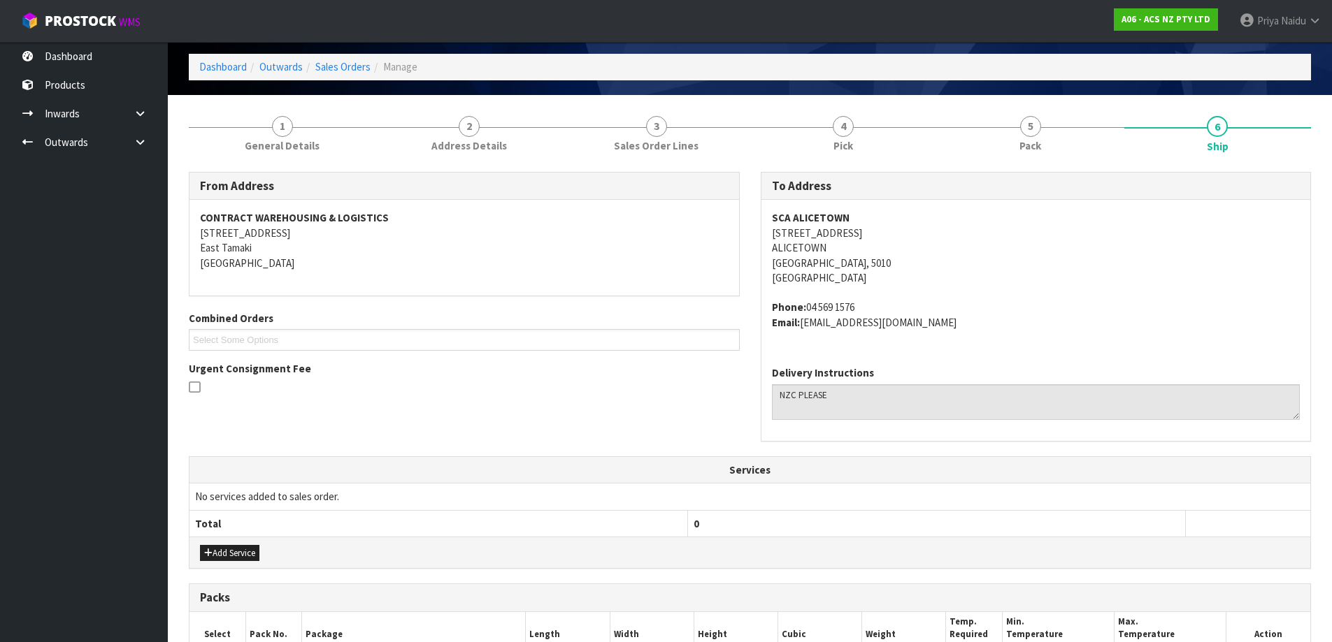
drag, startPoint x: 956, startPoint y: 323, endPoint x: 805, endPoint y: 329, distance: 151.1
click at [805, 329] on address "Phone: 04 569 1576 Email: ALICETOWN@supercheapauto.com" at bounding box center [1036, 315] width 528 height 30
copy address "ALICETOWN@supercheapauto.com"
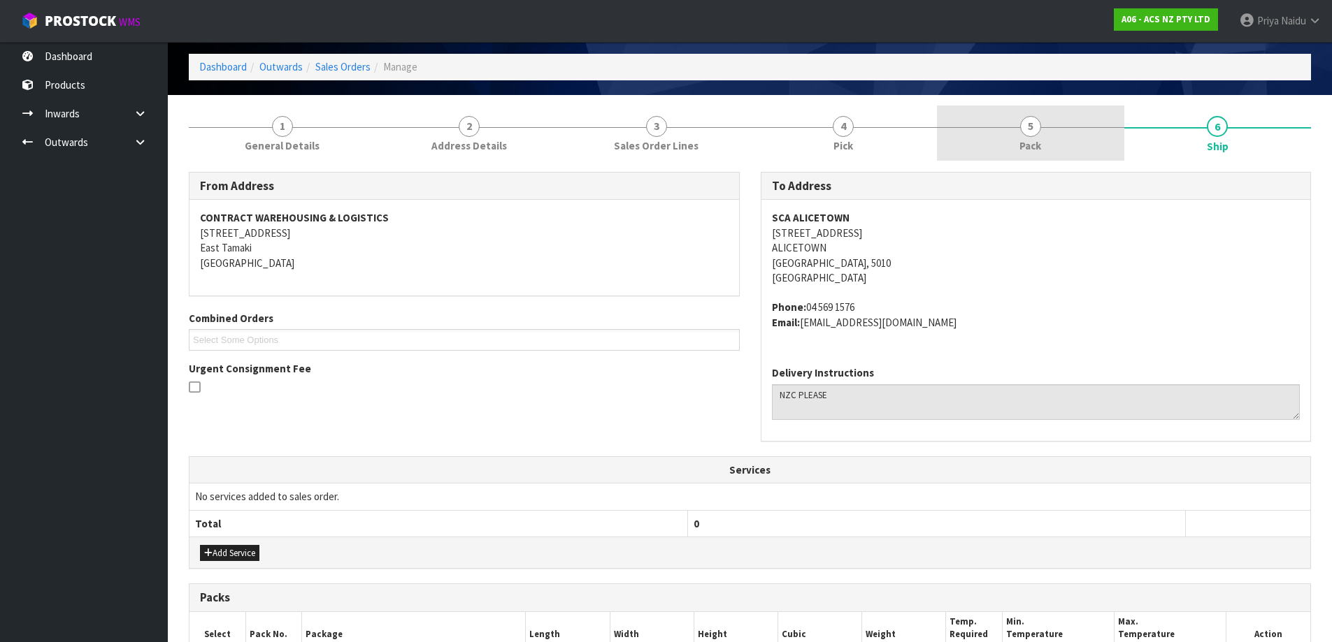
click at [1030, 136] on span "5" at bounding box center [1030, 126] width 21 height 21
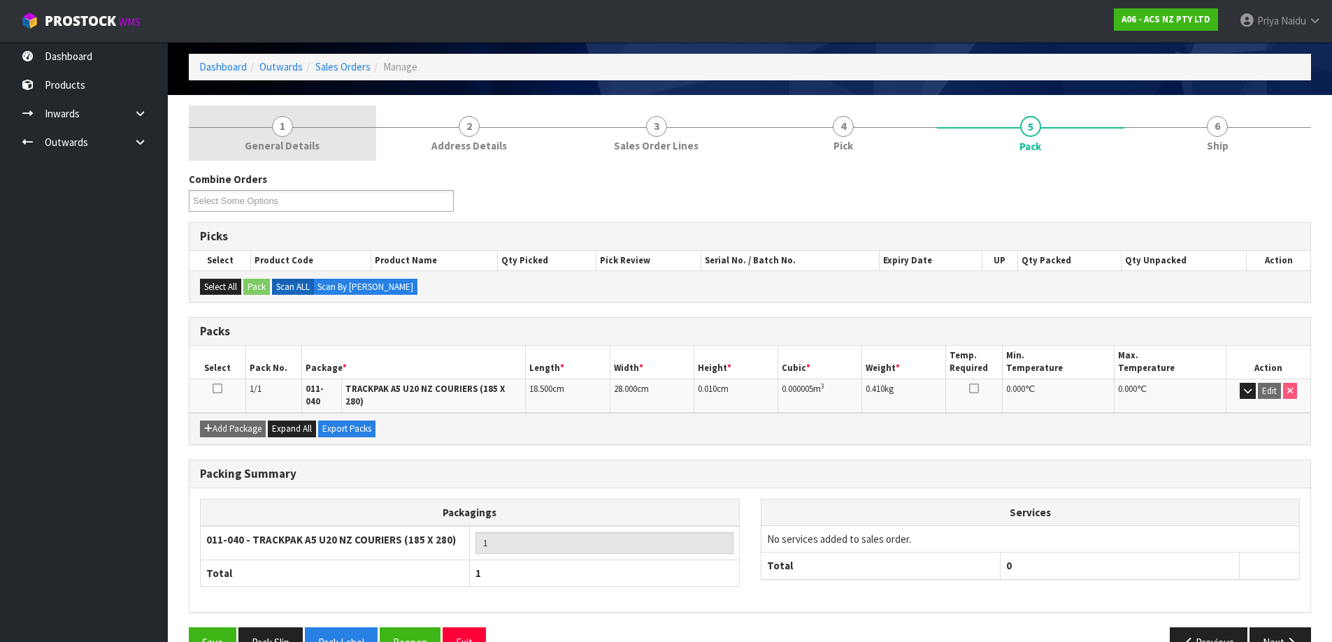
click at [282, 130] on span "1" at bounding box center [282, 126] width 21 height 21
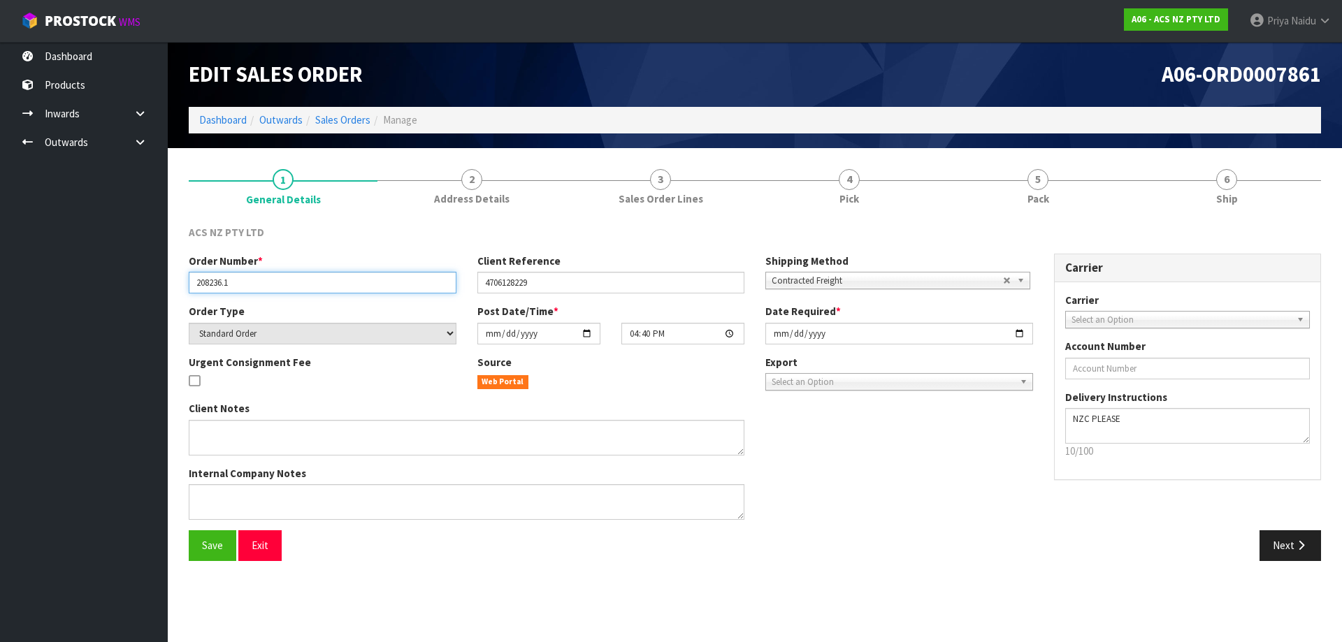
drag, startPoint x: 232, startPoint y: 279, endPoint x: 194, endPoint y: 283, distance: 38.0
click at [194, 283] on input "208236.1" at bounding box center [323, 283] width 268 height 22
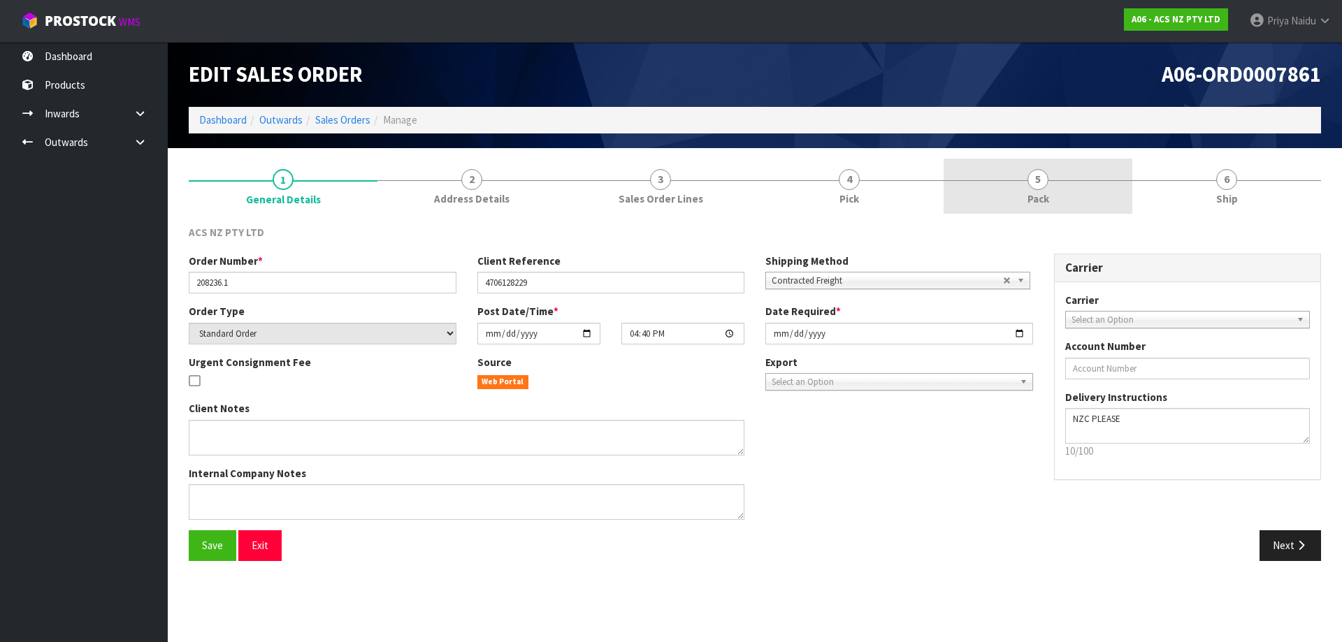
click at [1029, 180] on link "5 Pack" at bounding box center [1038, 186] width 189 height 55
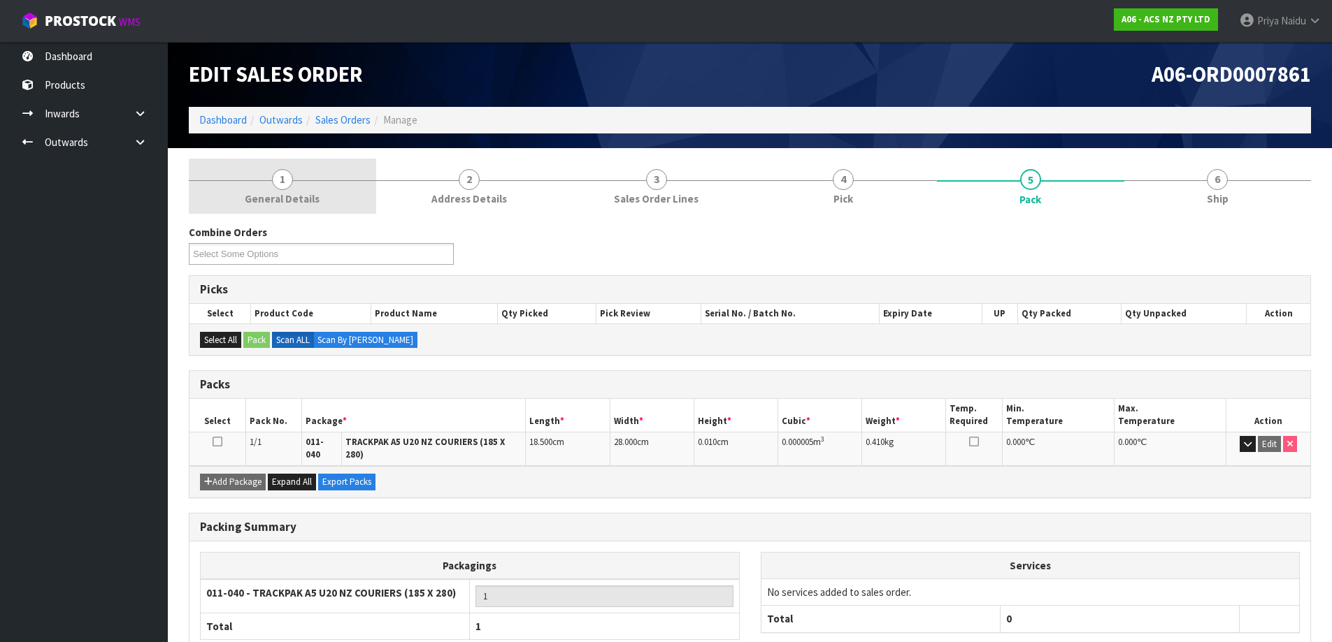
click at [295, 196] on span "General Details" at bounding box center [282, 199] width 75 height 15
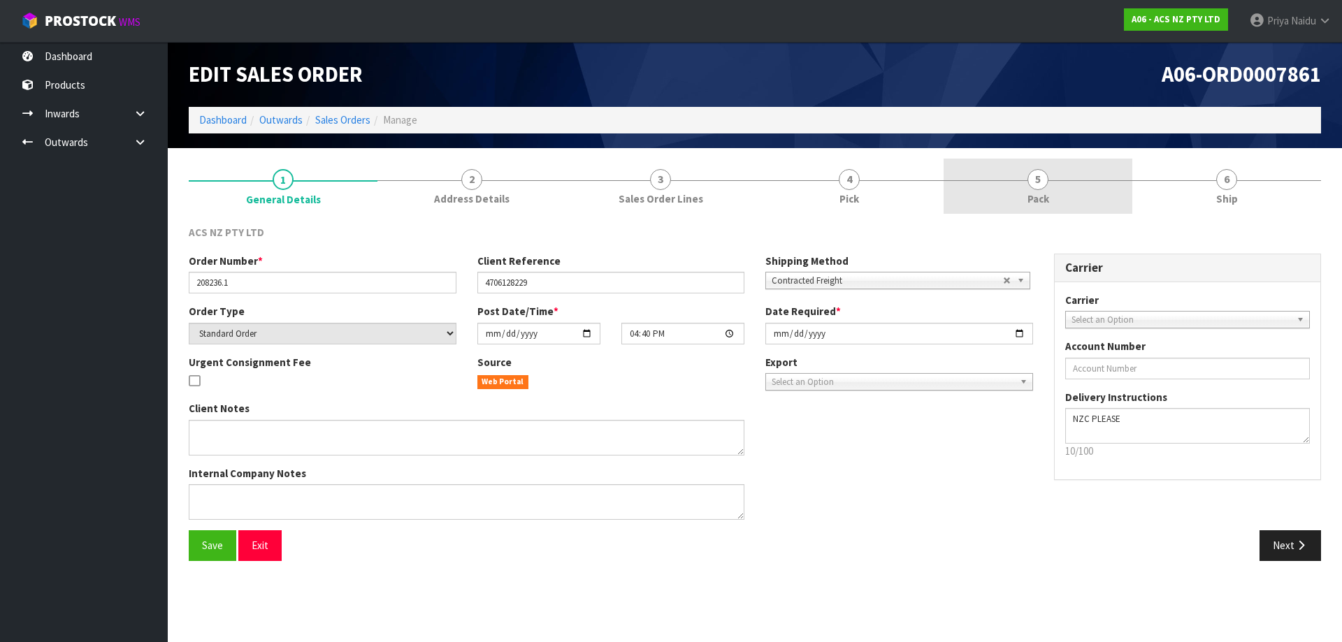
click at [1045, 187] on span "5" at bounding box center [1038, 179] width 21 height 21
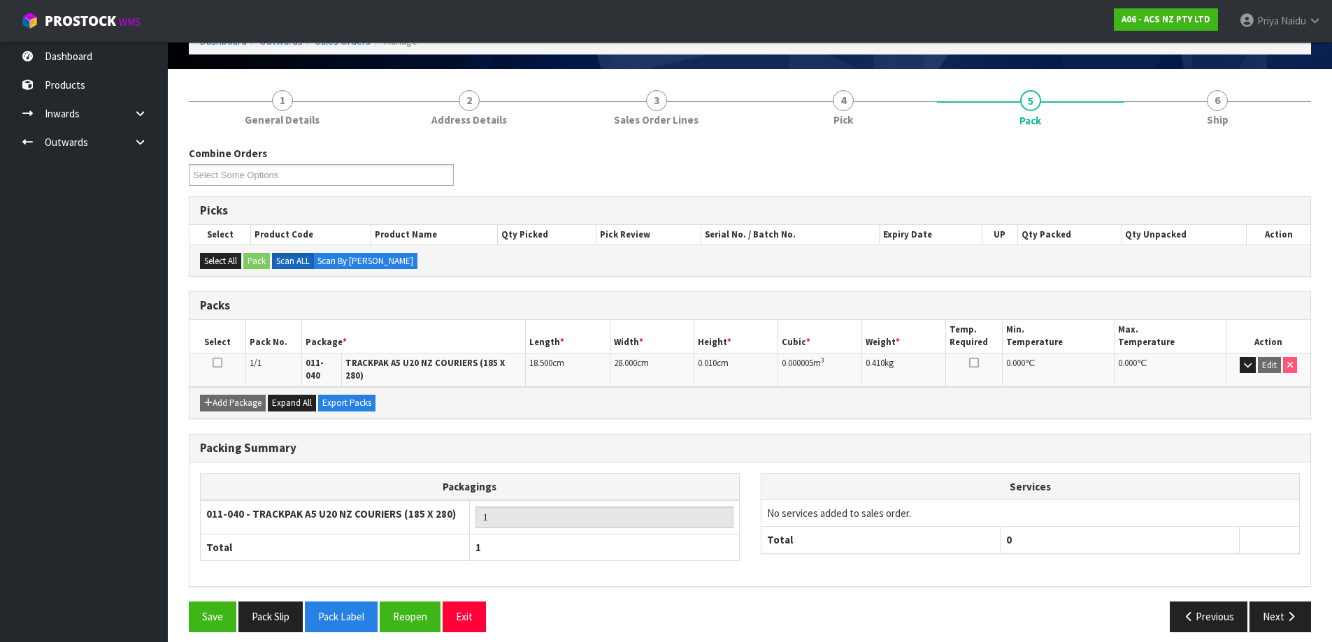
scroll to position [80, 0]
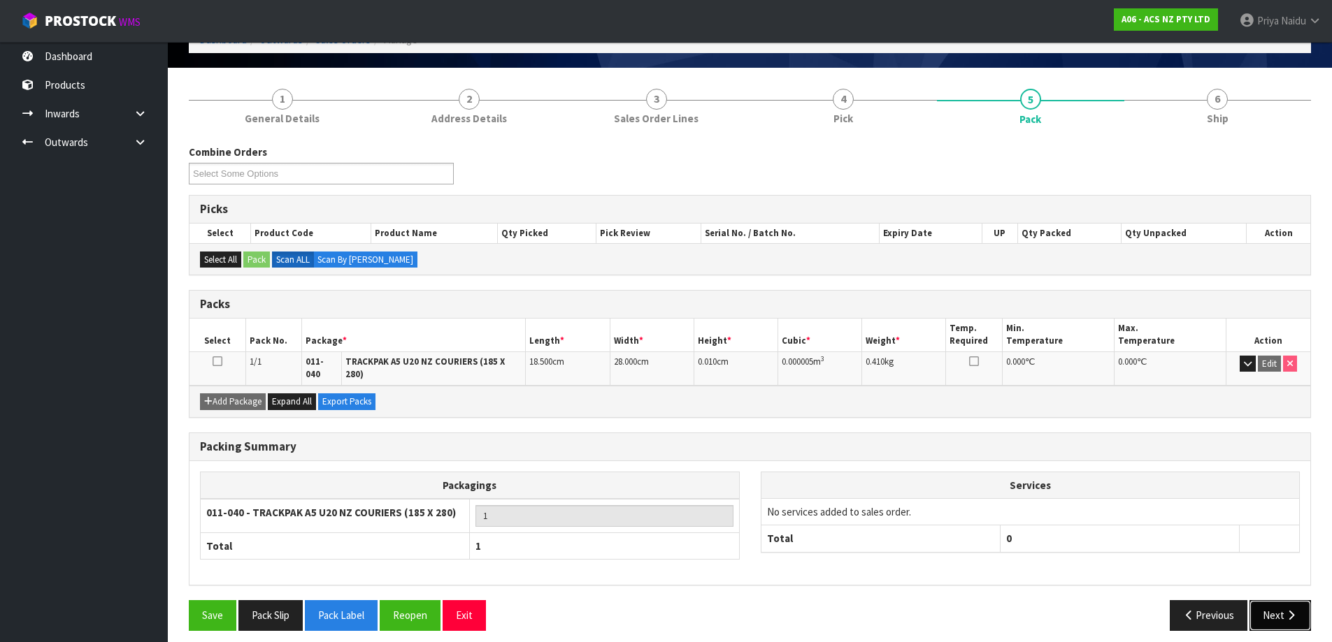
click at [1294, 610] on icon "button" at bounding box center [1290, 615] width 13 height 10
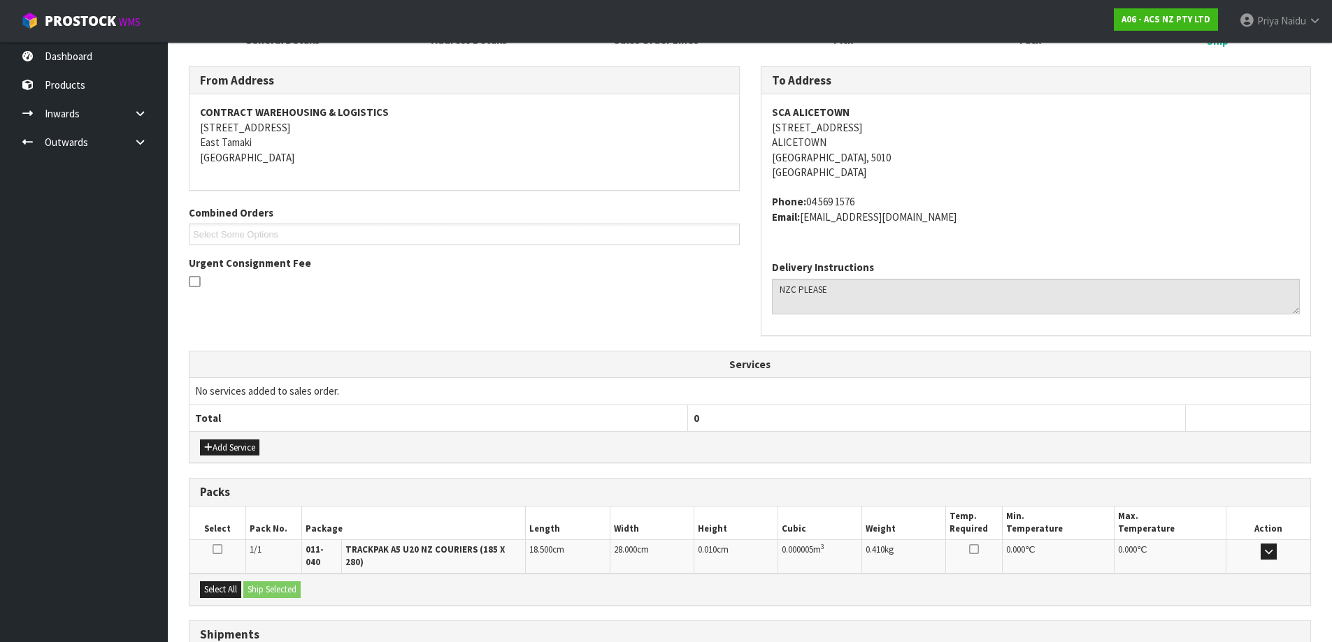
scroll to position [263, 0]
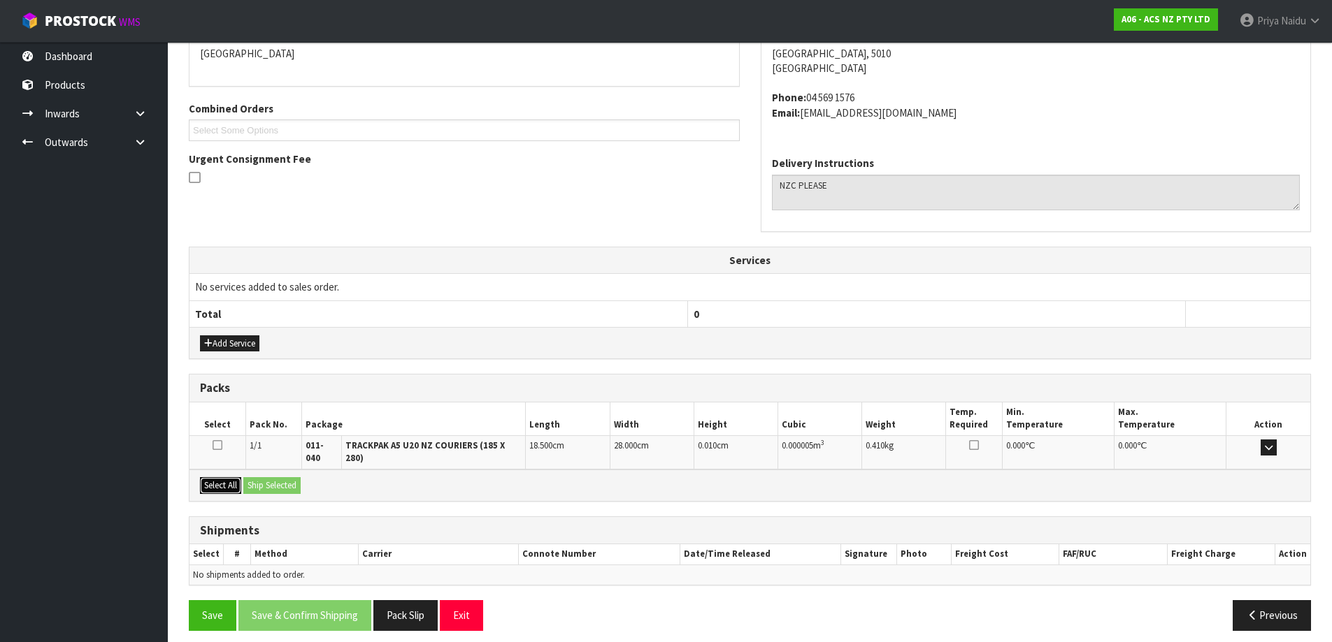
click at [215, 477] on button "Select All" at bounding box center [220, 485] width 41 height 17
click at [276, 477] on button "Ship Selected" at bounding box center [271, 485] width 57 height 17
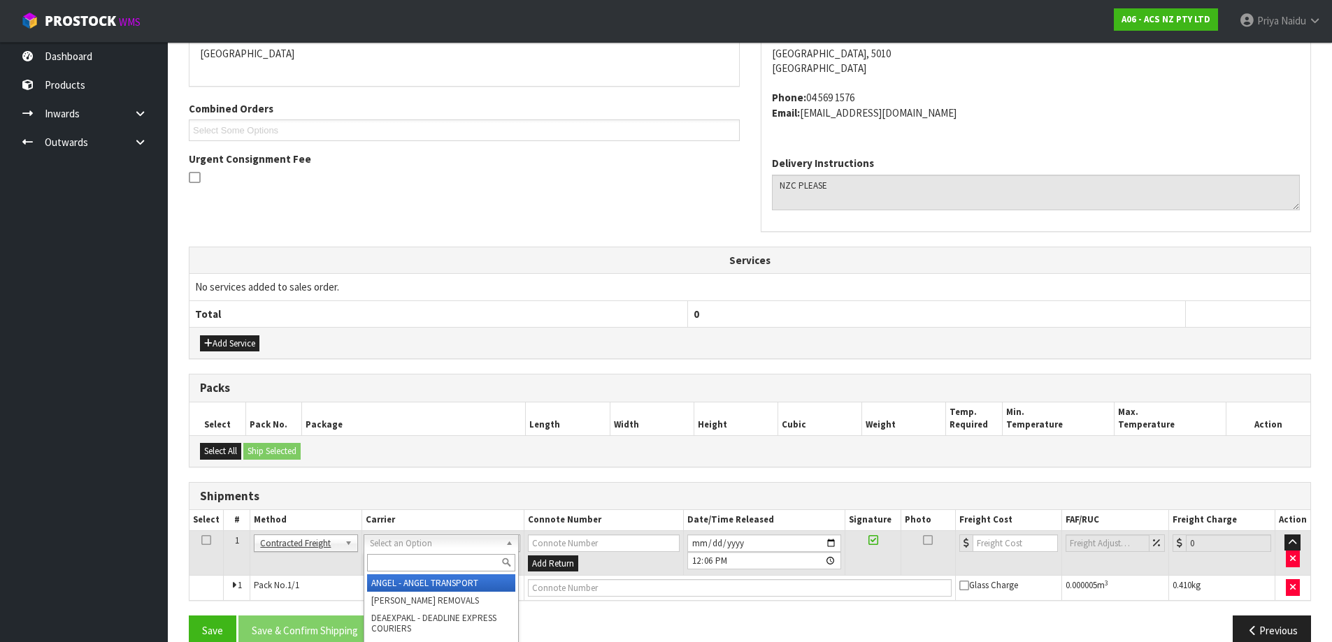
click at [384, 567] on input "text" at bounding box center [441, 562] width 148 height 17
type input "NZC"
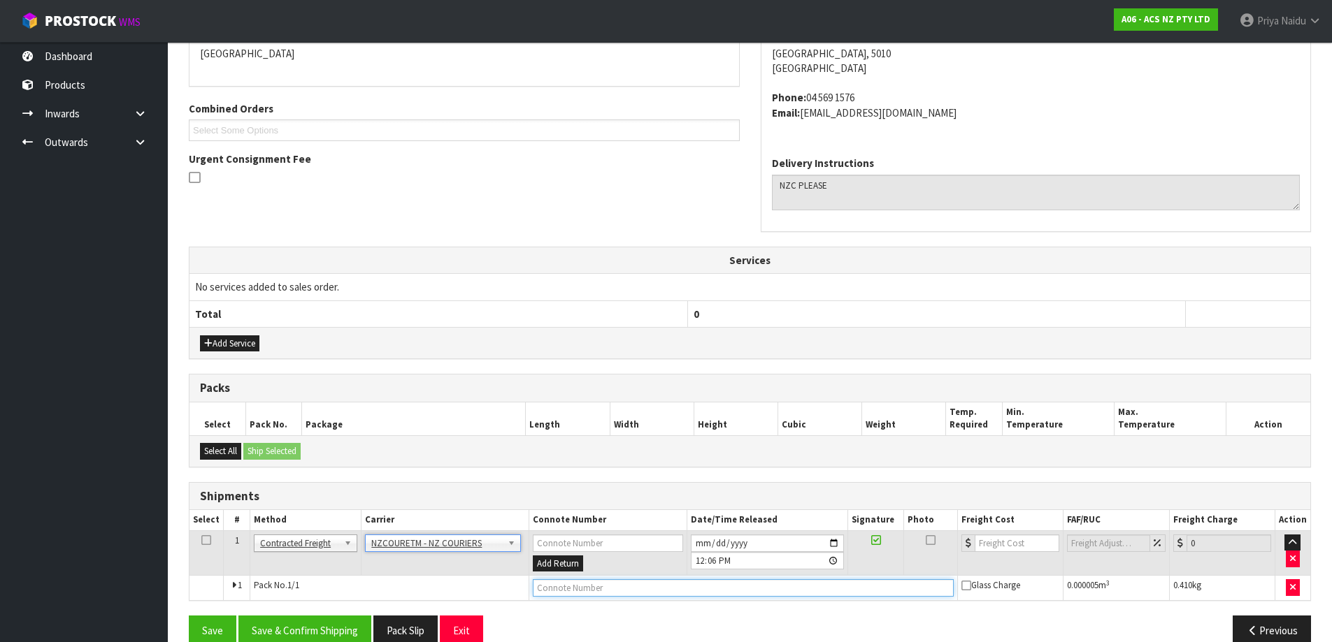
click at [695, 586] on input "text" at bounding box center [743, 588] width 421 height 17
paste input "BZGG003913"
type input "BZGG003913"
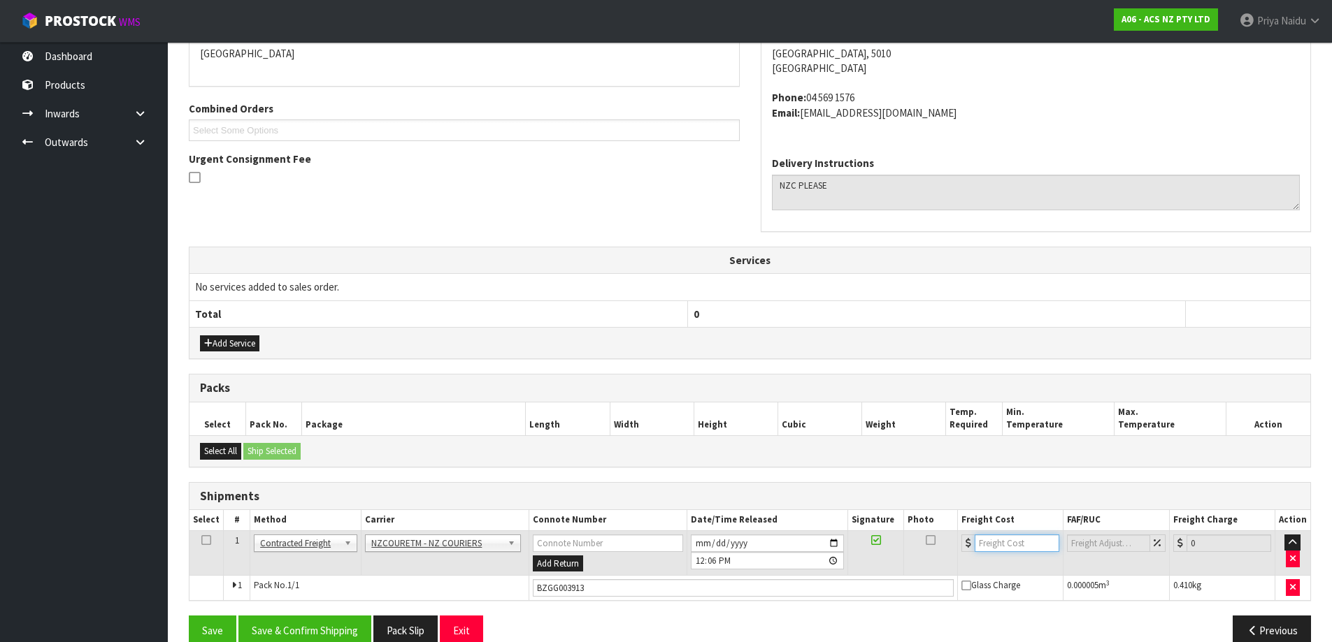
click at [984, 544] on input "number" at bounding box center [1017, 543] width 85 height 17
type input "4.45"
click at [331, 626] on button "Save & Confirm Shipping" at bounding box center [304, 631] width 133 height 30
